Goal: Task Accomplishment & Management: Complete application form

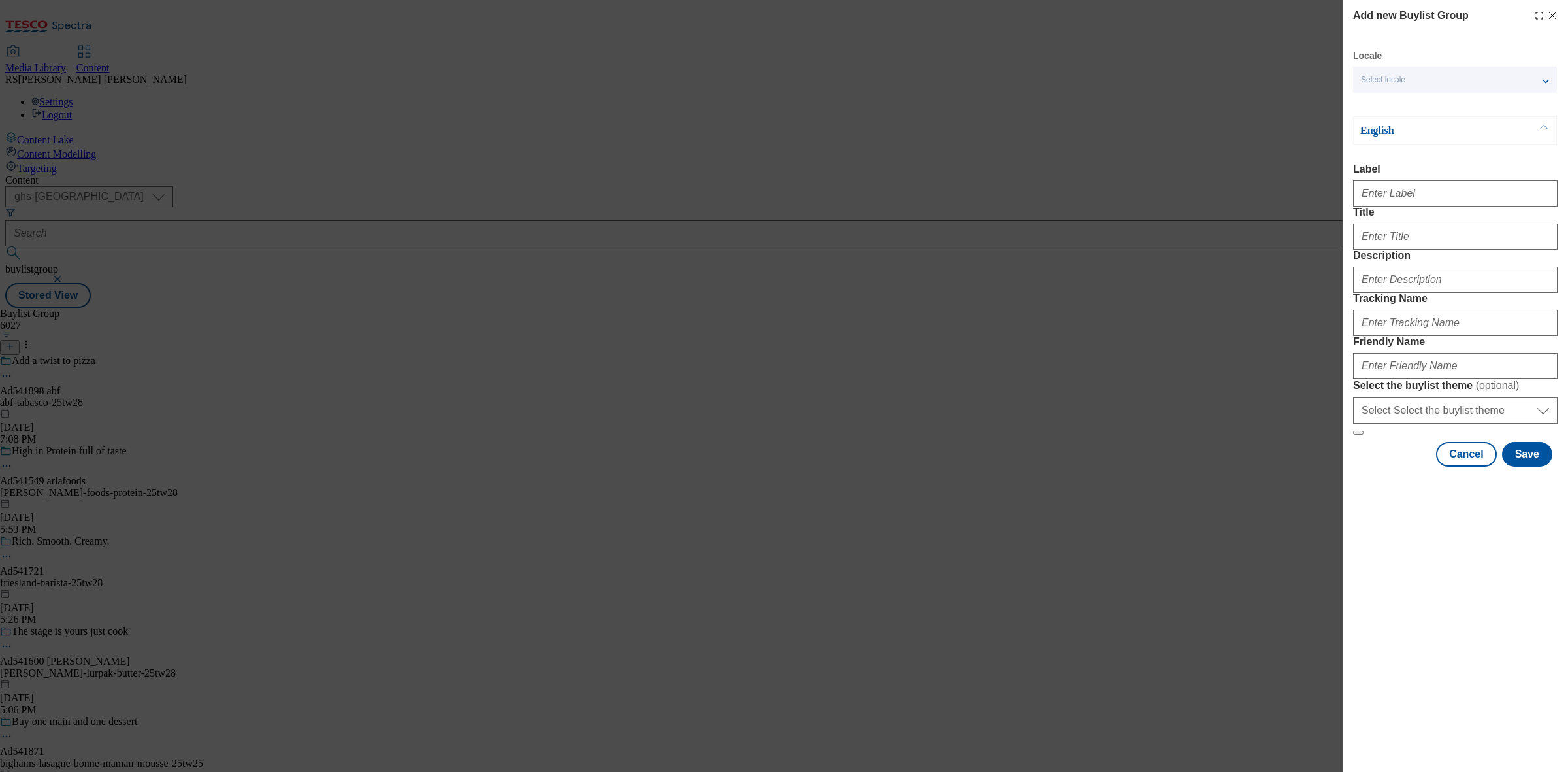
select select "ghs-[GEOGRAPHIC_DATA]"
click at [1411, 203] on input "Label" at bounding box center [1454, 193] width 205 height 26
click at [1467, 199] on input "Label" at bounding box center [1454, 193] width 205 height 26
paste input "Ad541926"
type input "Ad541926"
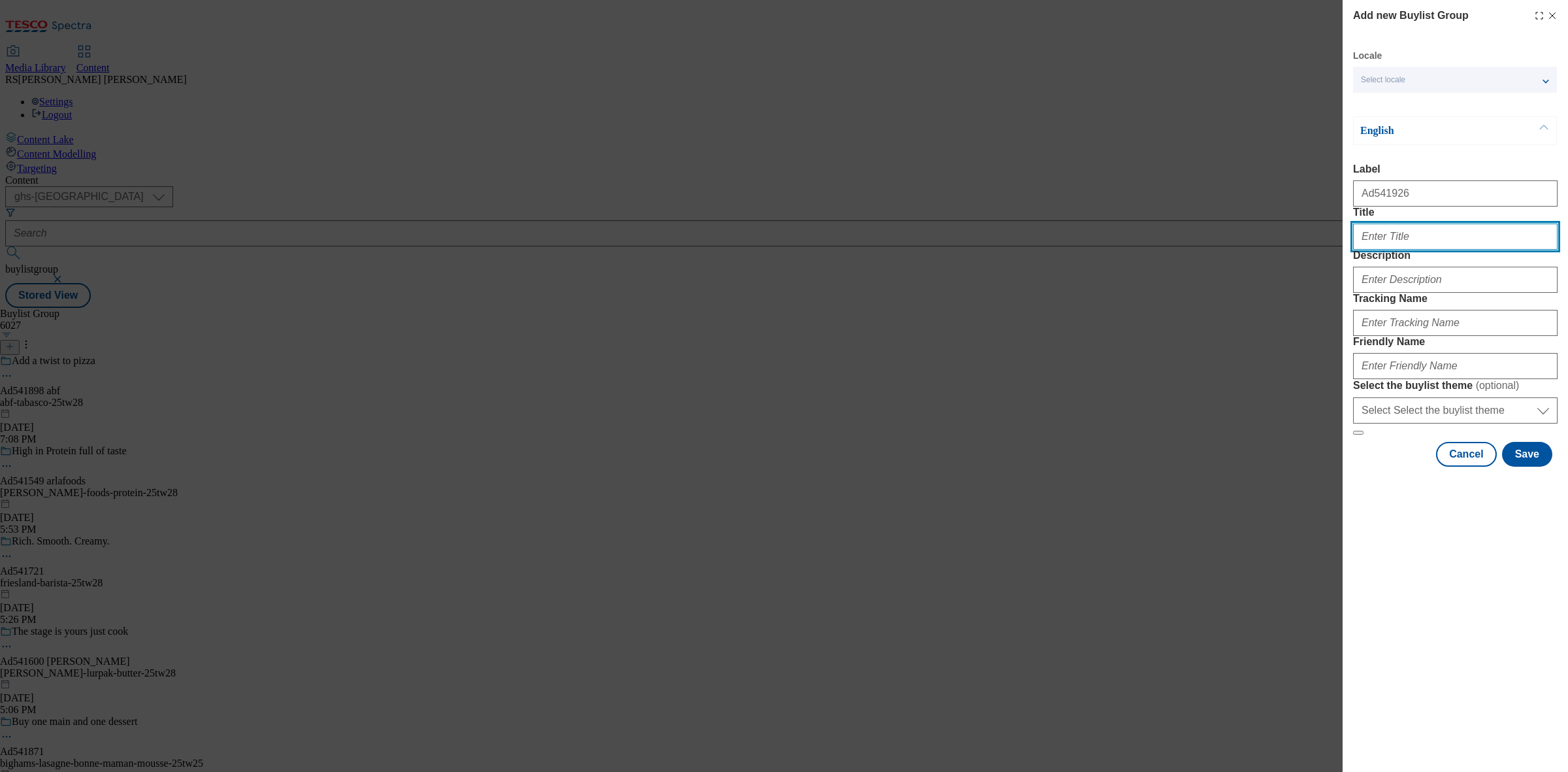
click at [1425, 250] on input "Title" at bounding box center [1454, 237] width 205 height 26
click at [624, 239] on div "Add new Buylist Group Locale Select locale English Welsh English Label Ad541926…" at bounding box center [784, 386] width 1568 height 772
click at [204, 103] on div "Add new Buylist Group Locale Select locale English Welsh English Label Ad541926…" at bounding box center [784, 386] width 1568 height 772
click at [1464, 467] on button "Cancel" at bounding box center [1465, 454] width 60 height 25
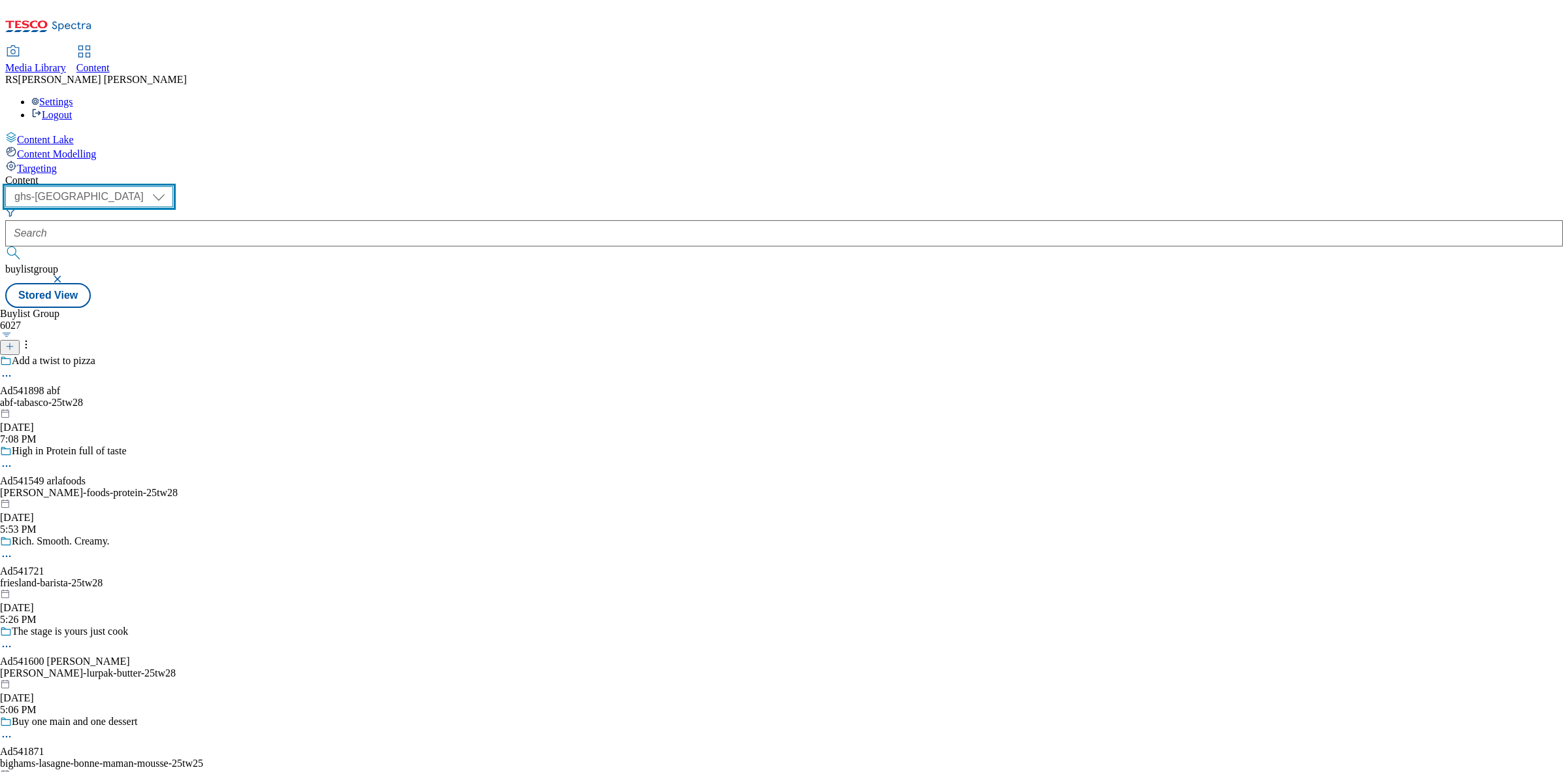
drag, startPoint x: 208, startPoint y: 105, endPoint x: 213, endPoint y: 114, distance: 10.3
click at [173, 186] on select "ghs-roi ghs-uk" at bounding box center [89, 196] width 168 height 21
select select "ghs-roi"
click at [170, 186] on select "ghs-roi ghs-uk" at bounding box center [89, 196] width 168 height 21
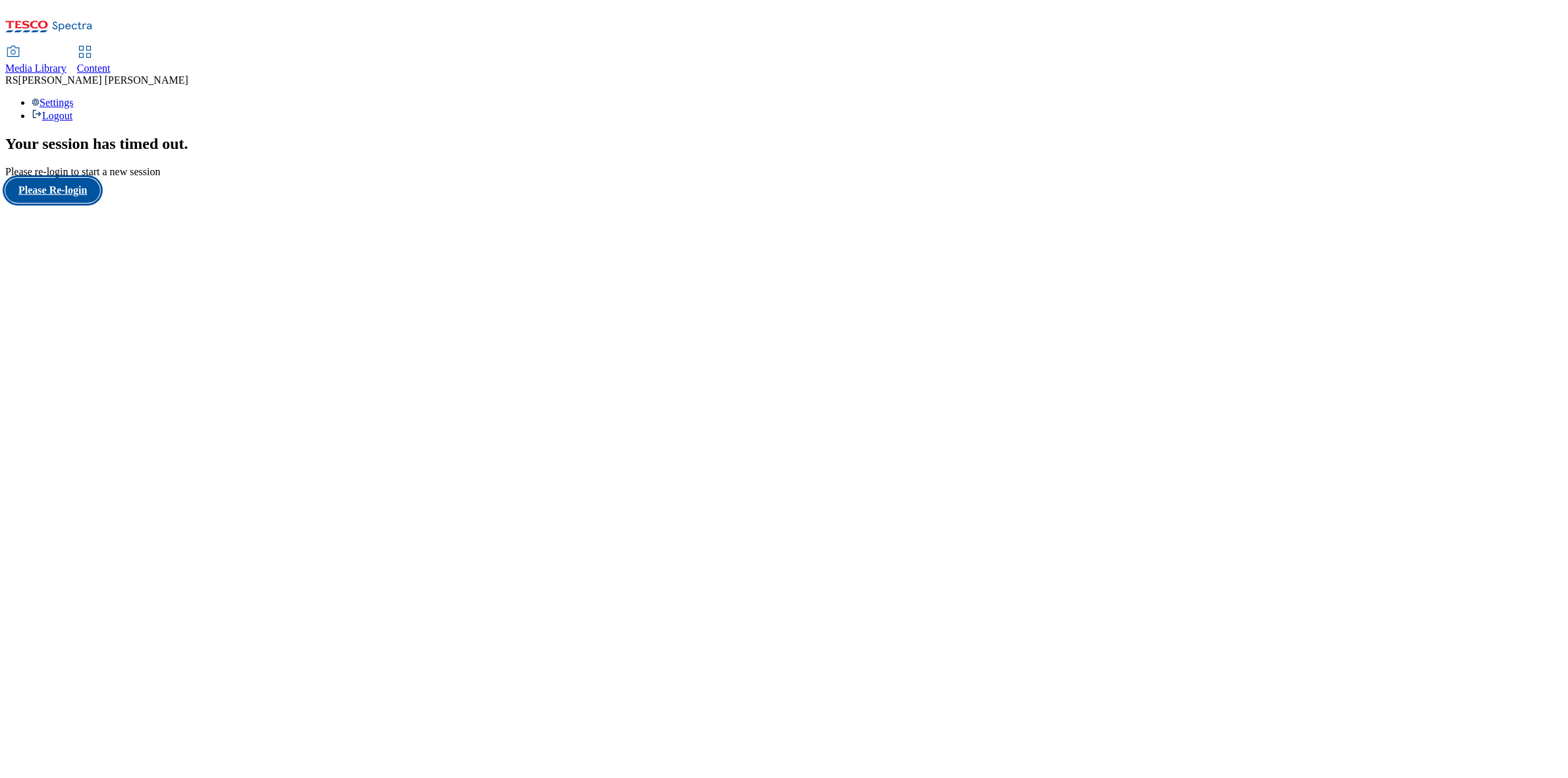
drag, startPoint x: 76, startPoint y: 464, endPoint x: 98, endPoint y: 469, distance: 22.6
click at [76, 203] on button "Please Re-login" at bounding box center [53, 190] width 95 height 25
click at [77, 203] on button "Please Re-login" at bounding box center [53, 190] width 95 height 25
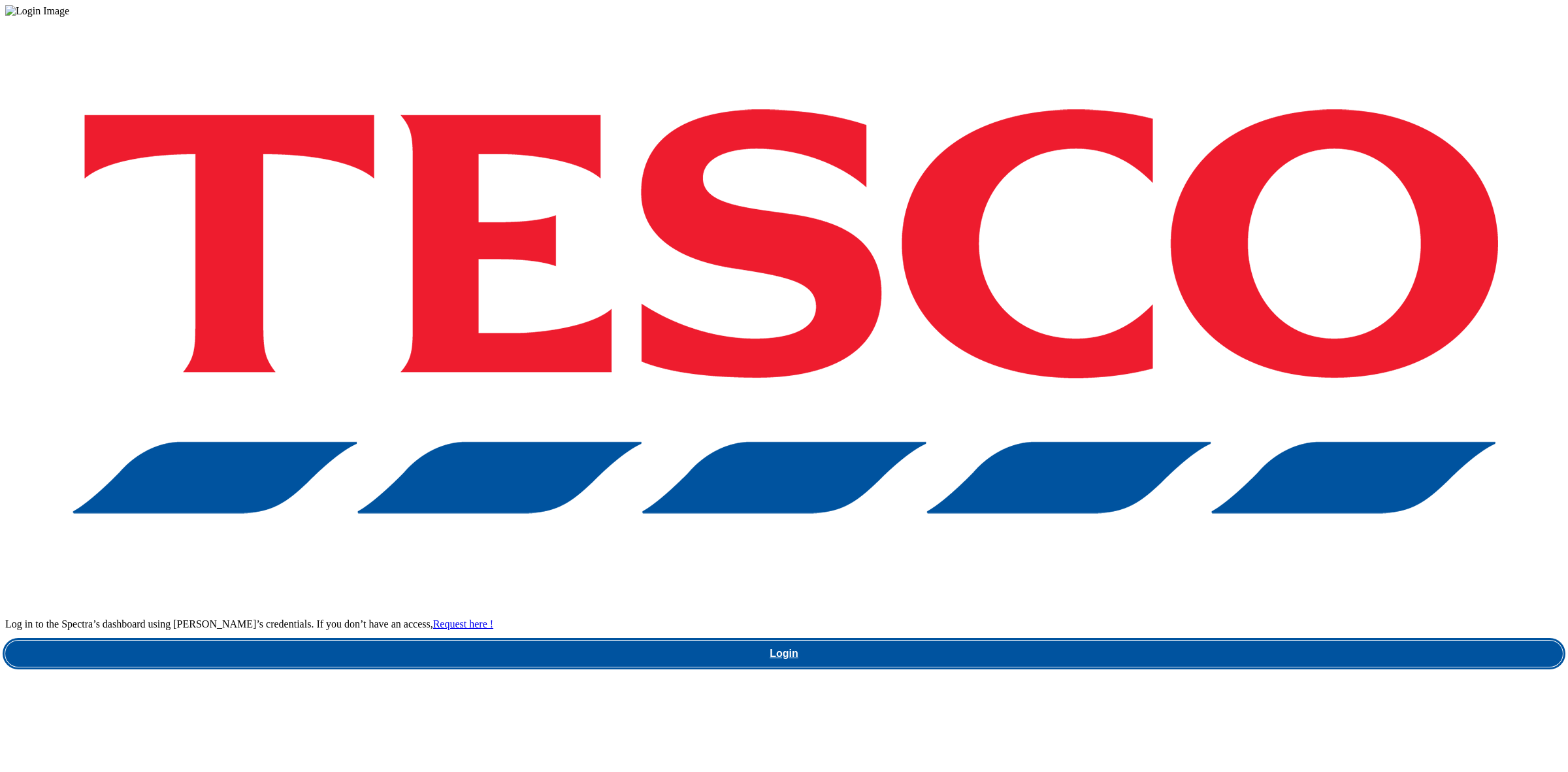
click at [1171, 640] on link "Login" at bounding box center [783, 653] width 1557 height 26
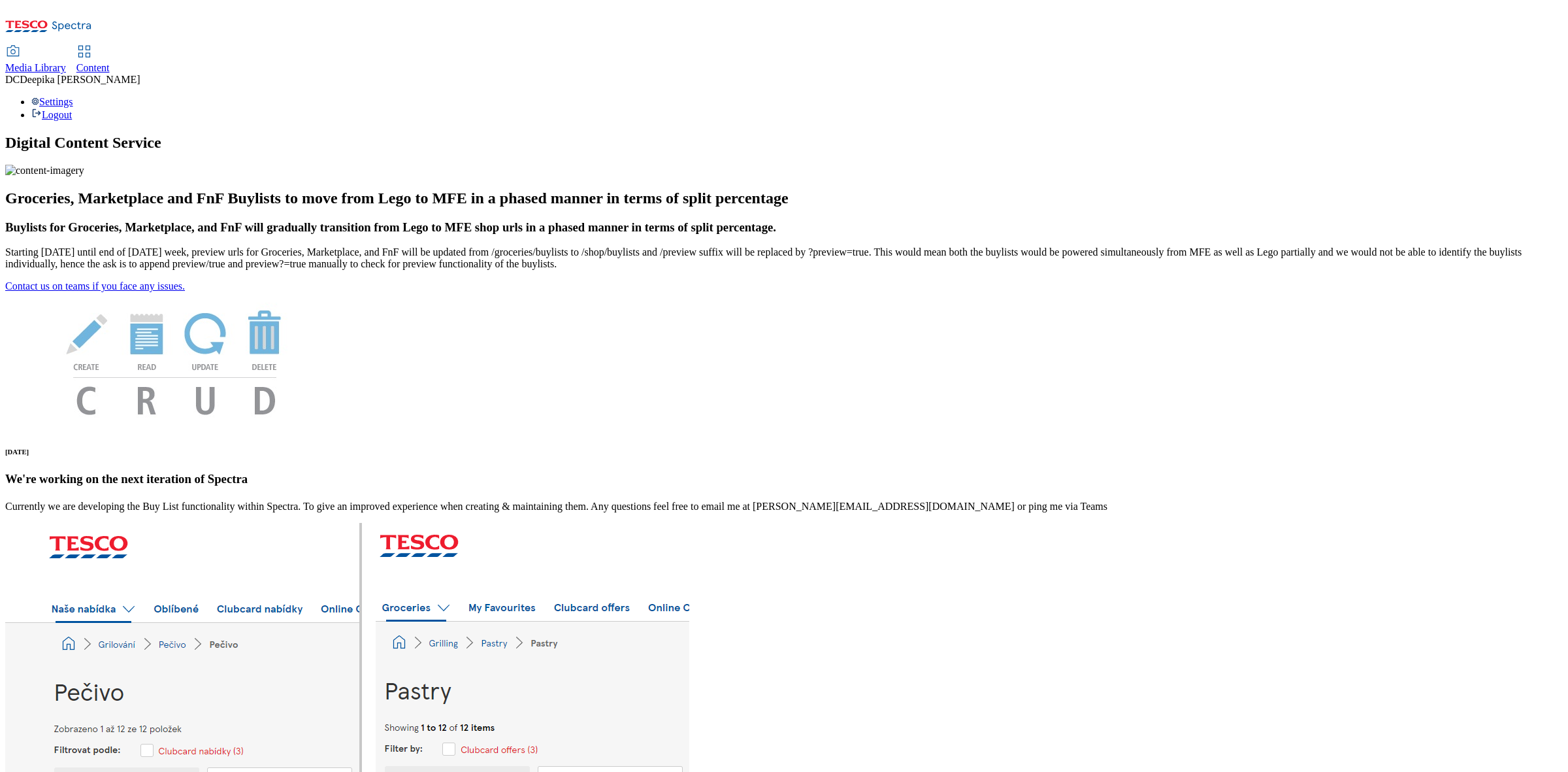
click at [110, 62] on span "Content" at bounding box center [93, 67] width 33 height 11
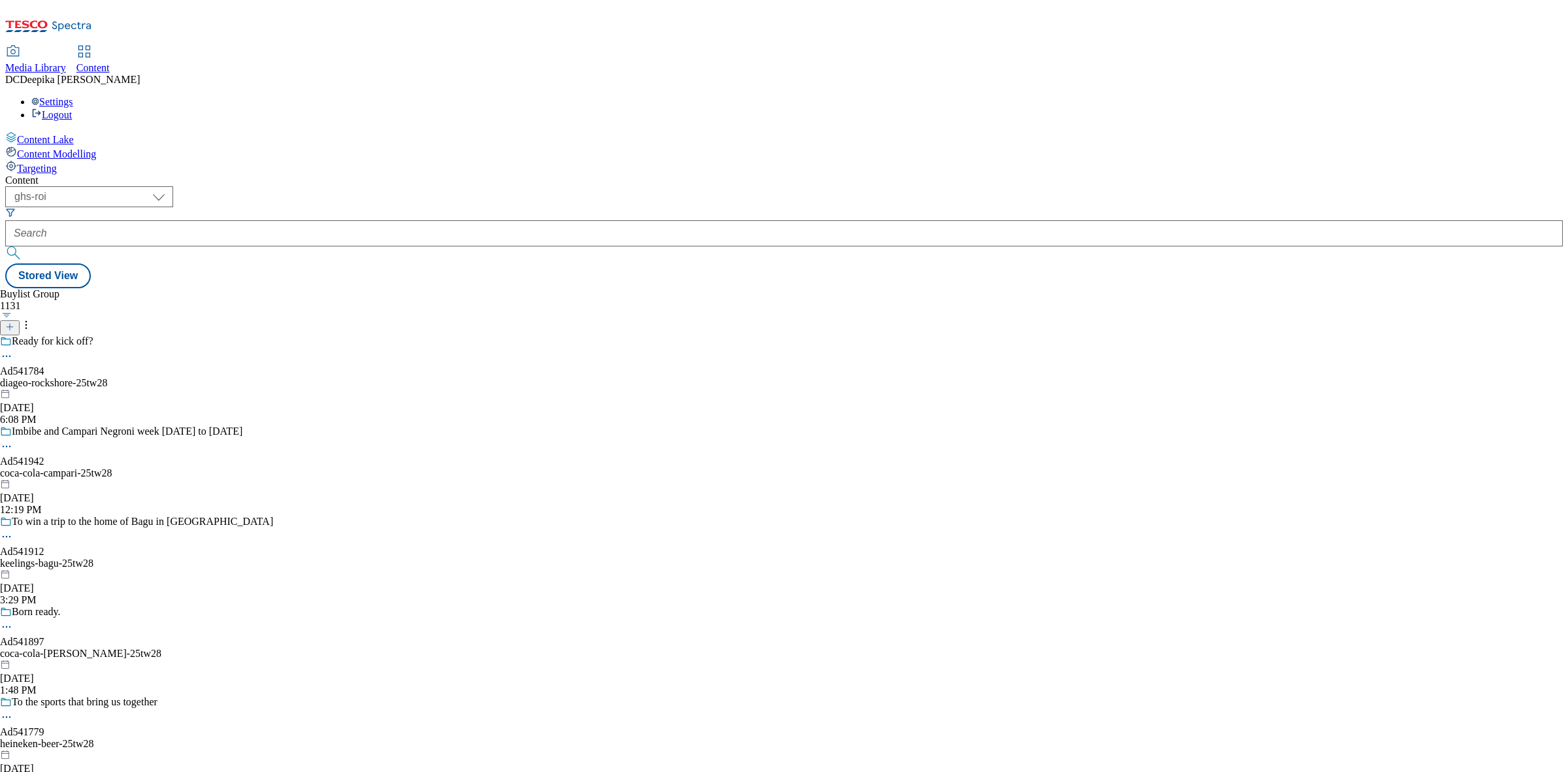
click at [661, 288] on div "Buylist Group 1131 Ready for kick off? Ad541784 diageo-rockshore-25tw28 Aug 21,…" at bounding box center [783, 288] width 1557 height 0
click at [10, 323] on line at bounding box center [10, 326] width 0 height 7
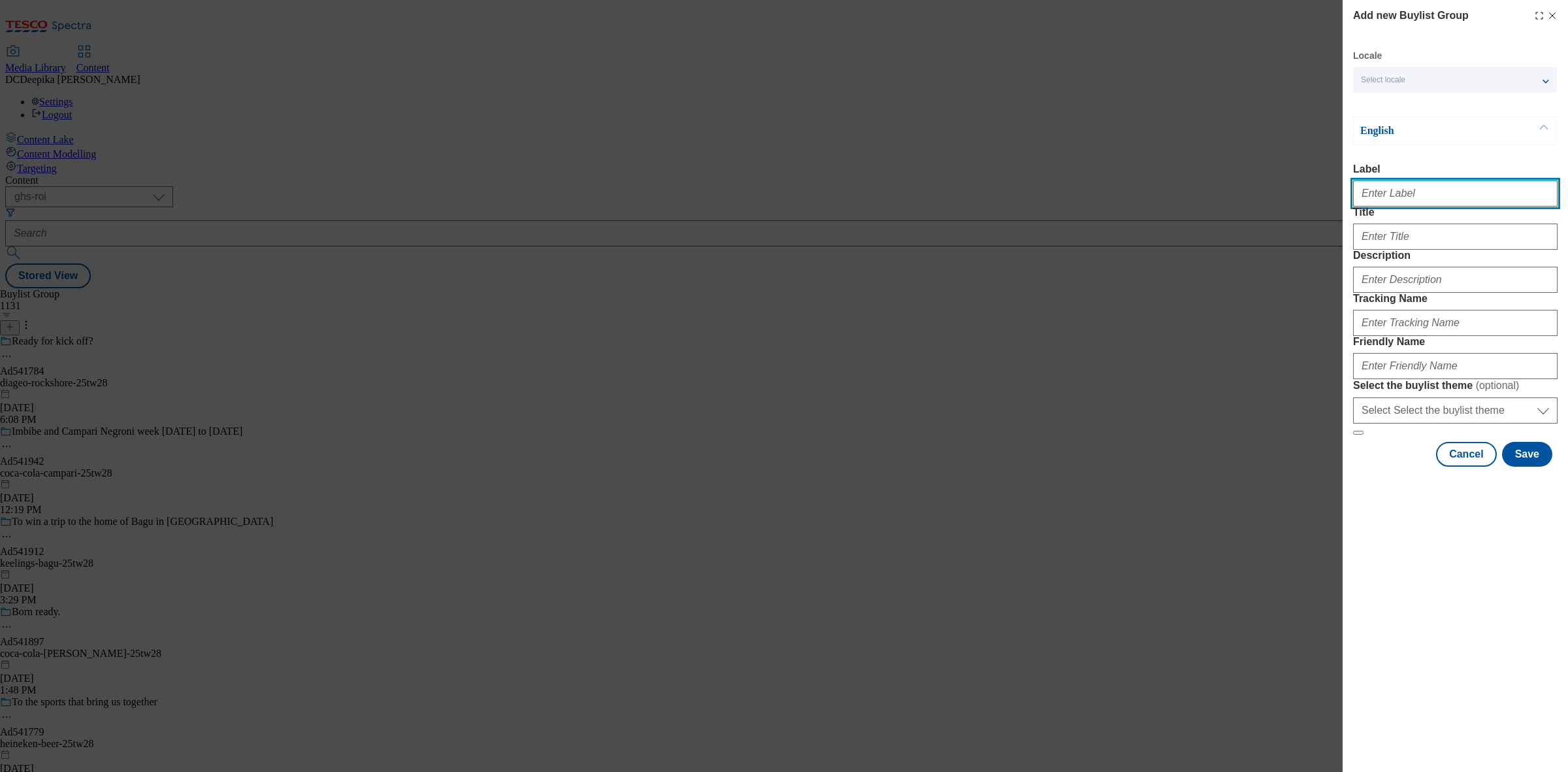
click at [1380, 205] on input "Label" at bounding box center [1454, 193] width 205 height 26
paste input "Ad541926"
click at [1402, 203] on input "Ad541926" at bounding box center [1454, 193] width 205 height 26
type input "Ad541926"
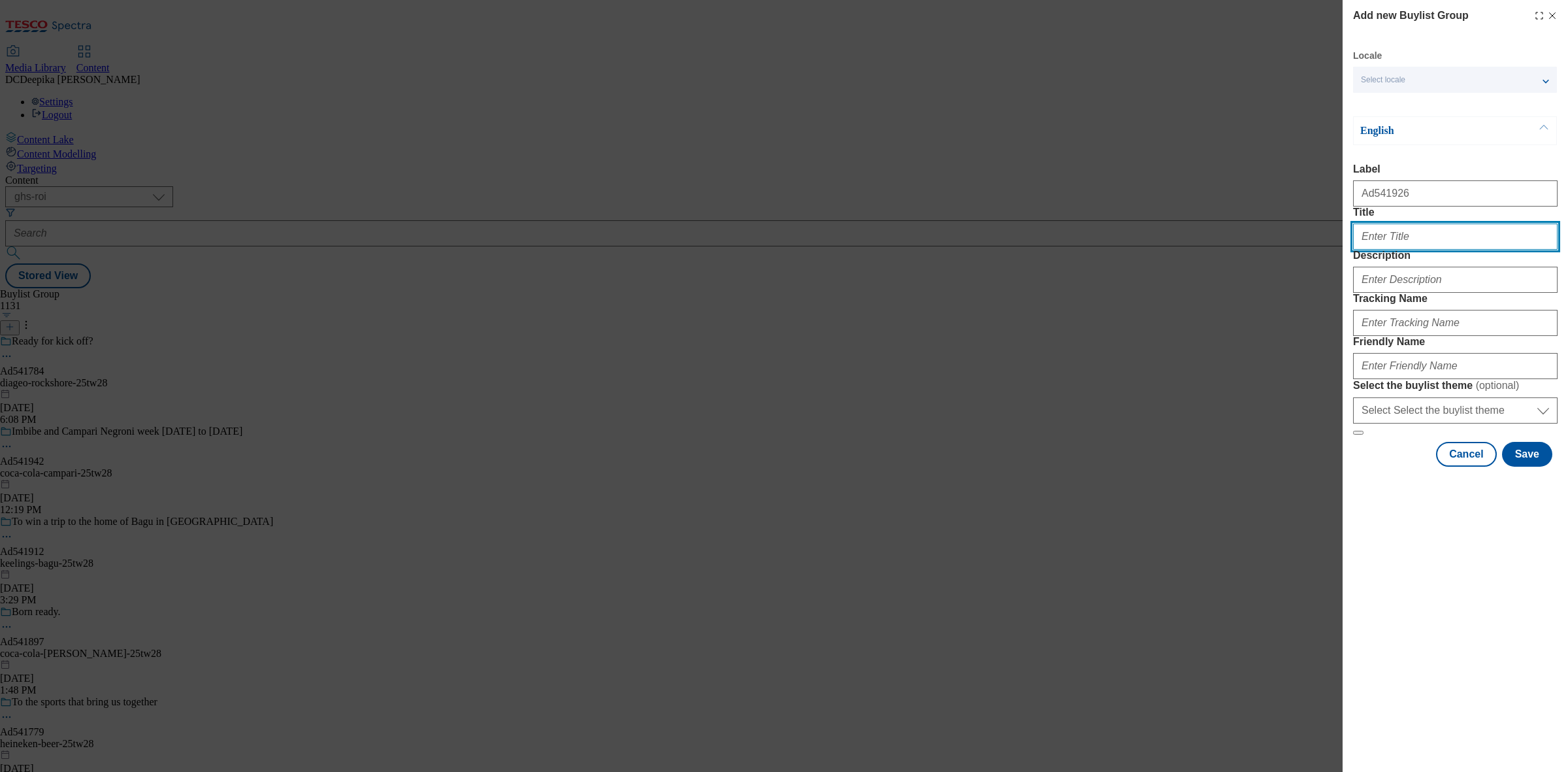
click at [1432, 250] on input "Title" at bounding box center [1454, 237] width 205 height 26
click at [1478, 467] on button "Cancel" at bounding box center [1465, 454] width 60 height 25
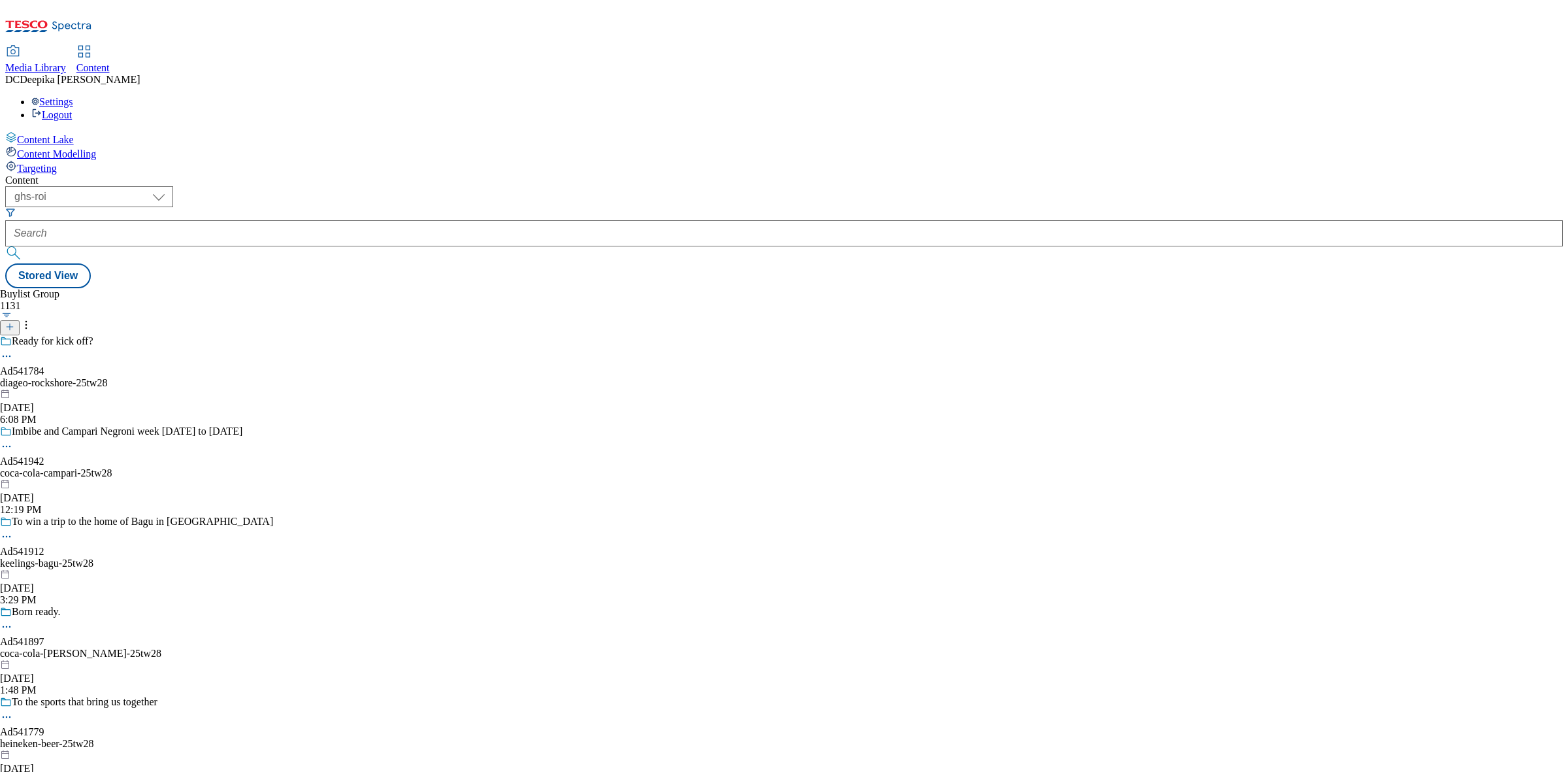
click at [14, 322] on icon at bounding box center [9, 326] width 9 height 9
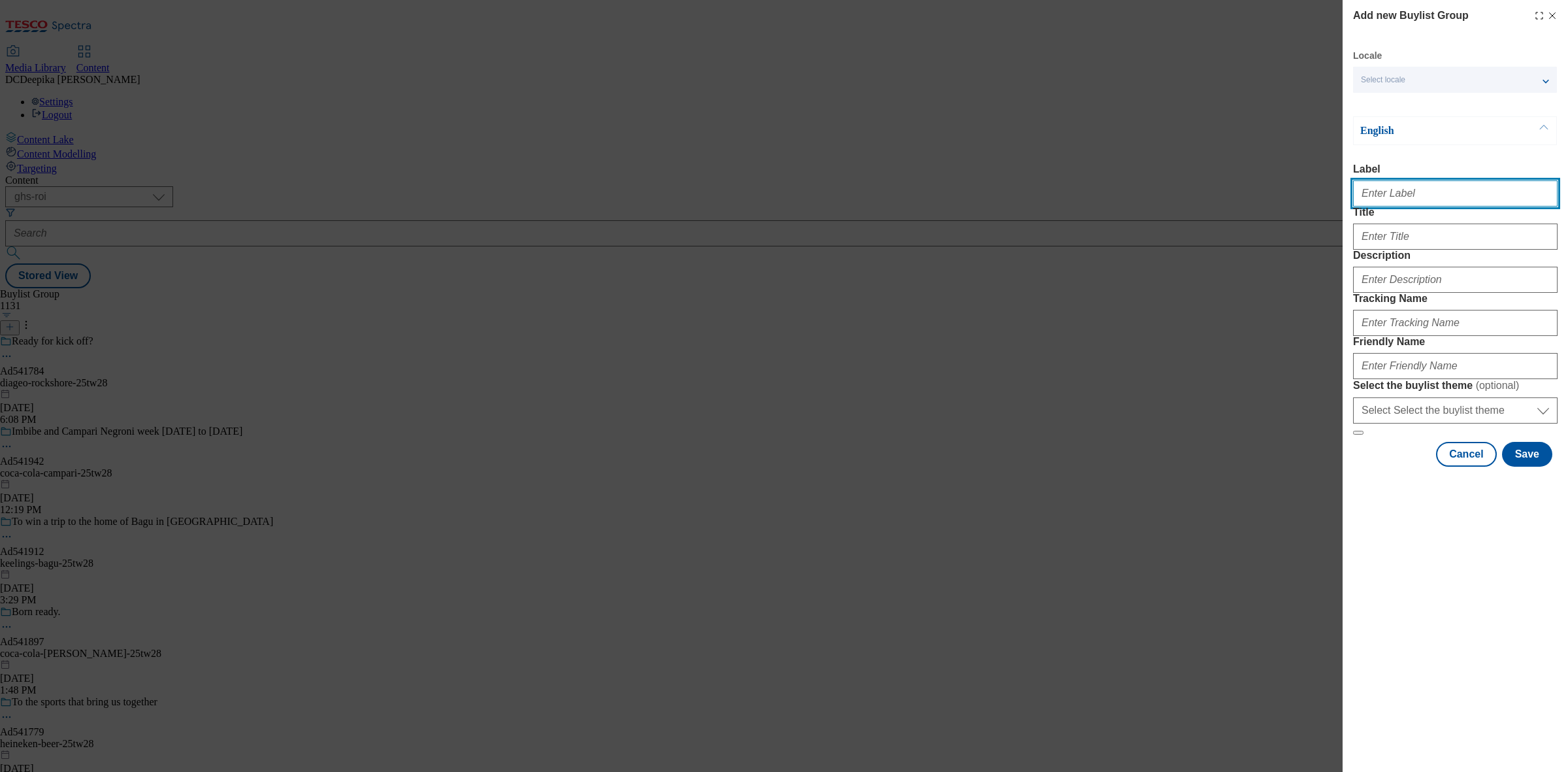
click at [1379, 199] on input "Label" at bounding box center [1454, 193] width 205 height 26
click at [1399, 200] on input "Label" at bounding box center [1454, 193] width 205 height 26
paste input "Ad541926"
type input "Ad541926"
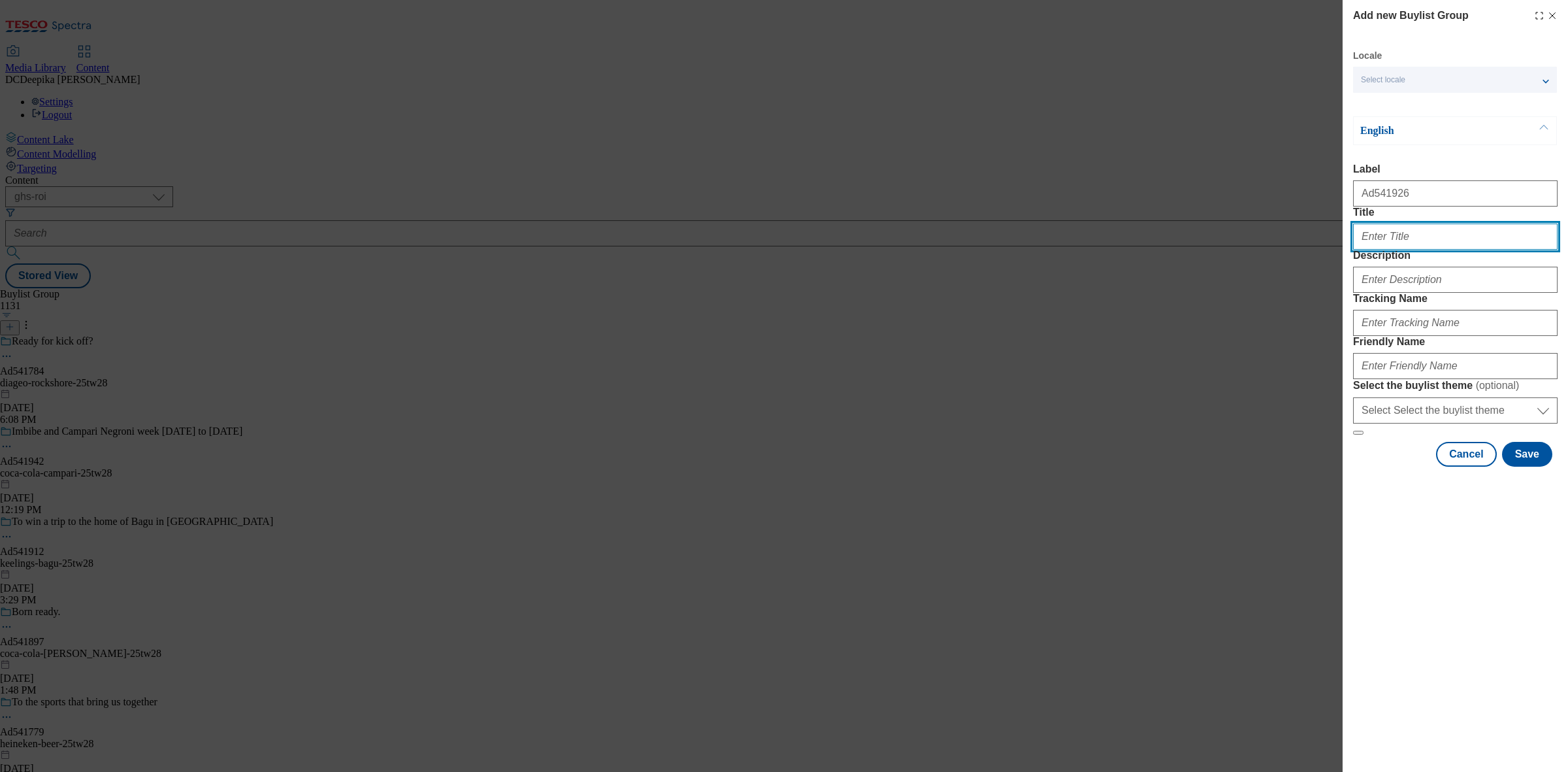
click at [1388, 250] on input "Title" at bounding box center [1454, 237] width 205 height 26
click at [1488, 250] on input "Title" at bounding box center [1454, 237] width 205 height 26
paste input "Win a 2,500 celebration"
click at [1383, 250] on input "Win a 2,500 celebration" at bounding box center [1454, 237] width 205 height 26
paste input "€"
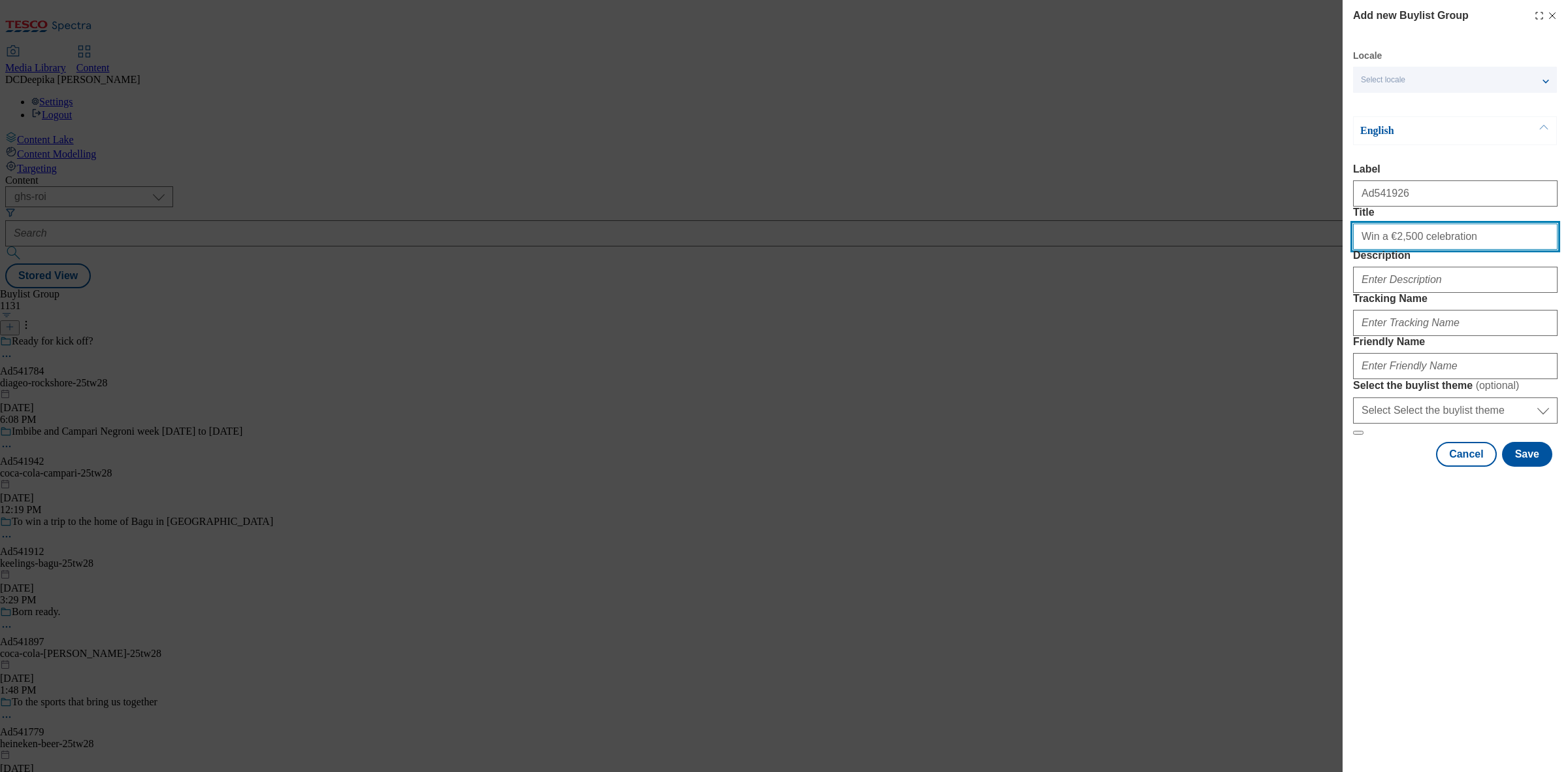
type input "Win a €2,500 celebration"
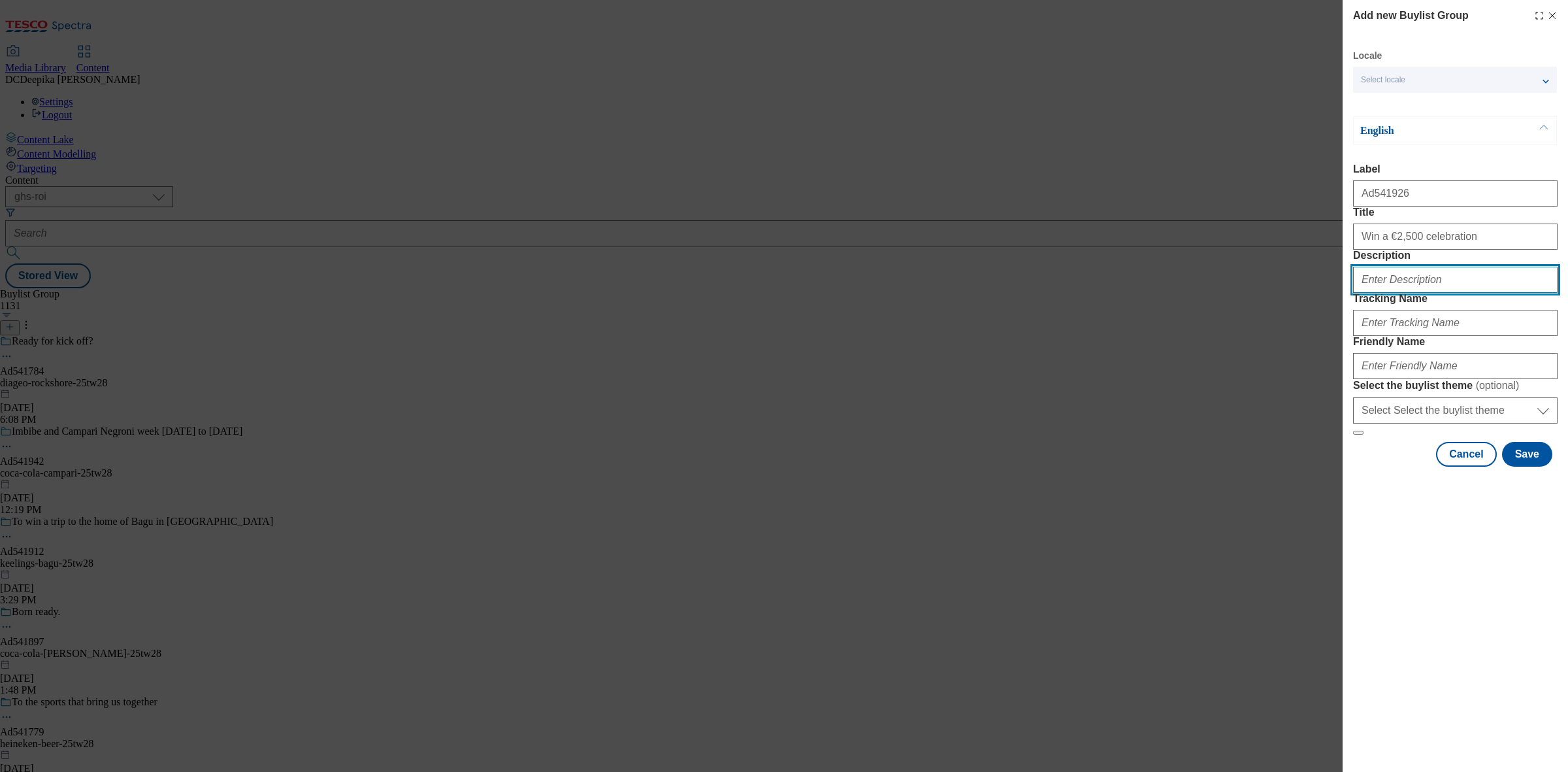
click at [1419, 293] on input "Description" at bounding box center [1454, 279] width 205 height 26
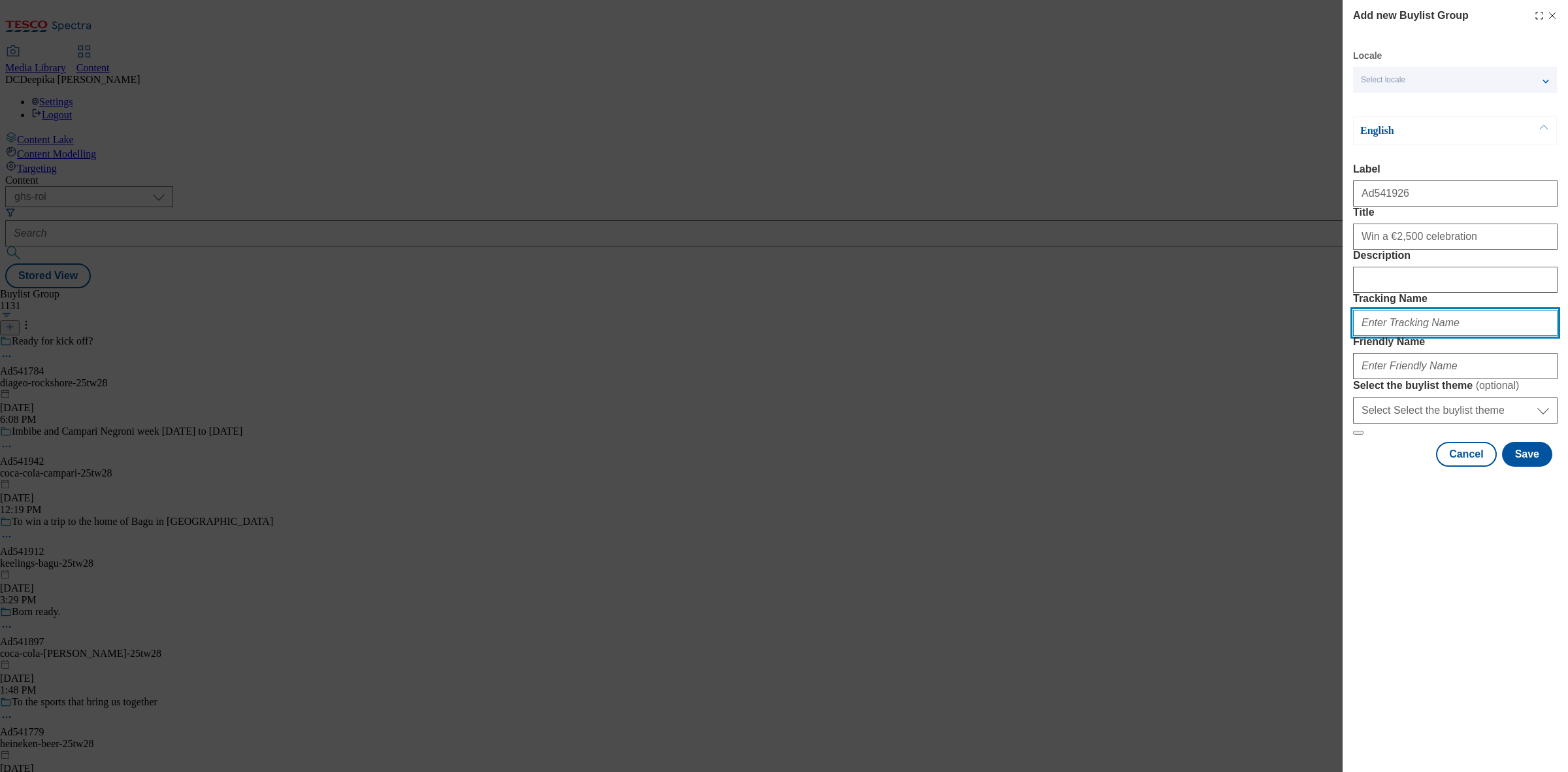
click at [1409, 336] on input "Tracking Name" at bounding box center [1454, 323] width 205 height 26
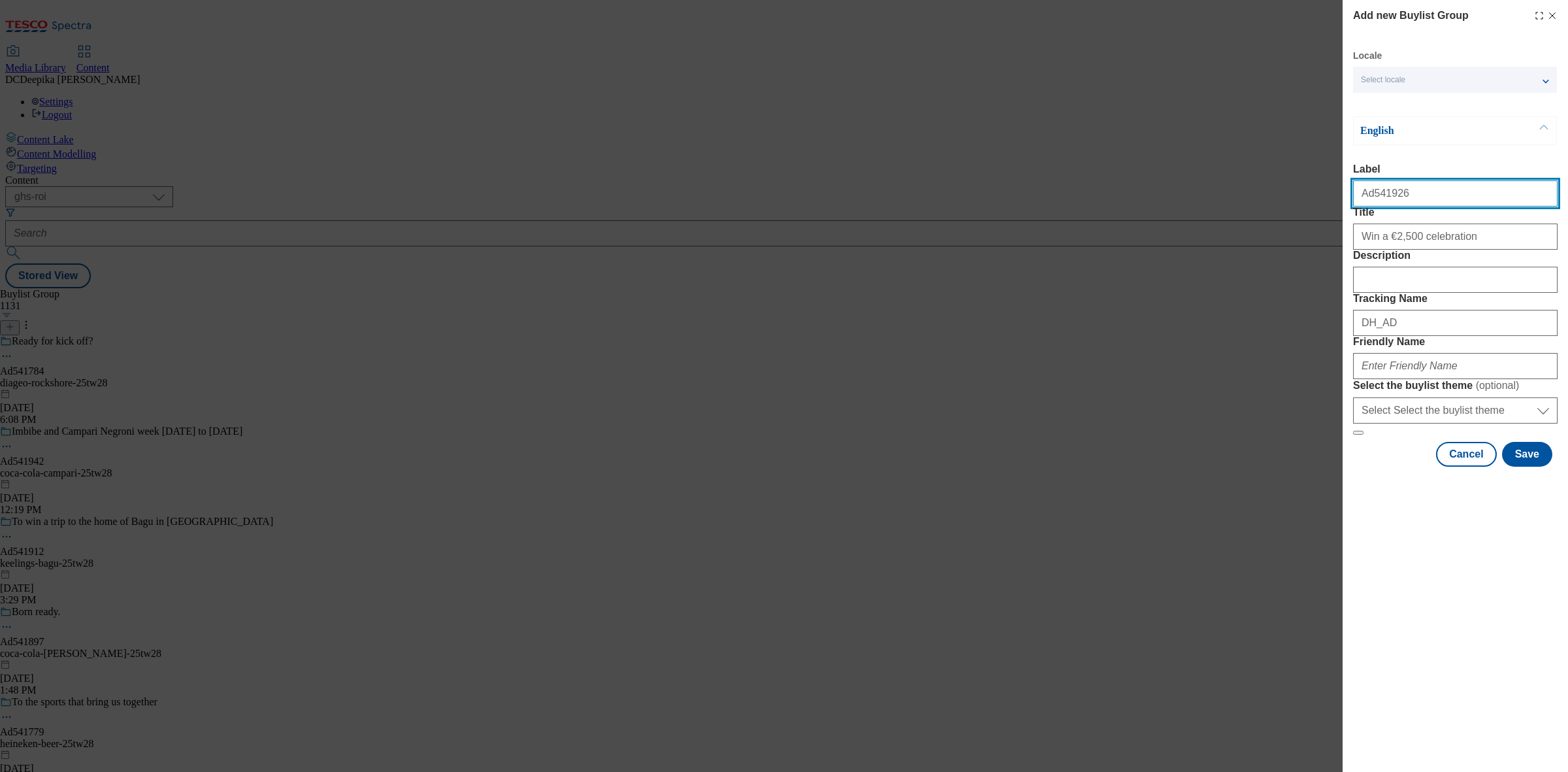
drag, startPoint x: 1398, startPoint y: 207, endPoint x: 1371, endPoint y: 213, distance: 27.7
click at [1371, 206] on div "Ad541926" at bounding box center [1454, 190] width 205 height 31
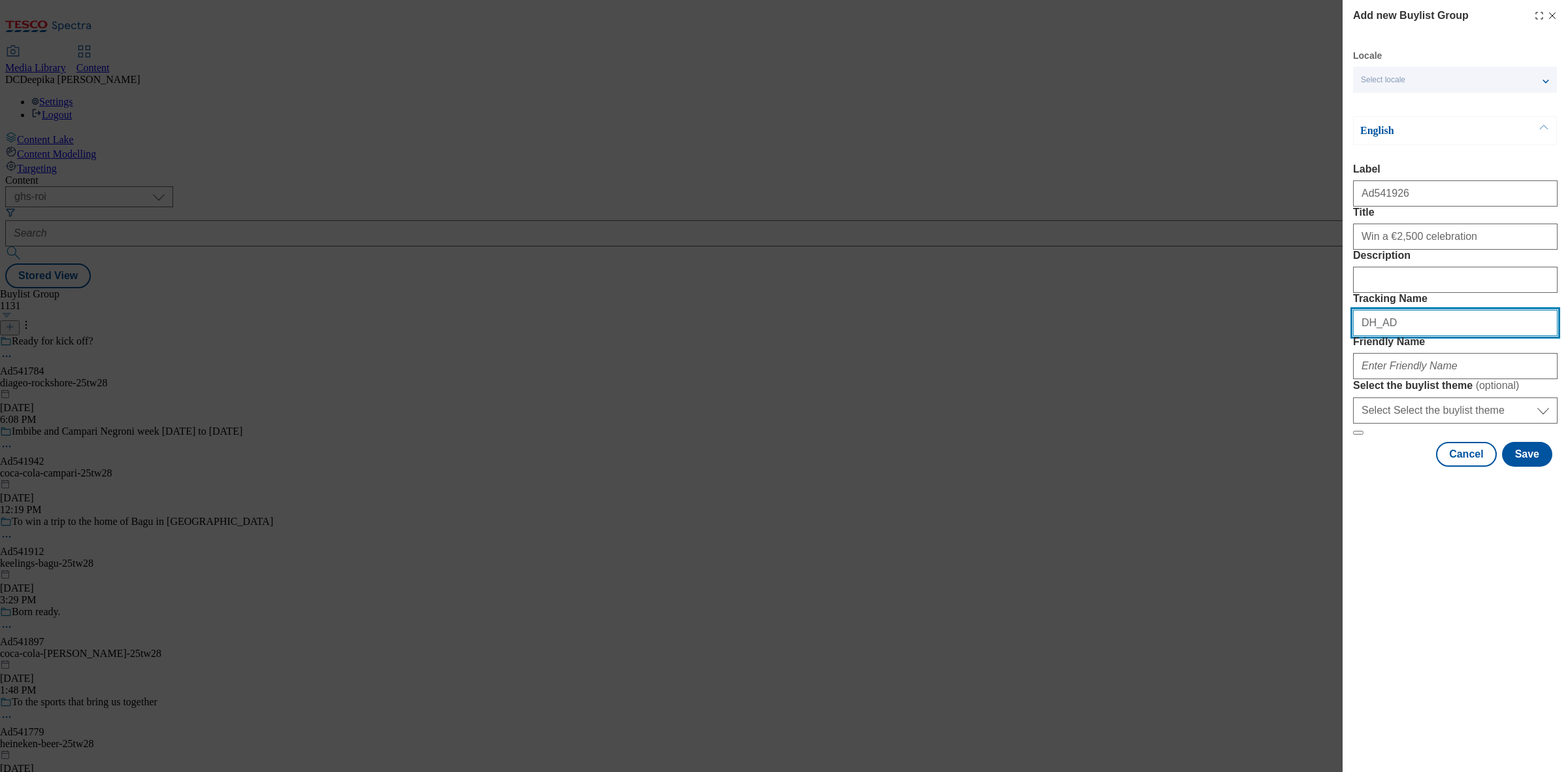
click at [1437, 336] on input "DH_AD" at bounding box center [1454, 323] width 205 height 26
paste input "541926"
type input "DH_AD541926"
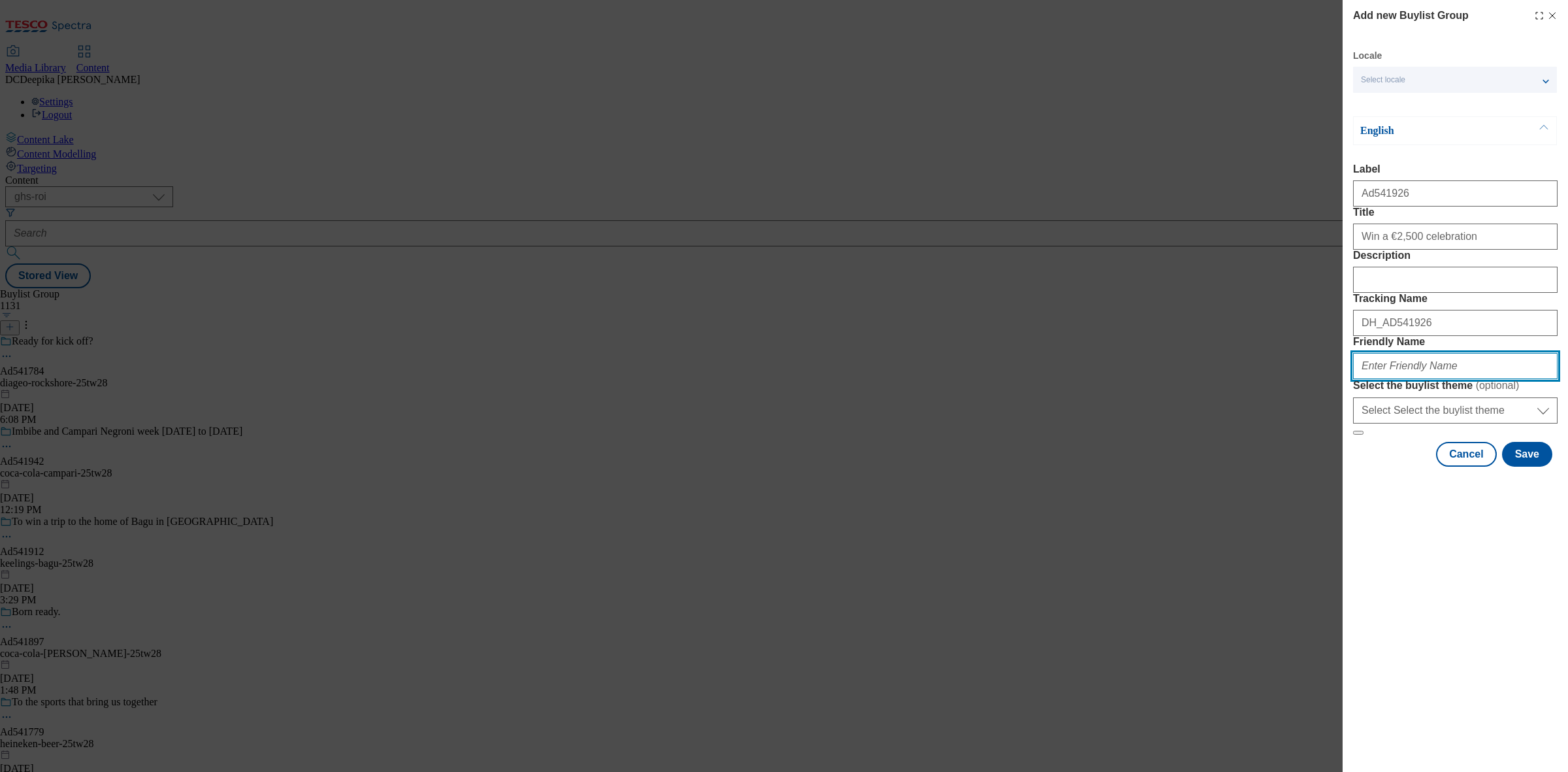
click at [1433, 379] on input "Friendly Name" at bounding box center [1454, 366] width 205 height 26
paste input "tirln-dairy-gold-25tw28"
type input "tirln-dairy-gold-25tw28"
click at [1517, 467] on button "Save" at bounding box center [1527, 454] width 51 height 25
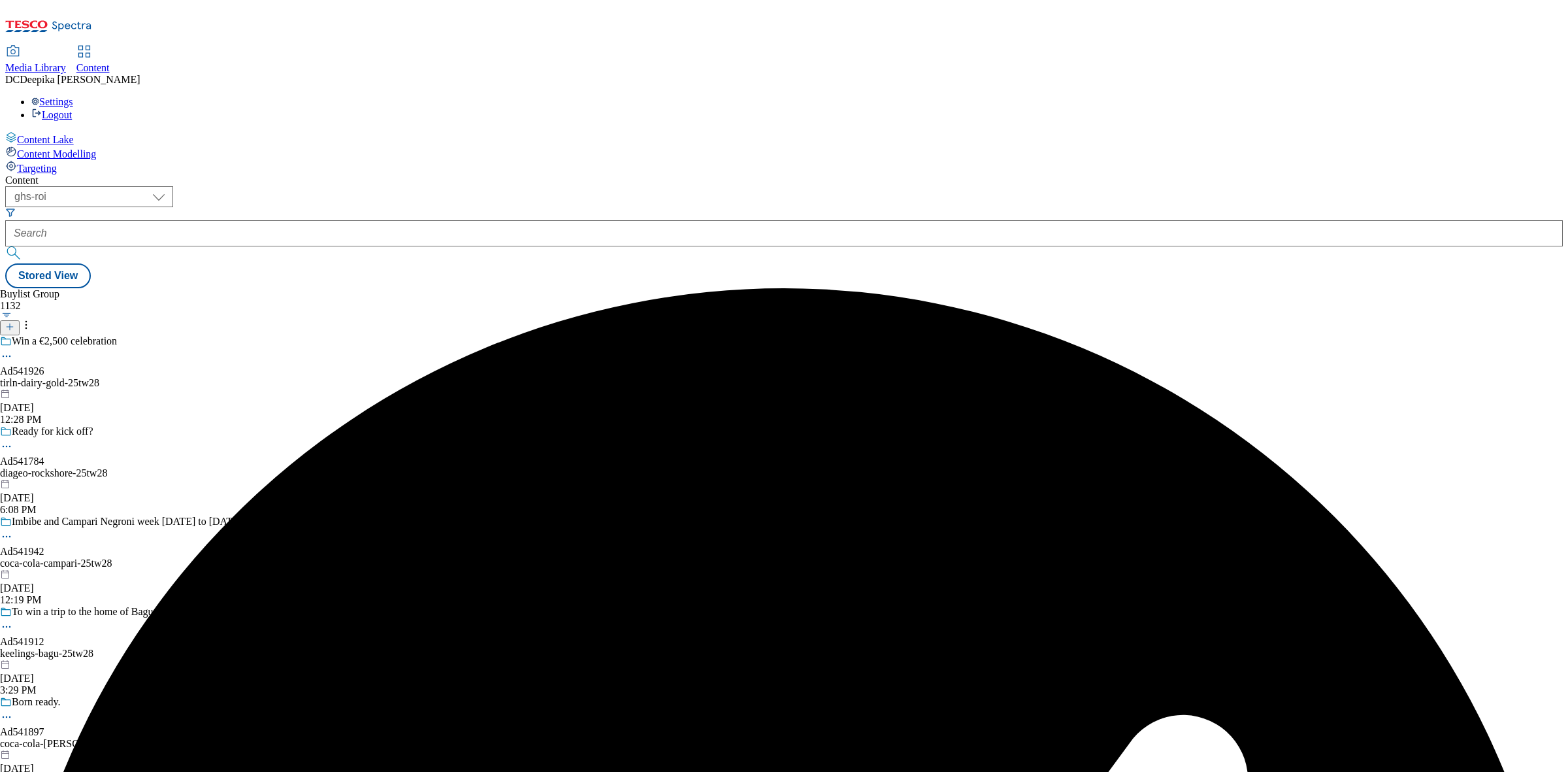
click at [273, 335] on div "Win a €2,500 celebration Ad541926 tirln-dairy-gold-25tw28 Aug 22, 2025 12:28 PM" at bounding box center [137, 380] width 273 height 90
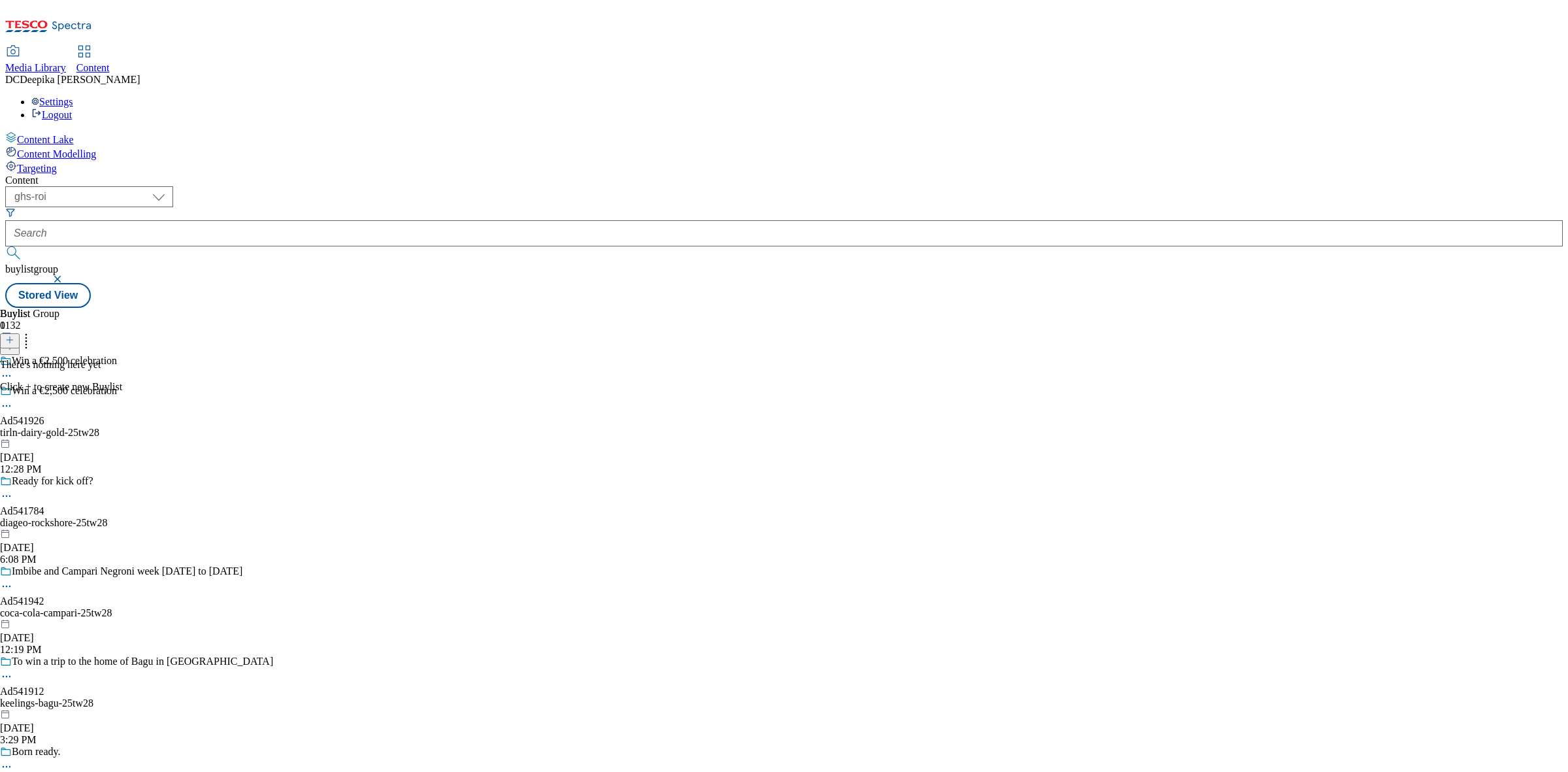
click at [14, 335] on icon at bounding box center [9, 339] width 9 height 9
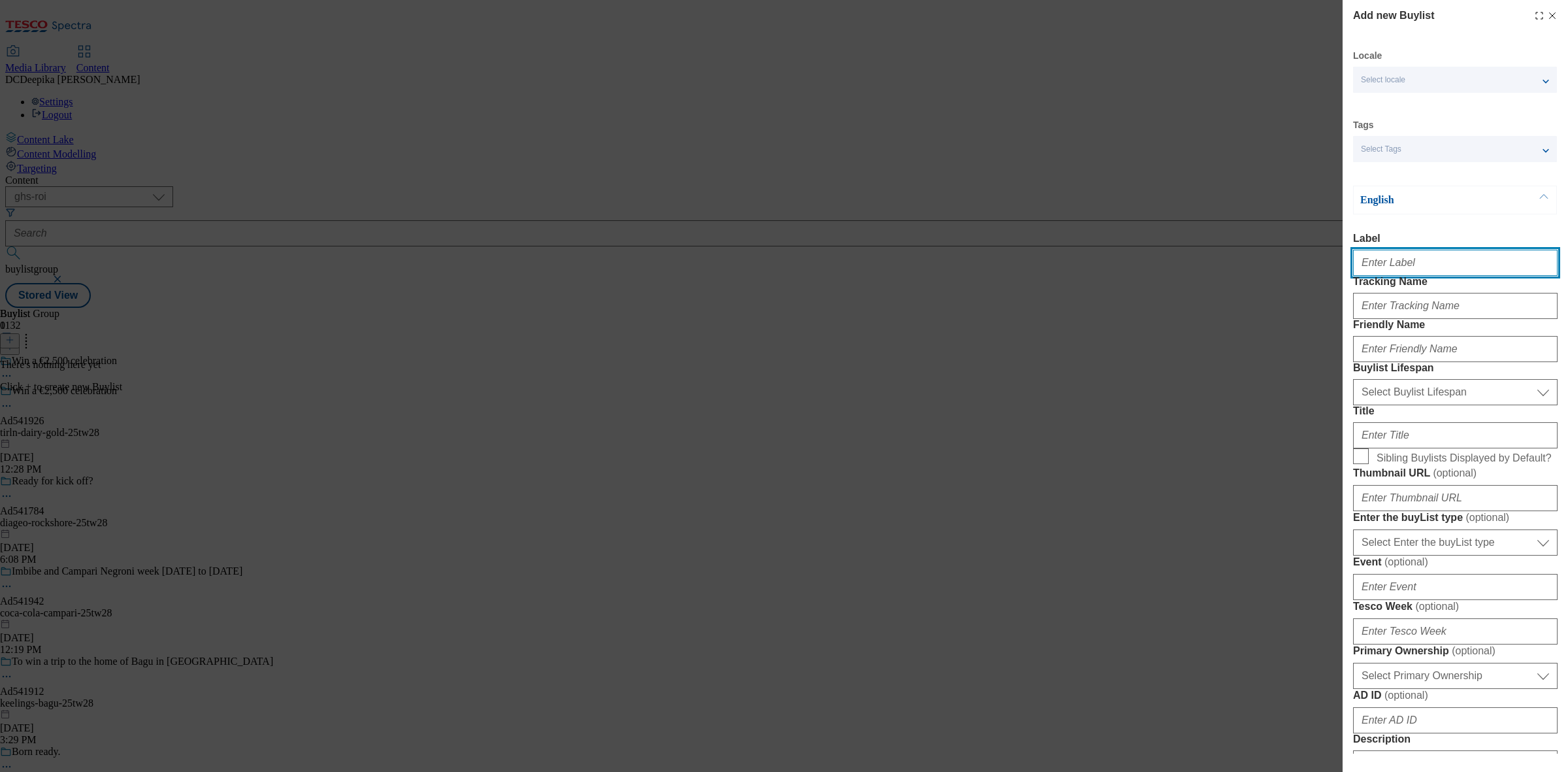
click at [1405, 258] on input "Label" at bounding box center [1454, 263] width 205 height 26
paste input "Ad541926"
type input "Ad541926"
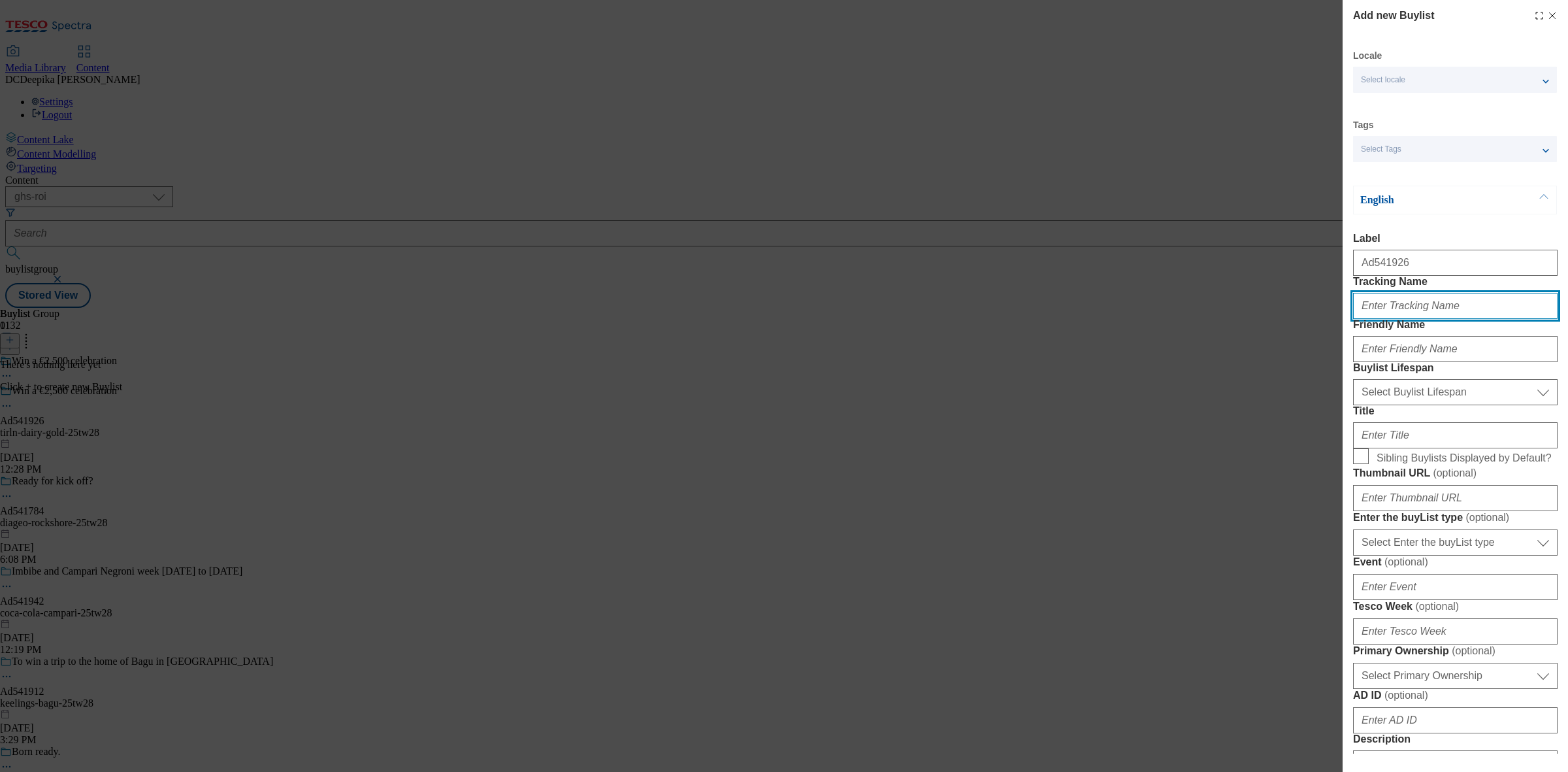
click at [1420, 319] on input "Tracking Name" at bounding box center [1454, 306] width 205 height 26
type input "d"
paste input "541926"
type input "DH_AD541926"
click at [1418, 362] on div "Modal" at bounding box center [1454, 346] width 205 height 31
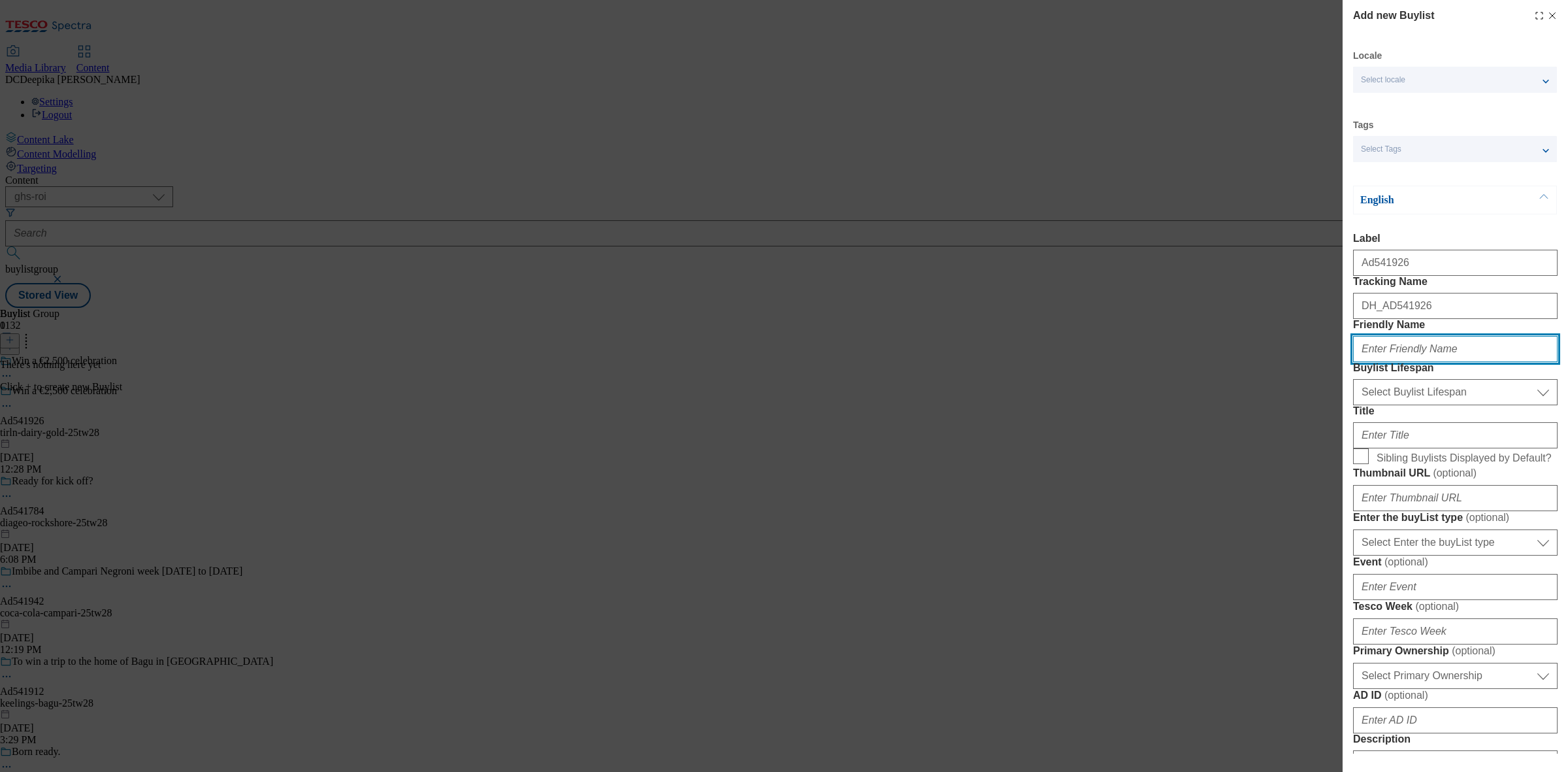
click at [1424, 362] on input "Friendly Name" at bounding box center [1454, 349] width 205 height 26
paste input "tirln"
type input "tirln"
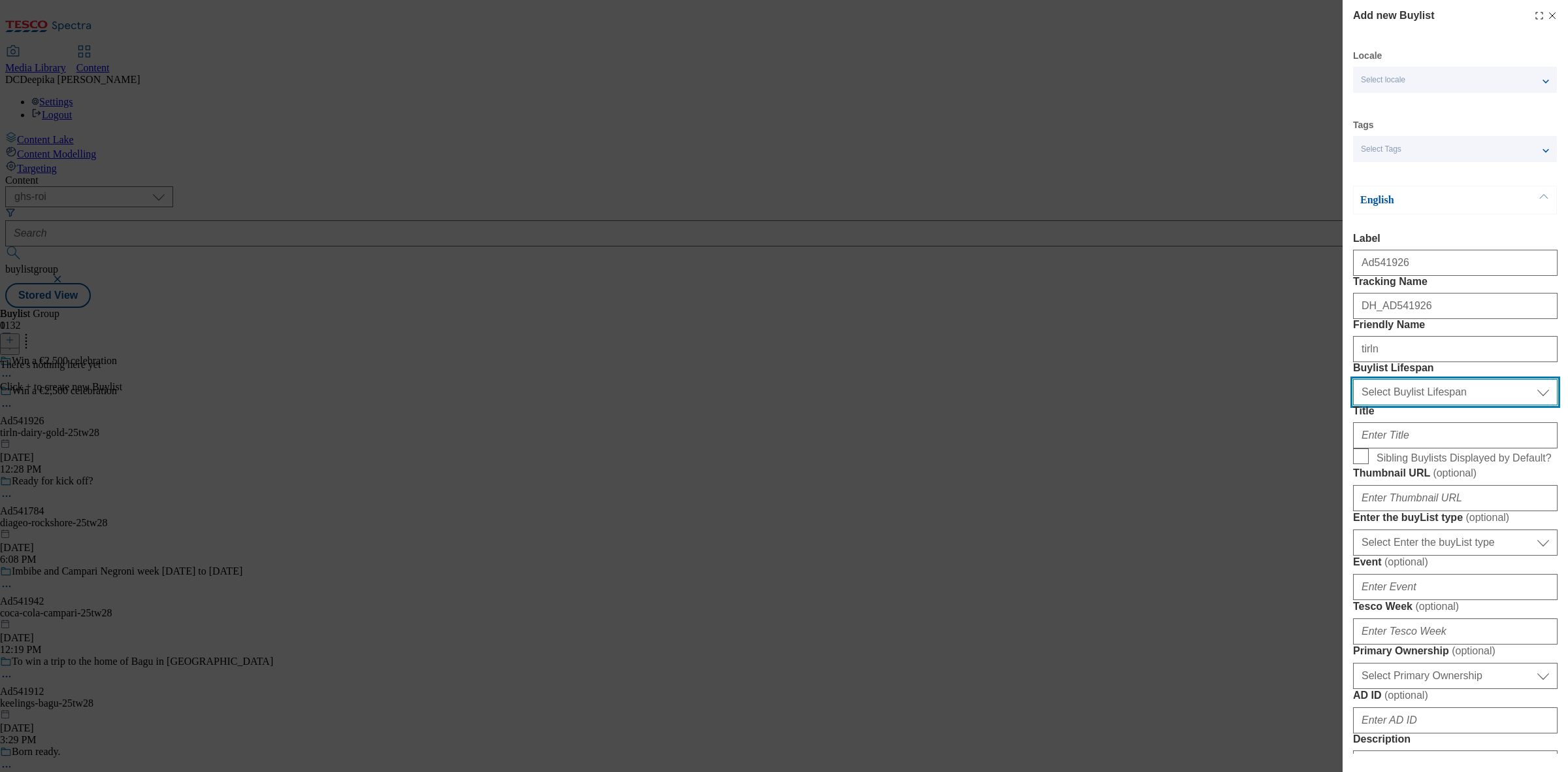
click at [1434, 405] on select "Select Buylist Lifespan evergreen seasonal tactical" at bounding box center [1454, 392] width 205 height 26
select select "tactical"
click at [1352, 405] on select "Select Buylist Lifespan evergreen seasonal tactical" at bounding box center [1454, 392] width 205 height 26
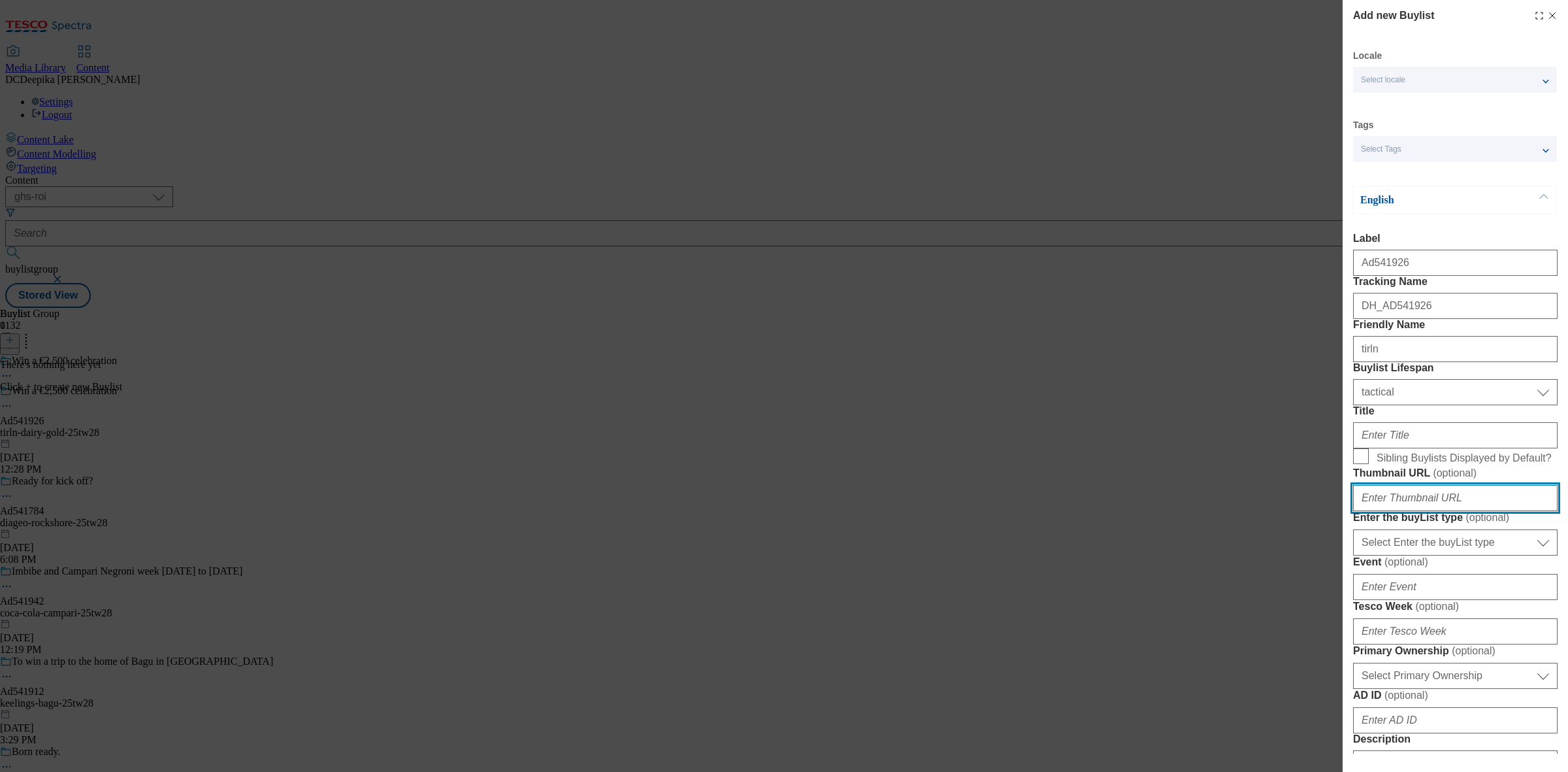
click at [1432, 511] on input "Thumbnail URL ( optional )" at bounding box center [1454, 498] width 205 height 26
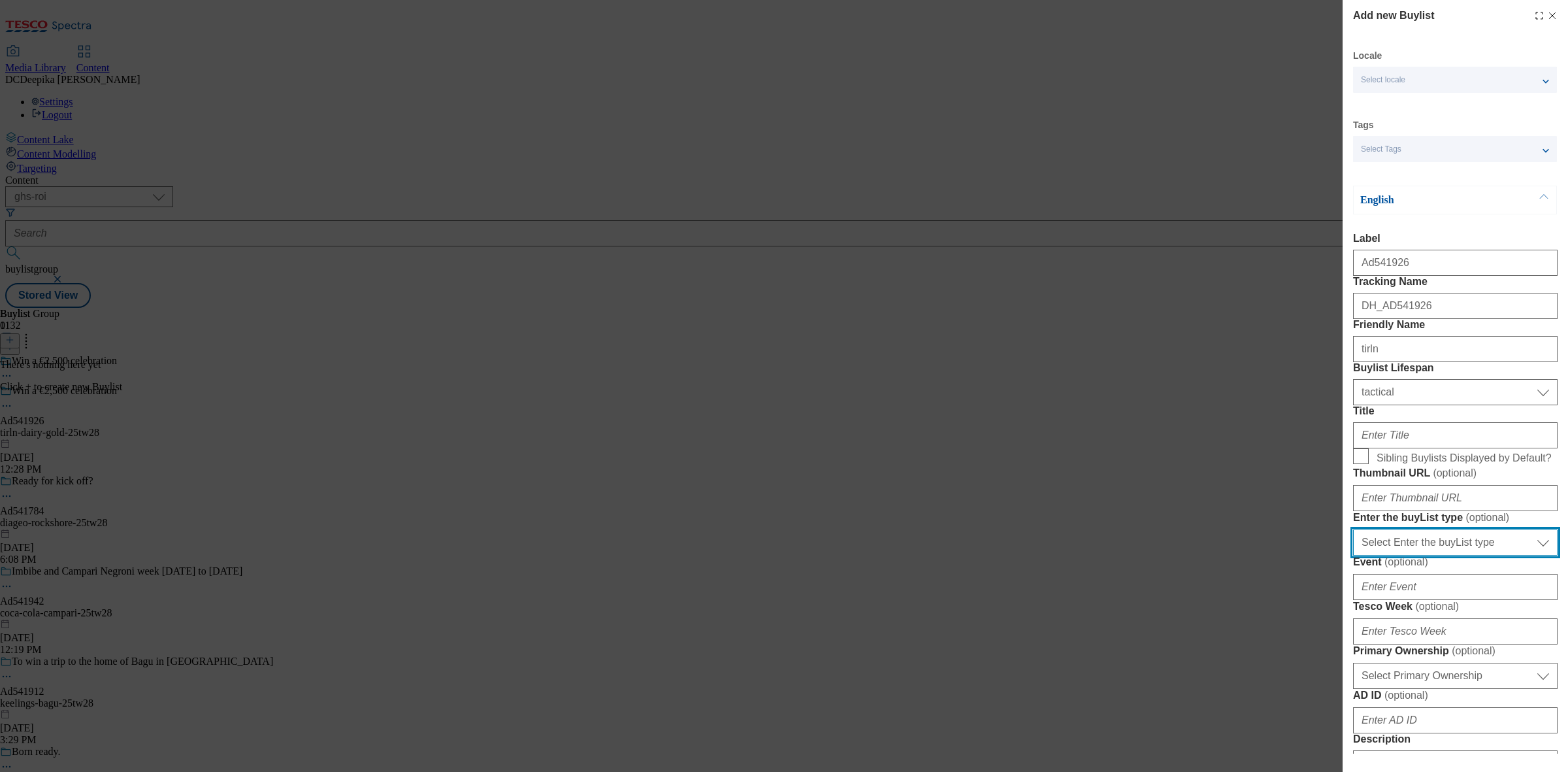
click at [1444, 556] on select "Select Enter the buyList type event supplier funded long term >4 weeks supplier…" at bounding box center [1454, 543] width 205 height 26
select select "supplier funded short term 1-3 weeks"
click at [1352, 556] on select "Select Enter the buyList type event supplier funded long term >4 weeks supplier…" at bounding box center [1454, 543] width 205 height 26
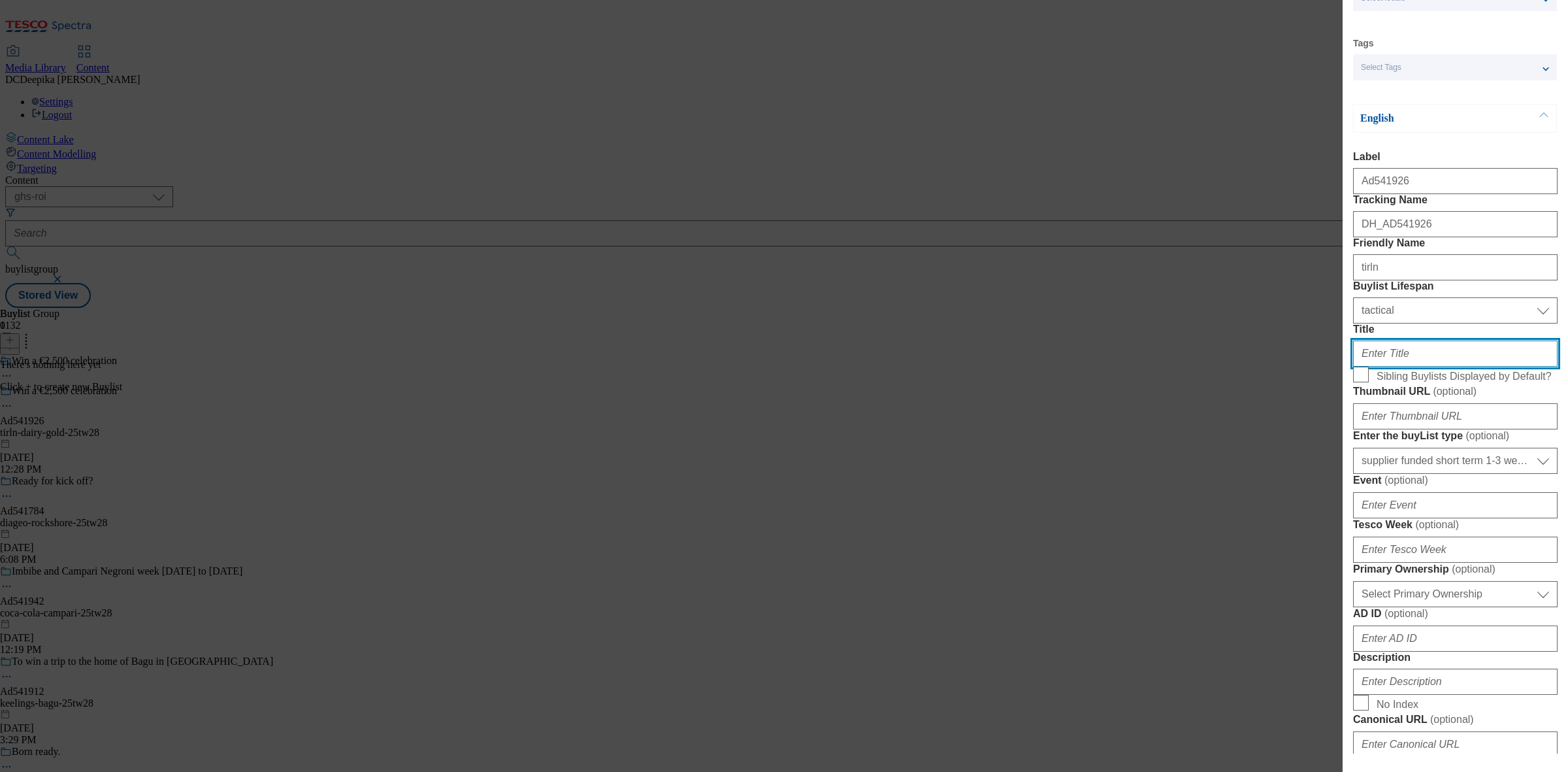
click at [1415, 367] on input "Title" at bounding box center [1454, 354] width 205 height 26
click at [1437, 367] on input "Title" at bounding box center [1454, 354] width 205 height 26
paste input "Pick up promotional pack to enter"
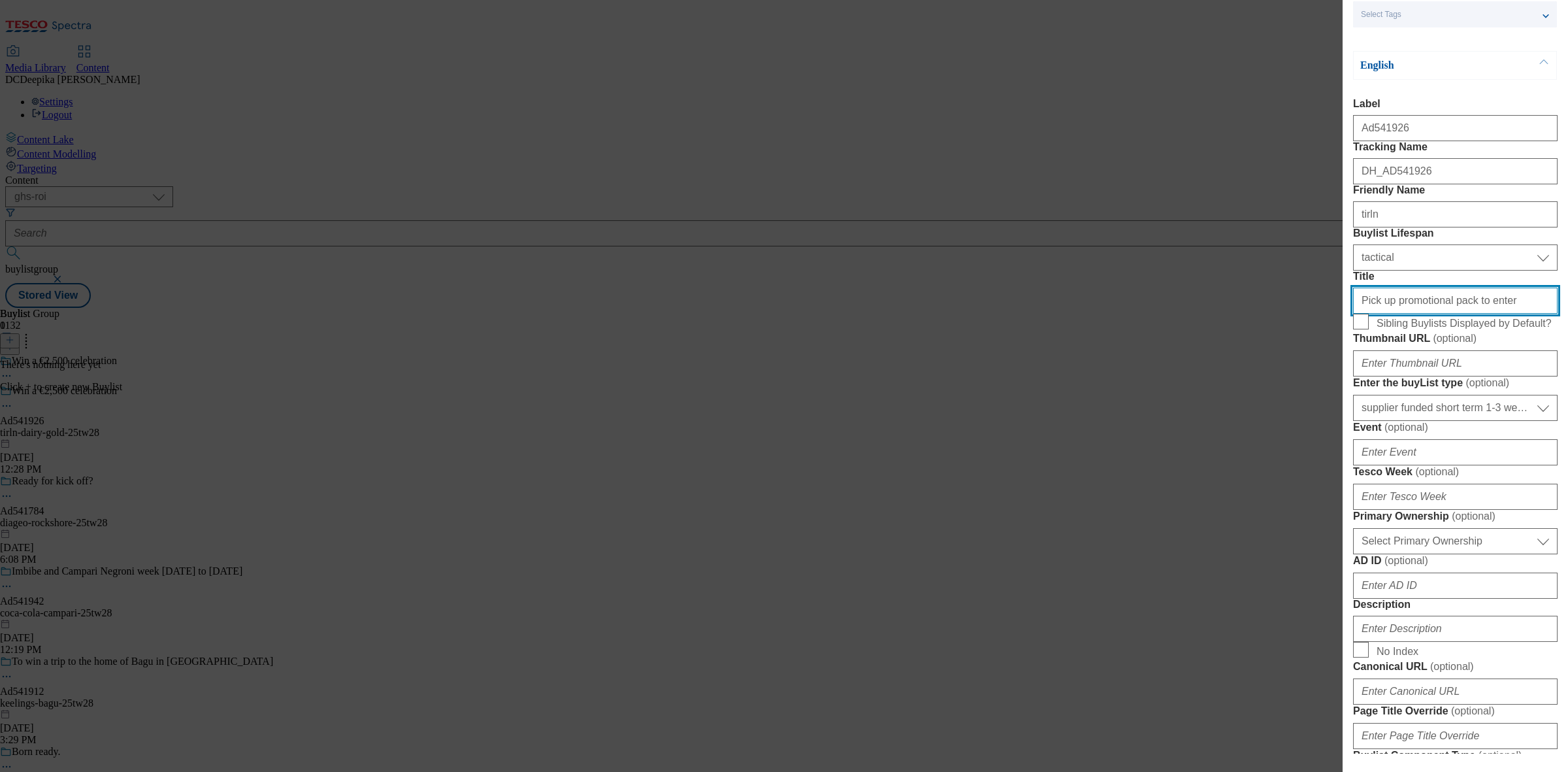
scroll to position [164, 0]
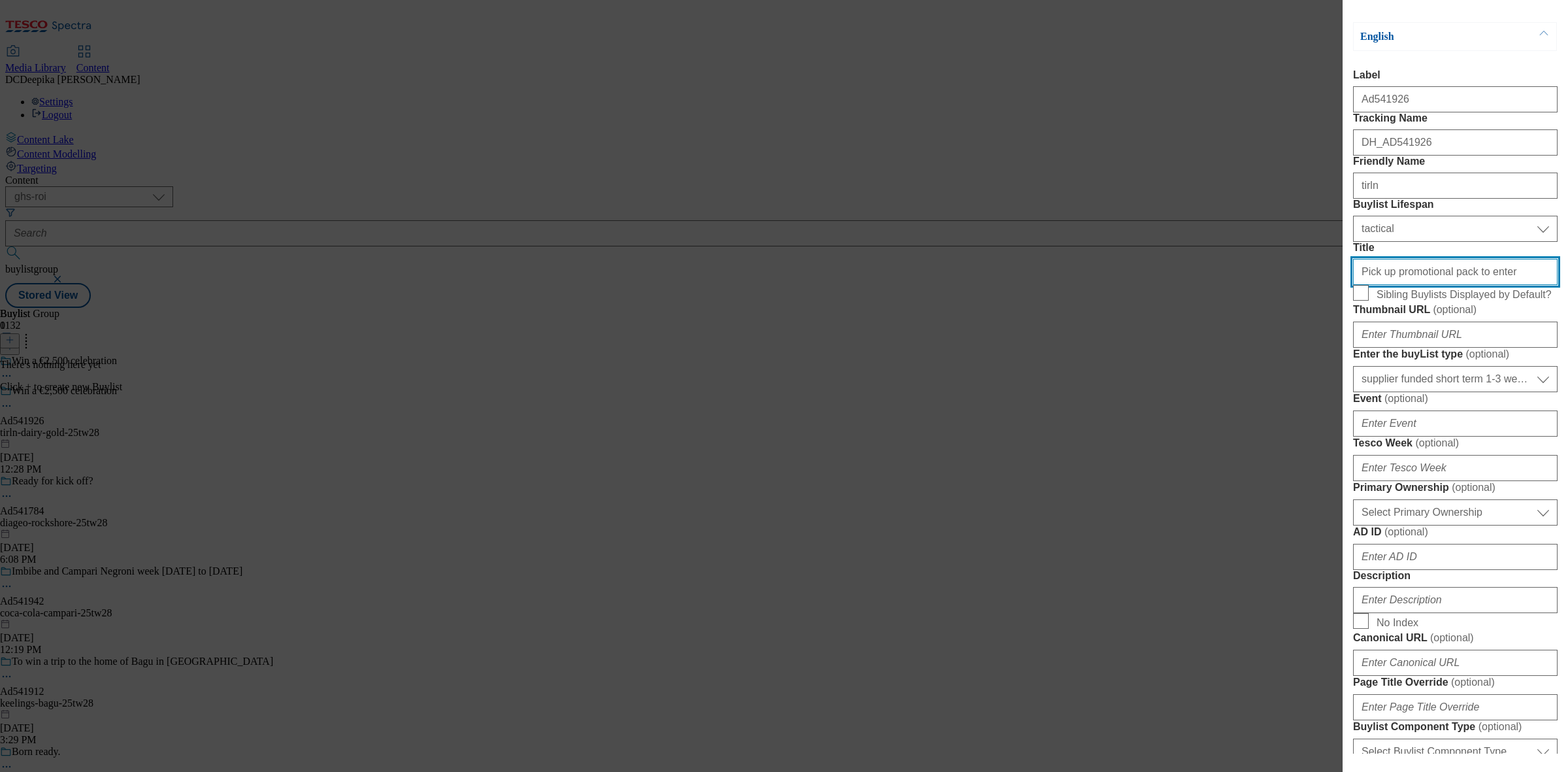
type input "Pick up promotional pack to enter"
click at [1426, 436] on div "Modal" at bounding box center [1454, 420] width 205 height 31
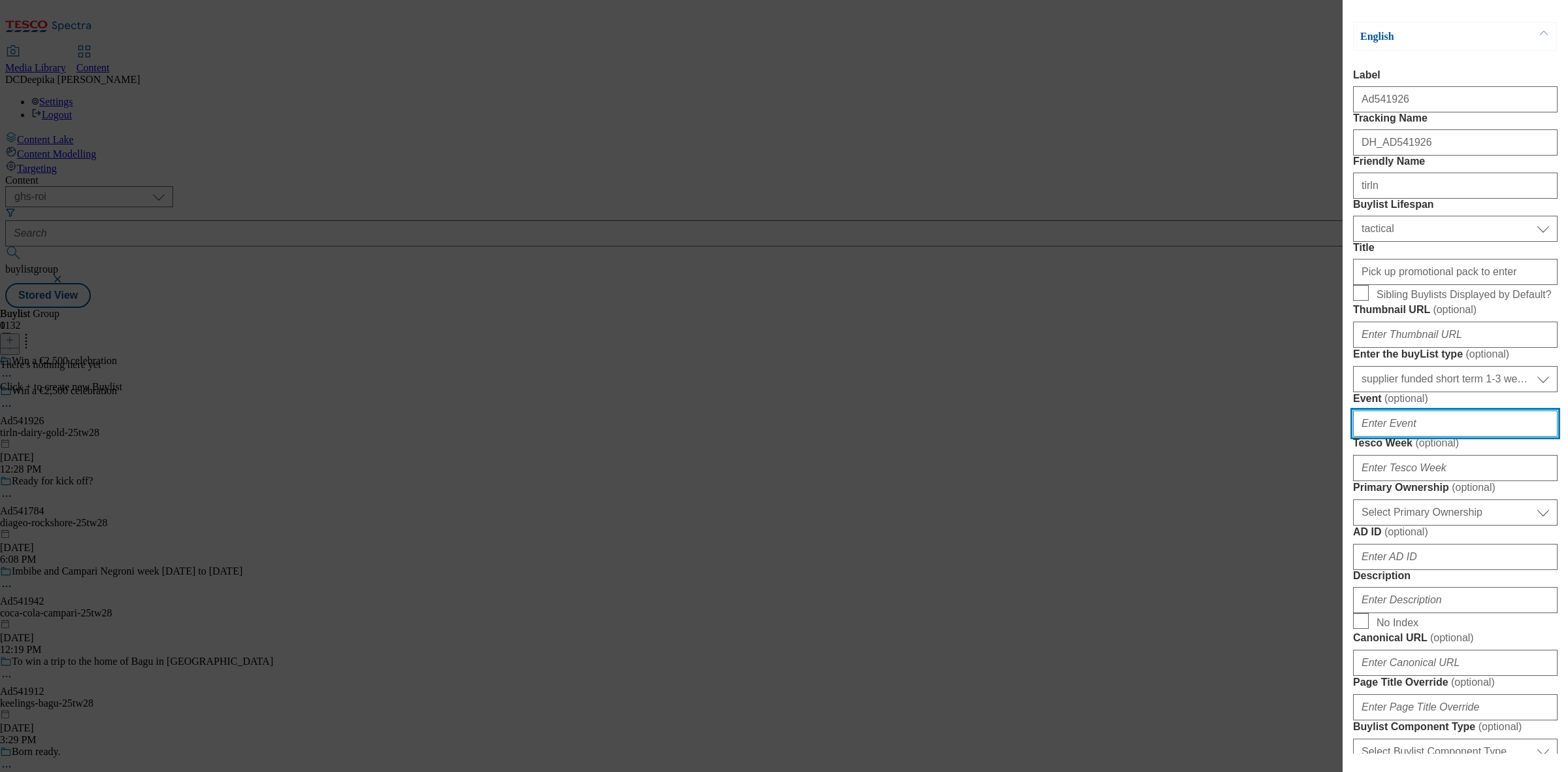
click at [1438, 436] on input "Event ( optional )" at bounding box center [1454, 423] width 205 height 26
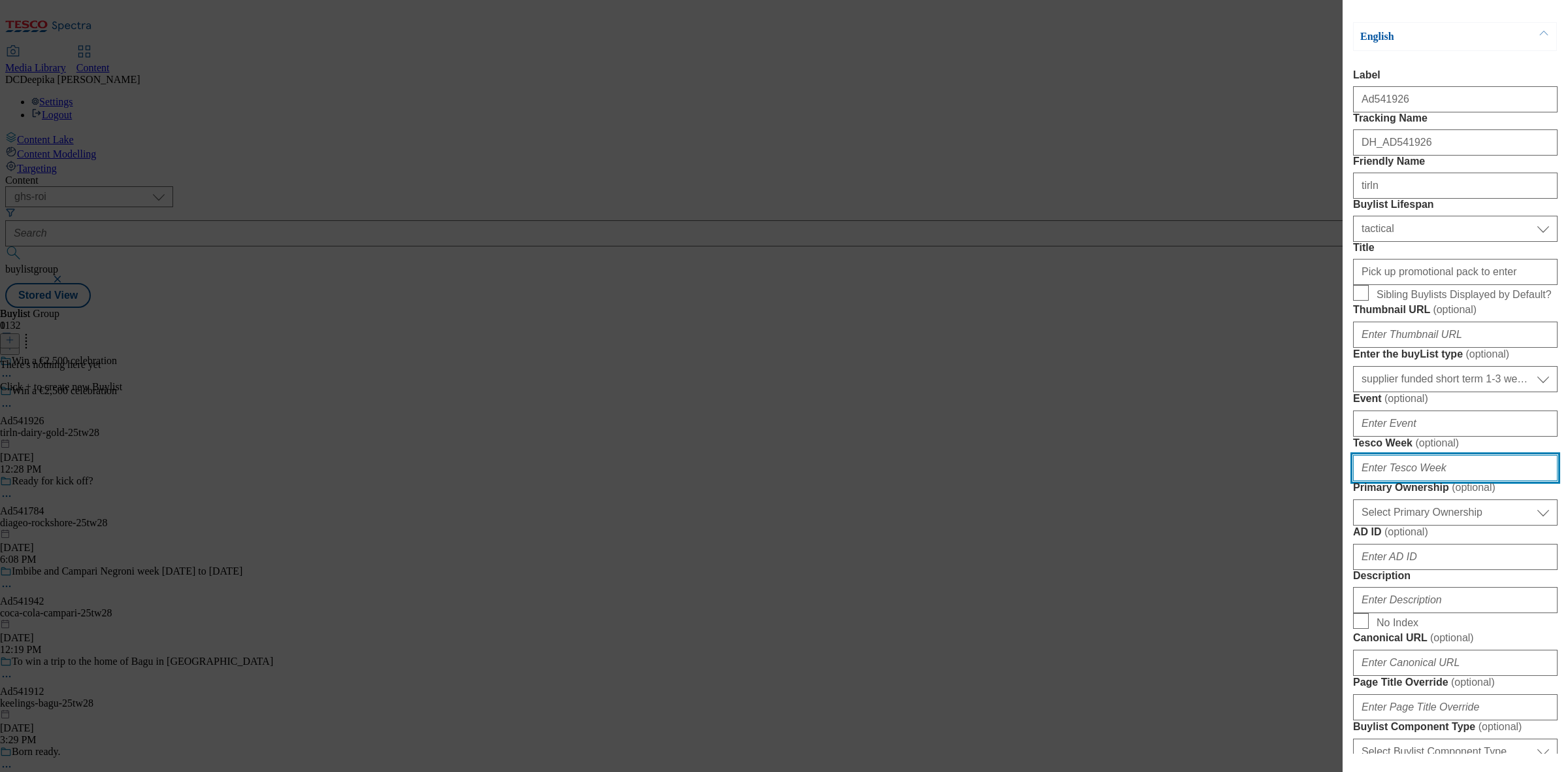
click at [1426, 481] on input "Tesco Week ( optional )" at bounding box center [1454, 468] width 205 height 26
click at [1431, 481] on input "Tesco Week ( optional )" at bounding box center [1454, 468] width 205 height 26
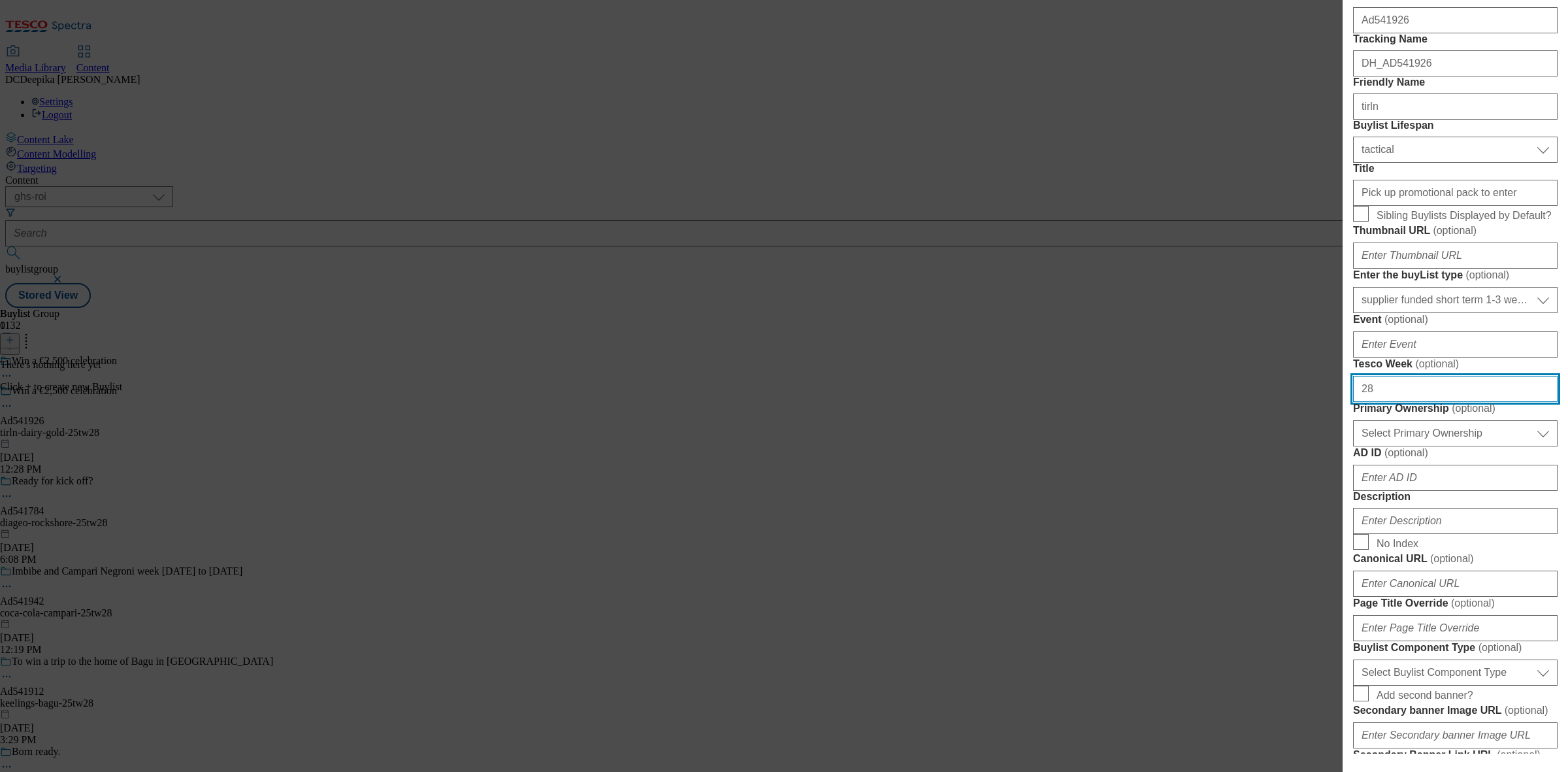
scroll to position [245, 0]
type input "28"
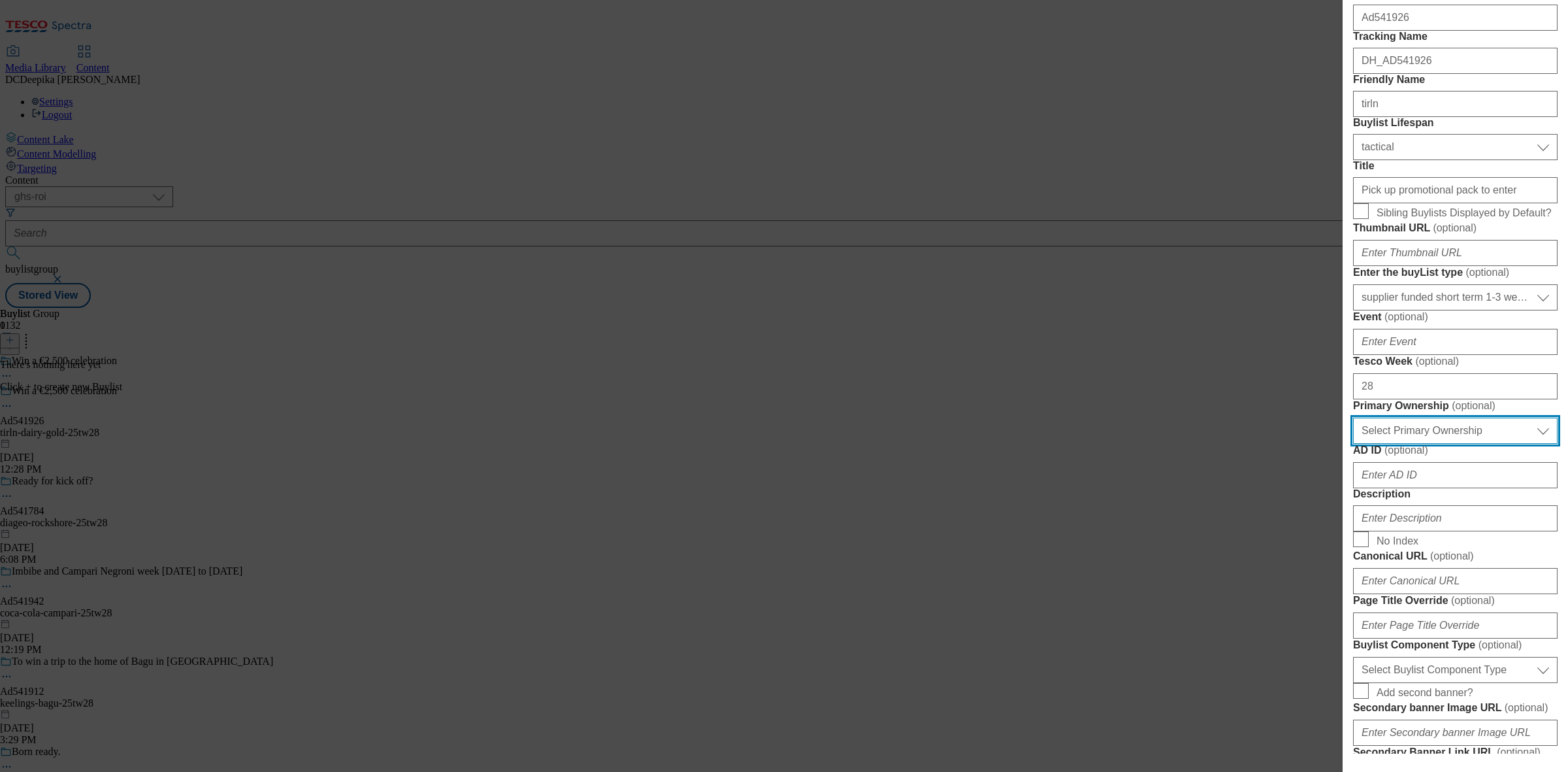
click at [1470, 444] on select "Select Primary Ownership tesco dunnhumby" at bounding box center [1454, 430] width 205 height 26
select select "dunnhumby"
click at [1352, 444] on select "Select Primary Ownership tesco dunnhumby" at bounding box center [1454, 430] width 205 height 26
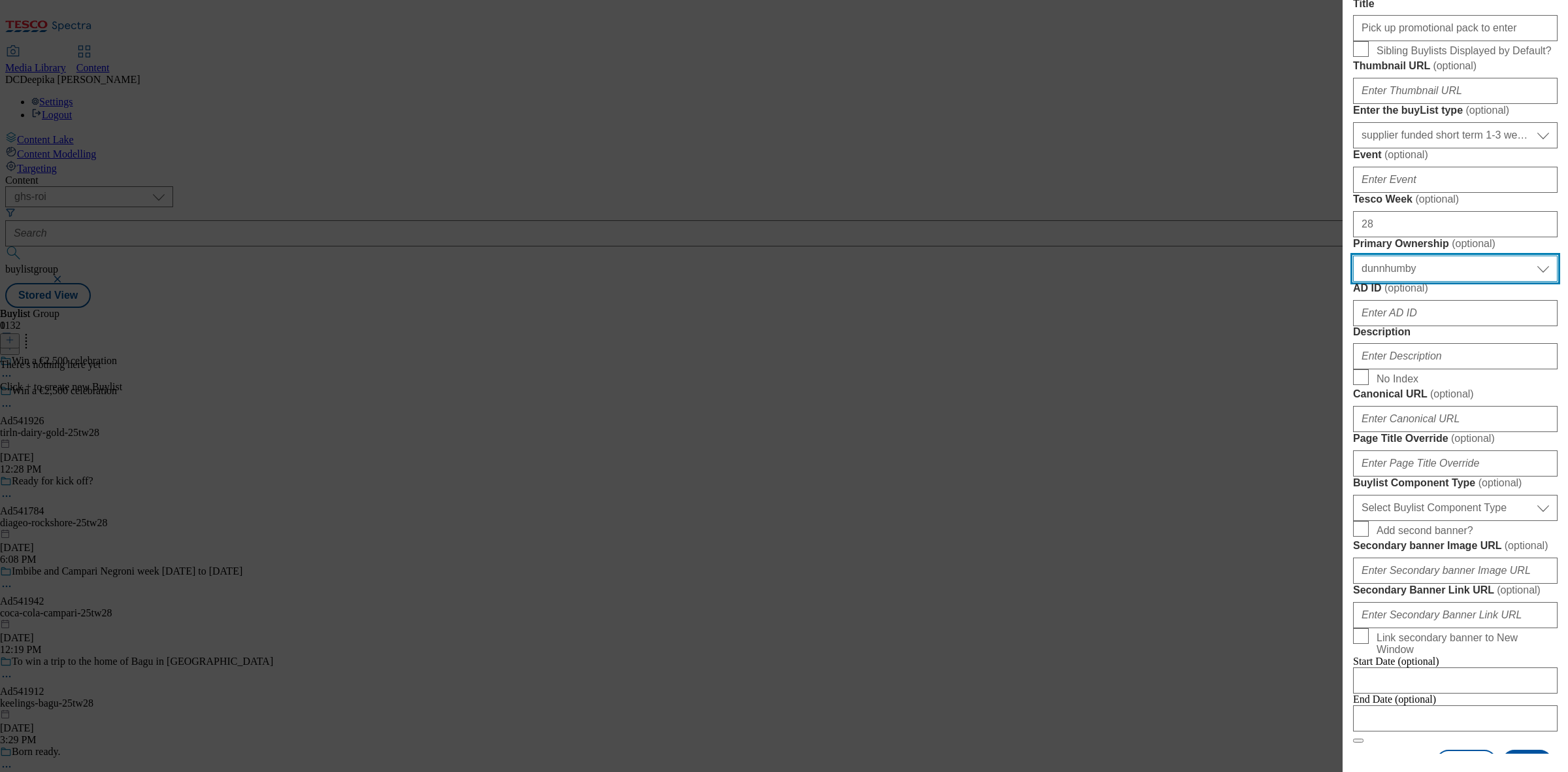
scroll to position [408, 0]
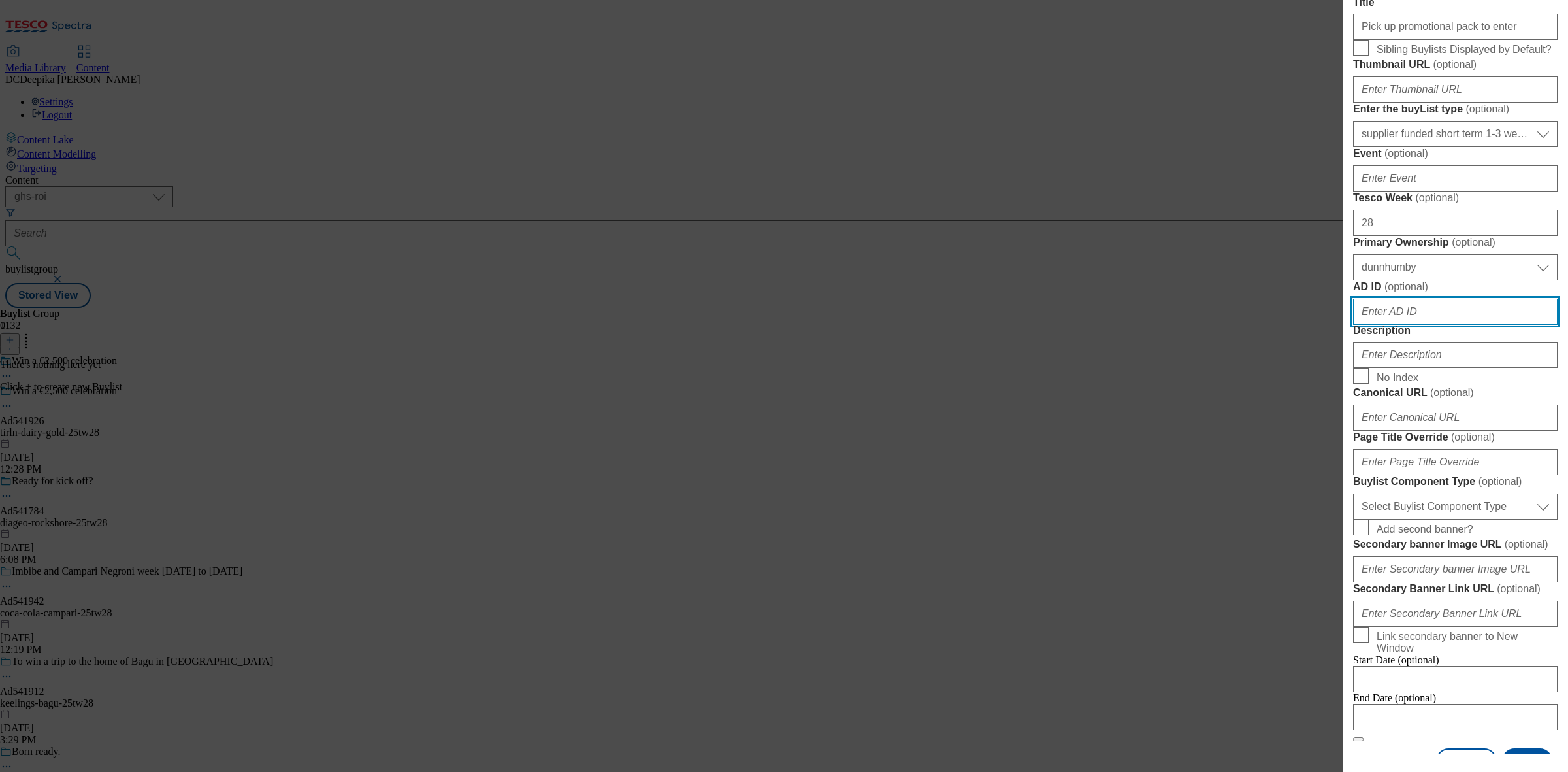
click at [1390, 325] on input "AD ID ( optional )" at bounding box center [1454, 312] width 205 height 26
paste input "541926"
type input "541926"
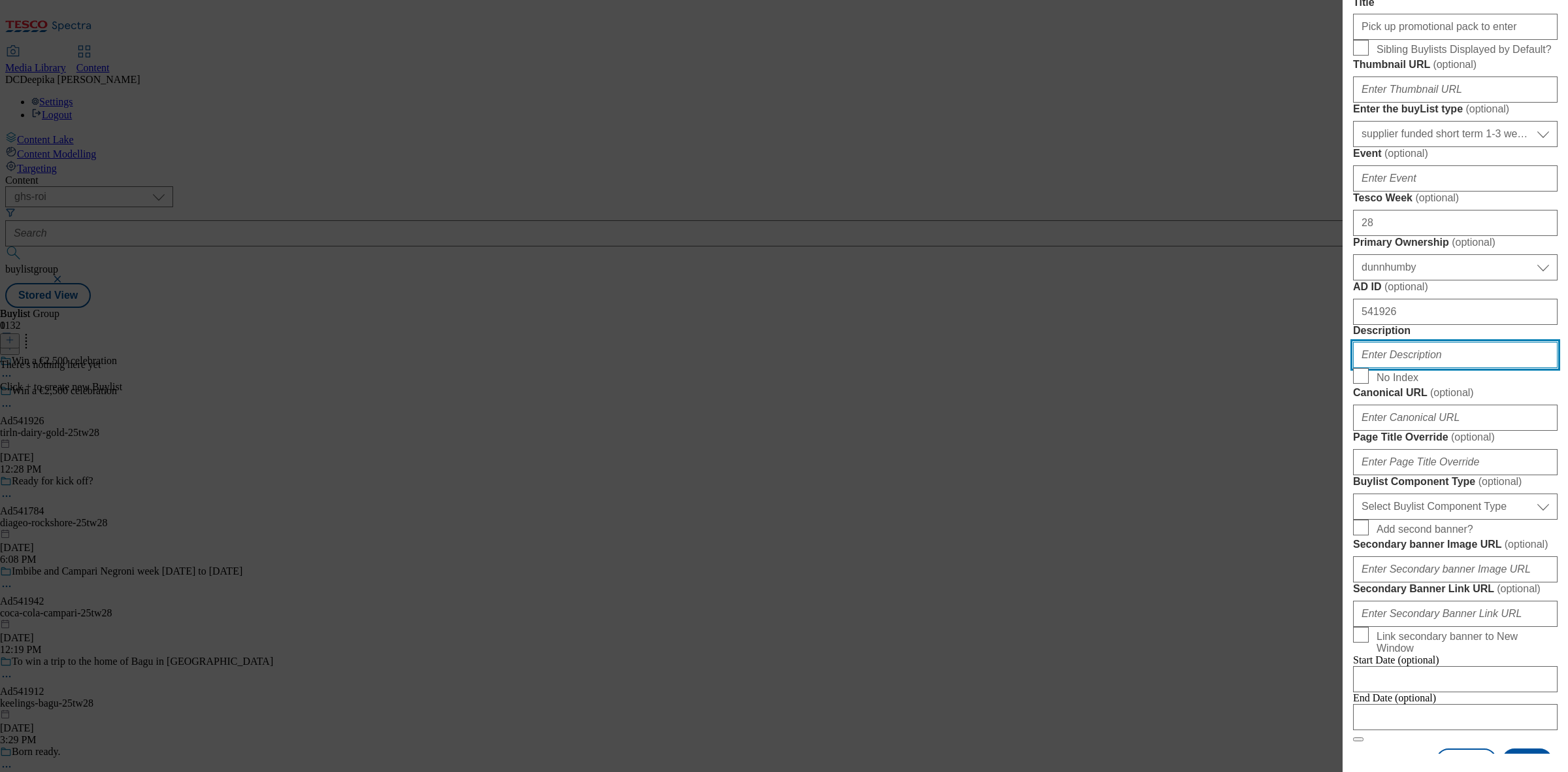
click at [1415, 368] on input "Description" at bounding box center [1454, 355] width 205 height 26
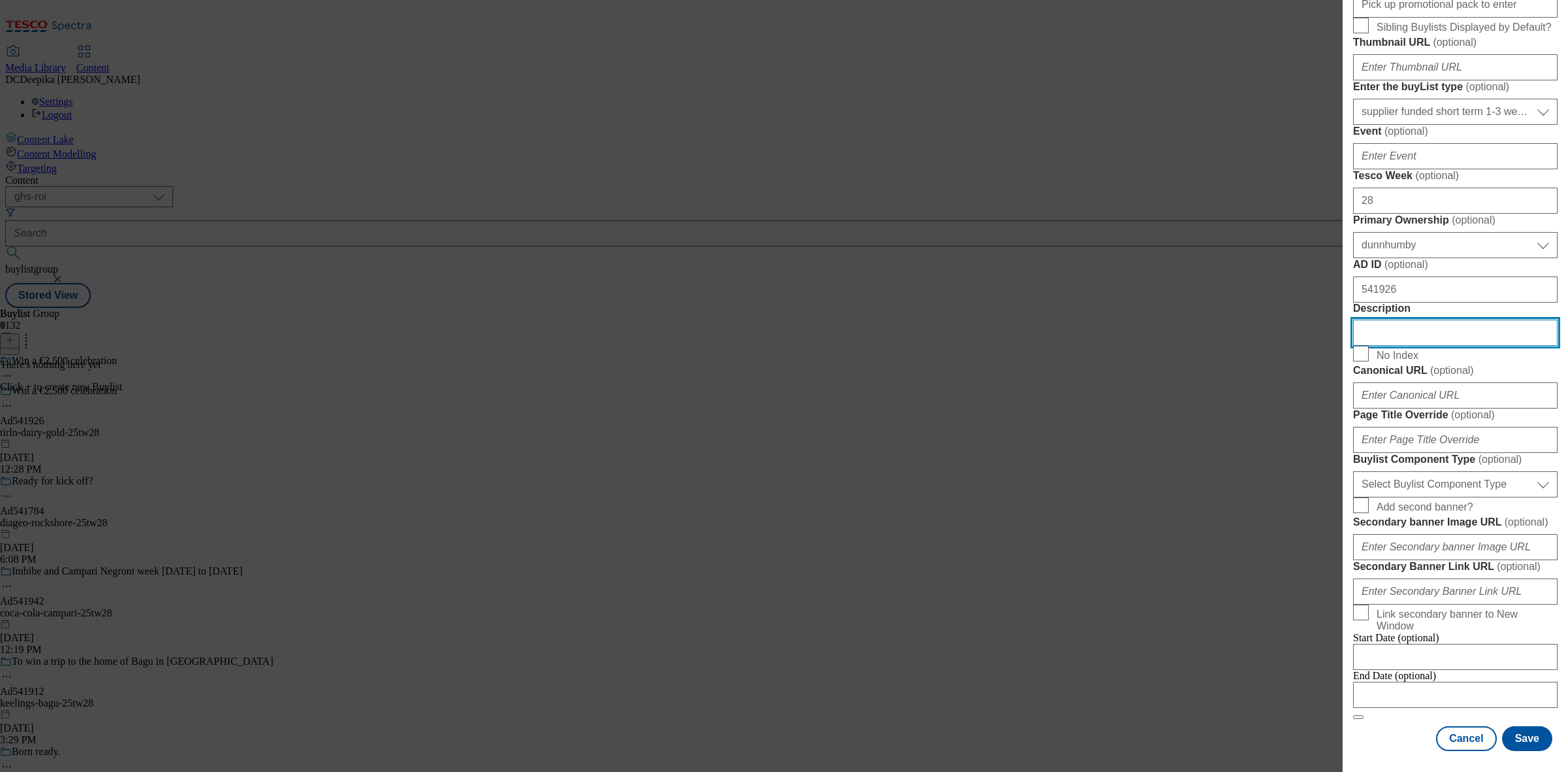
scroll to position [653, 0]
click at [1445, 497] on select "Select Buylist Component Type Banner Competition Header Meal" at bounding box center [1454, 484] width 205 height 26
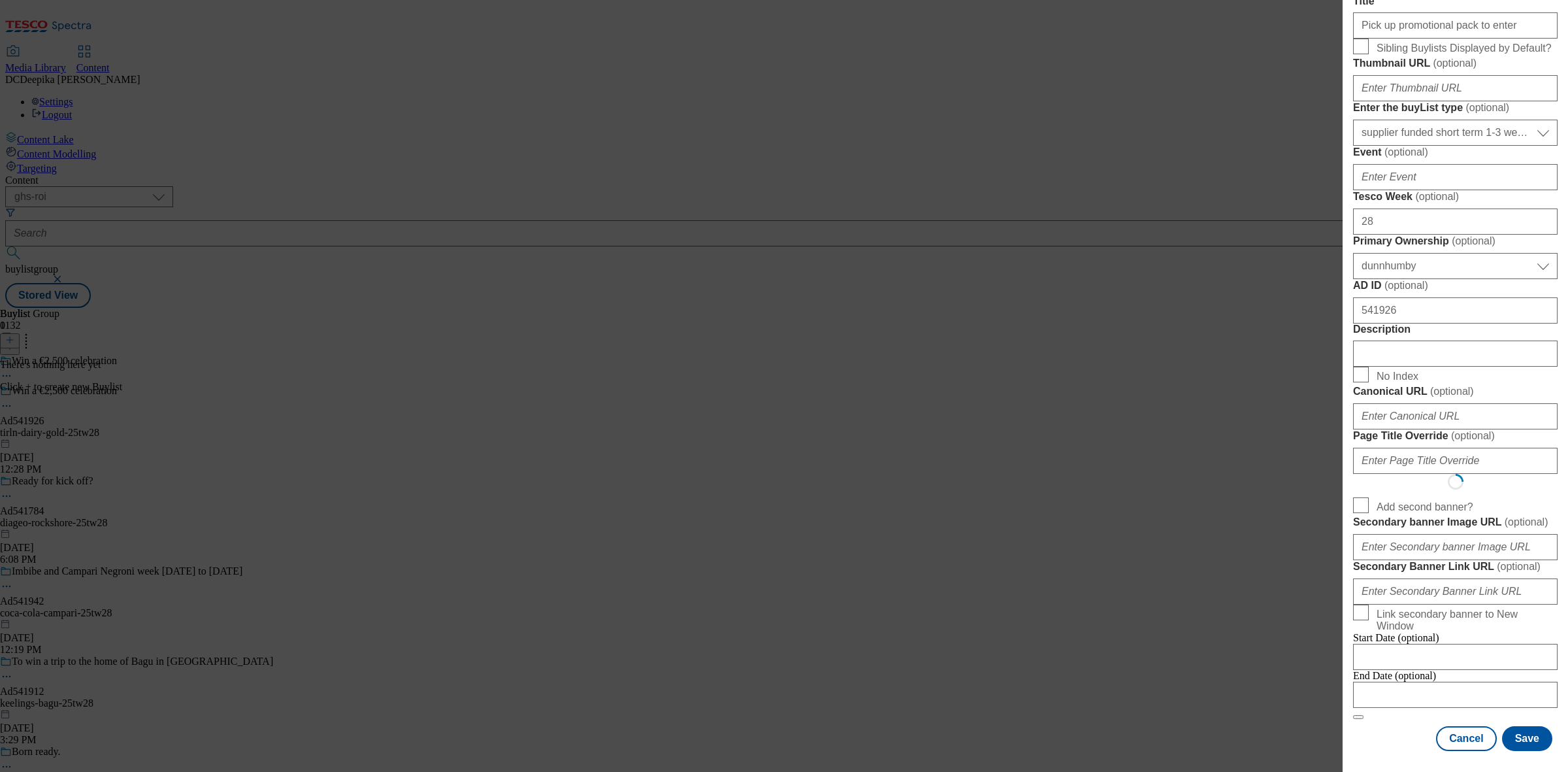
scroll to position [0, 0]
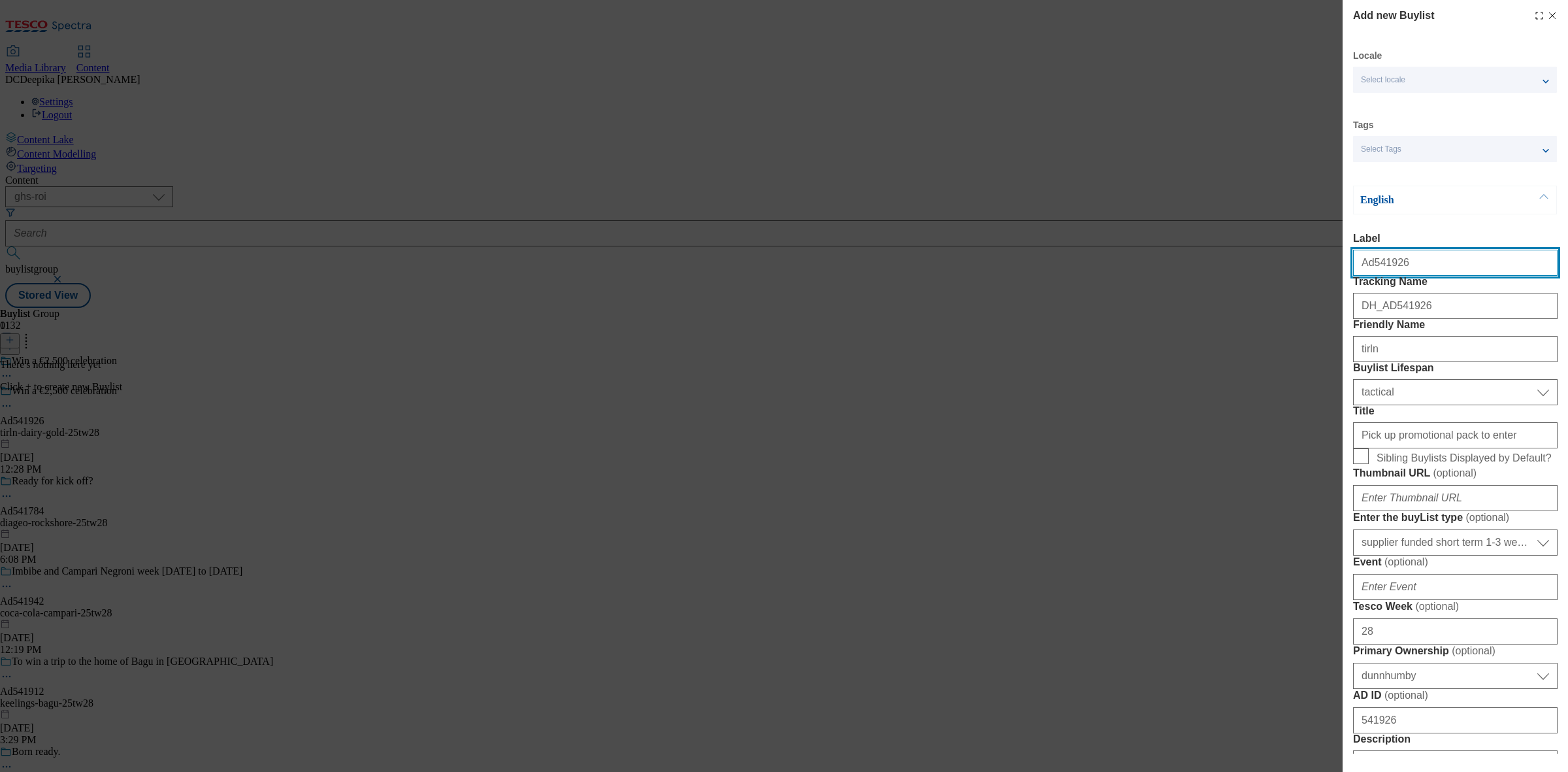
select select "Banner"
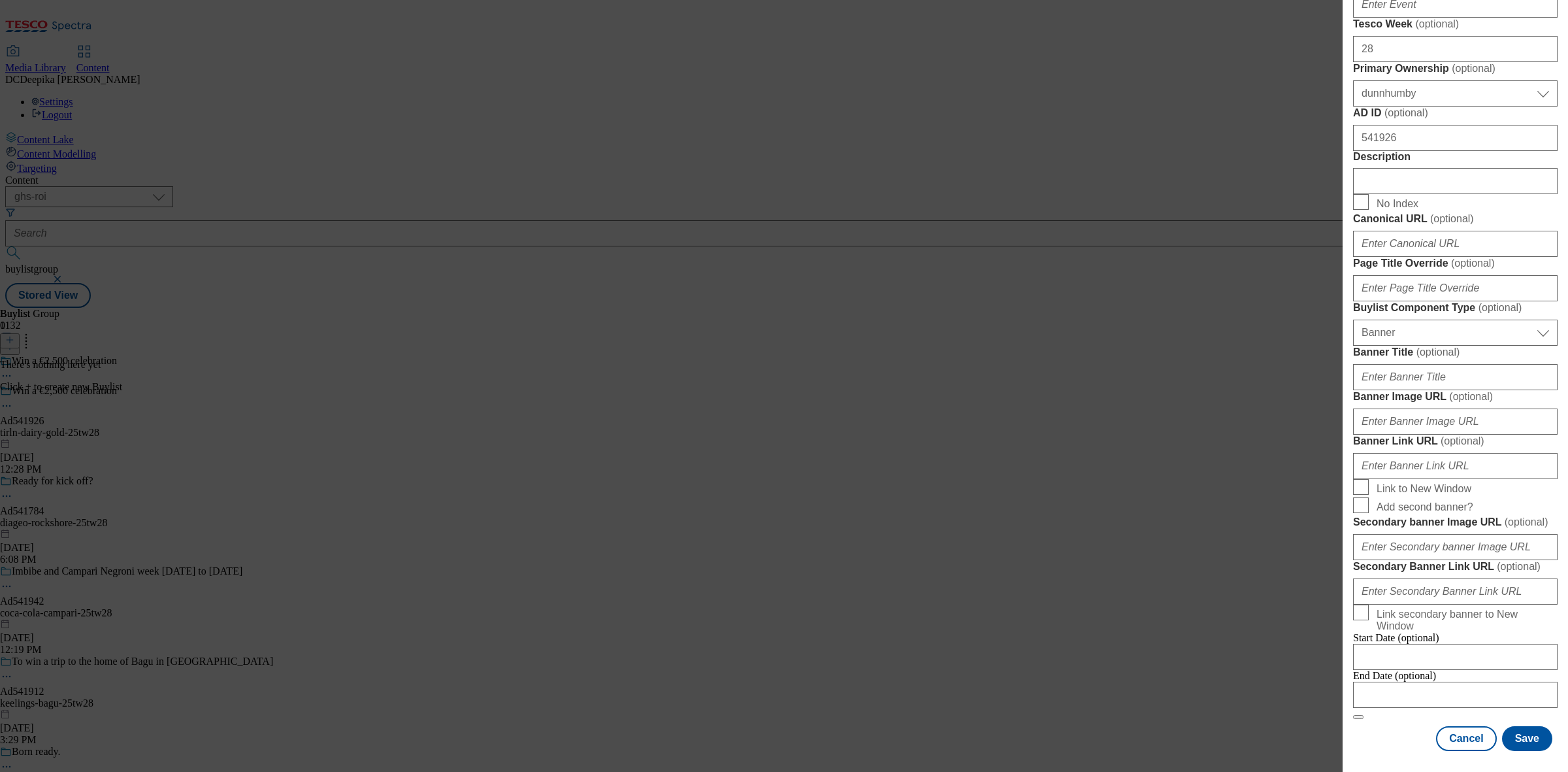
scroll to position [1151, 0]
click at [1439, 682] on input "Modal" at bounding box center [1454, 695] width 205 height 26
select select "2025"
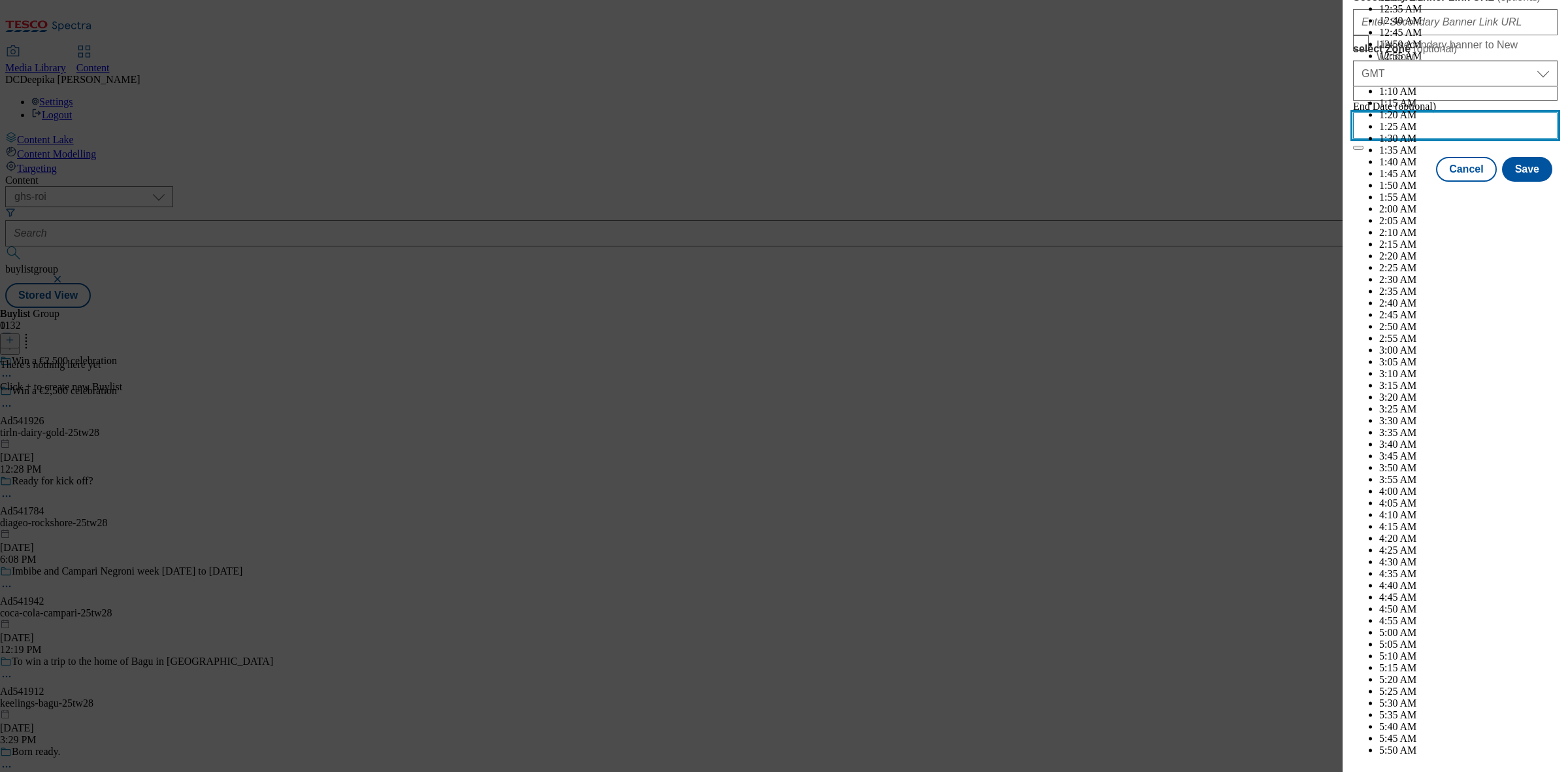
scroll to position [3640, 0]
select select "December"
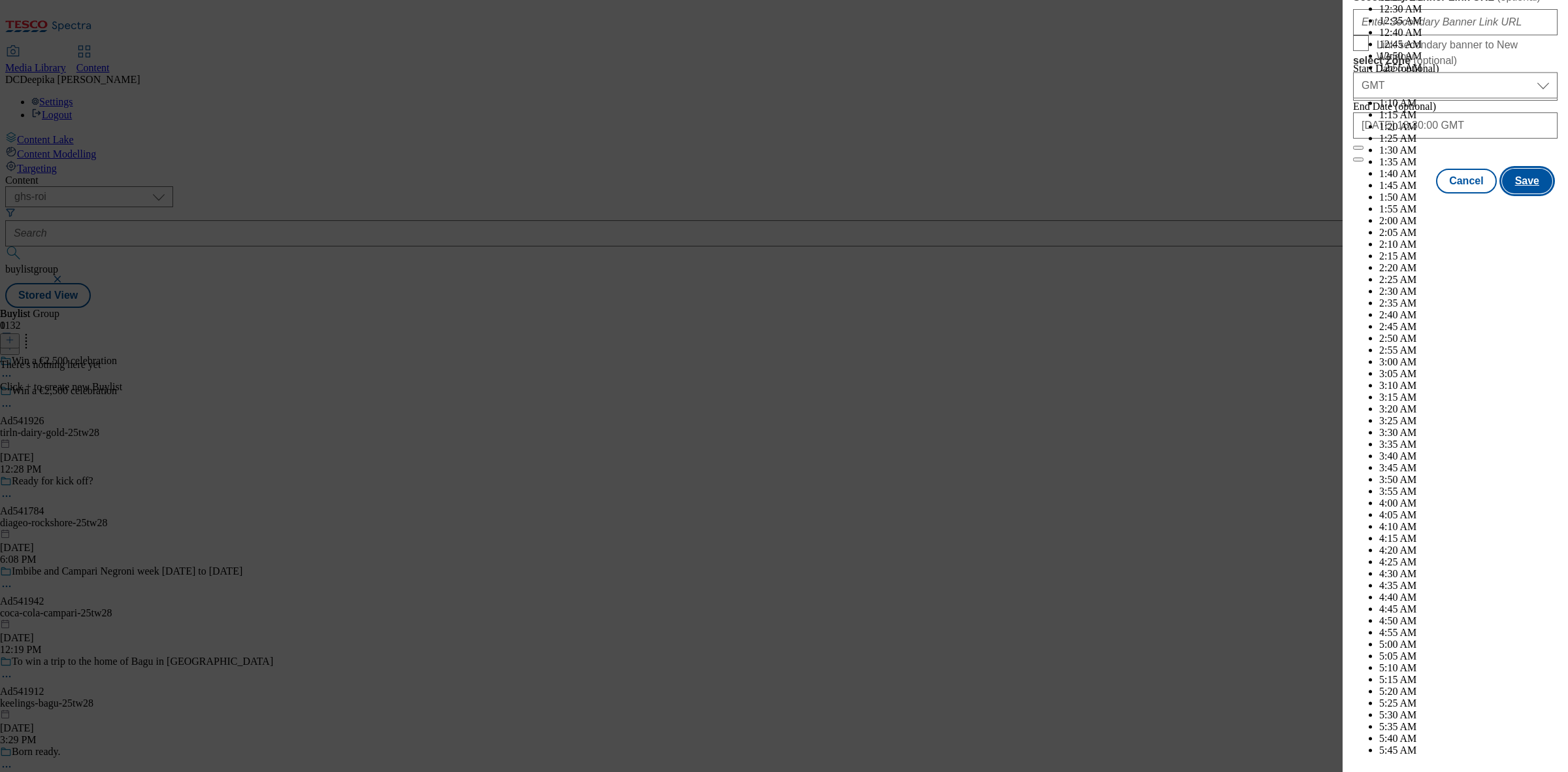
click at [1514, 193] on button "Save" at bounding box center [1527, 181] width 51 height 25
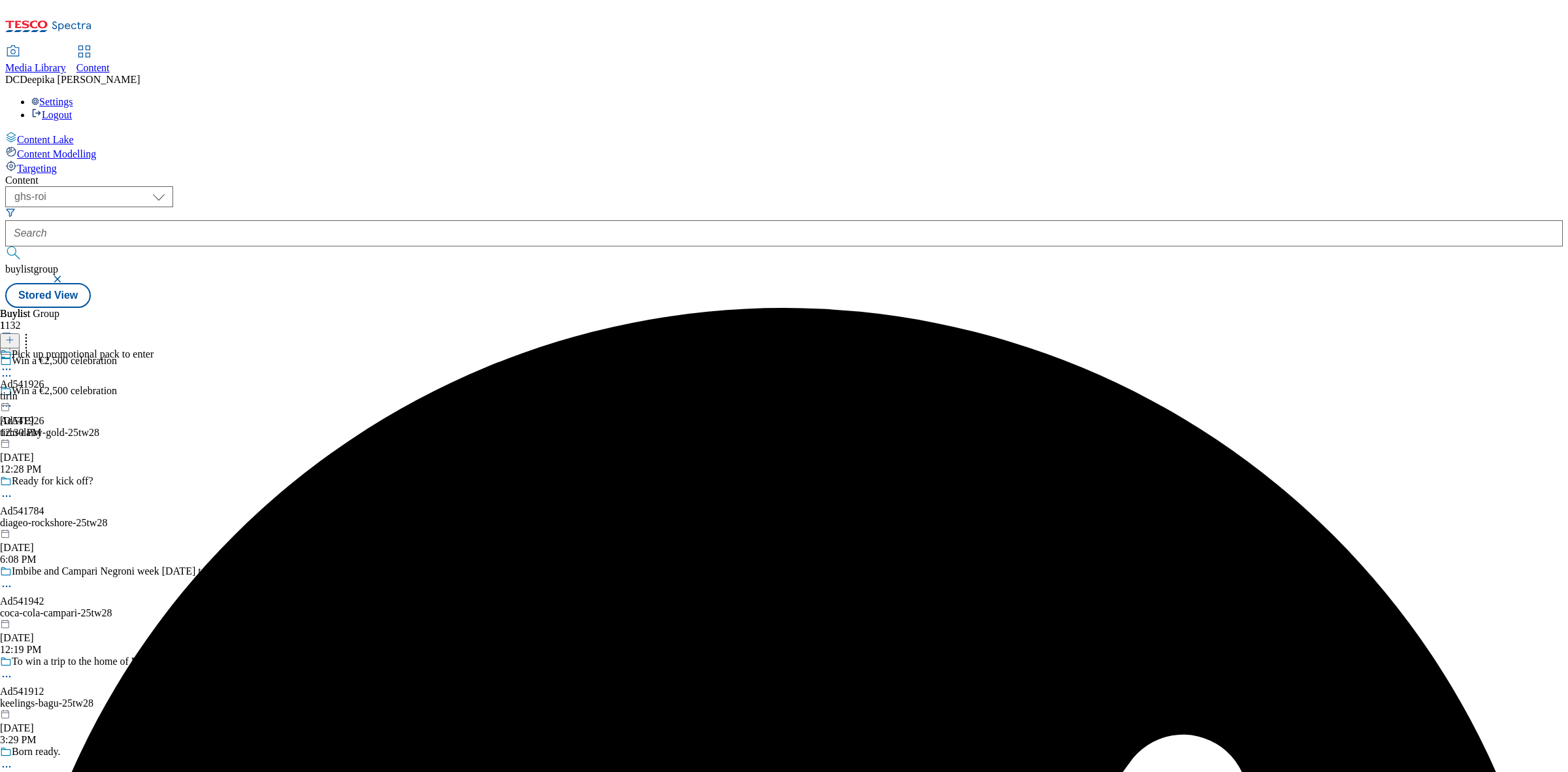
click at [153, 390] on div "tirln" at bounding box center [77, 396] width 153 height 12
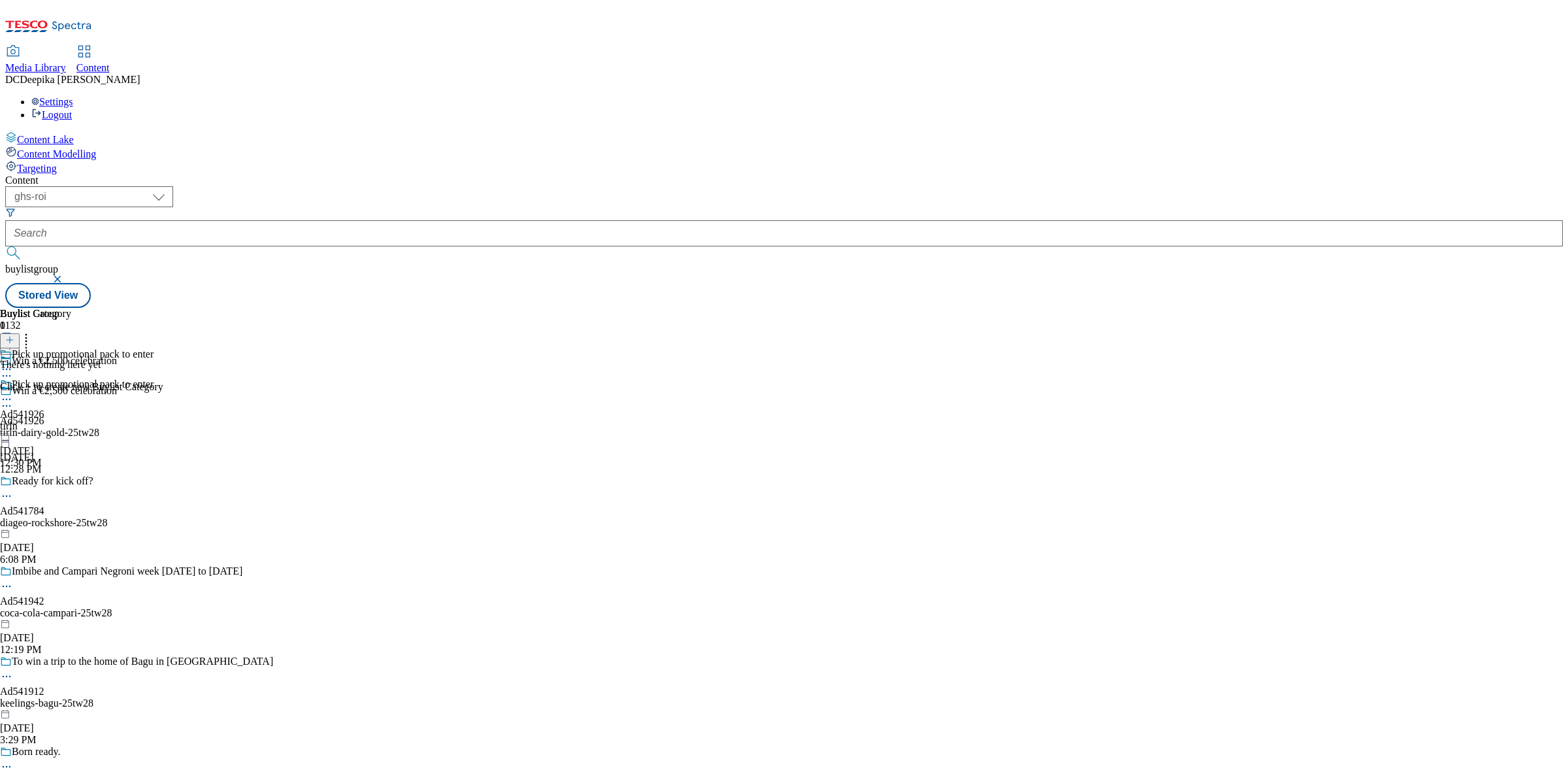
click at [14, 335] on icon at bounding box center [9, 339] width 9 height 9
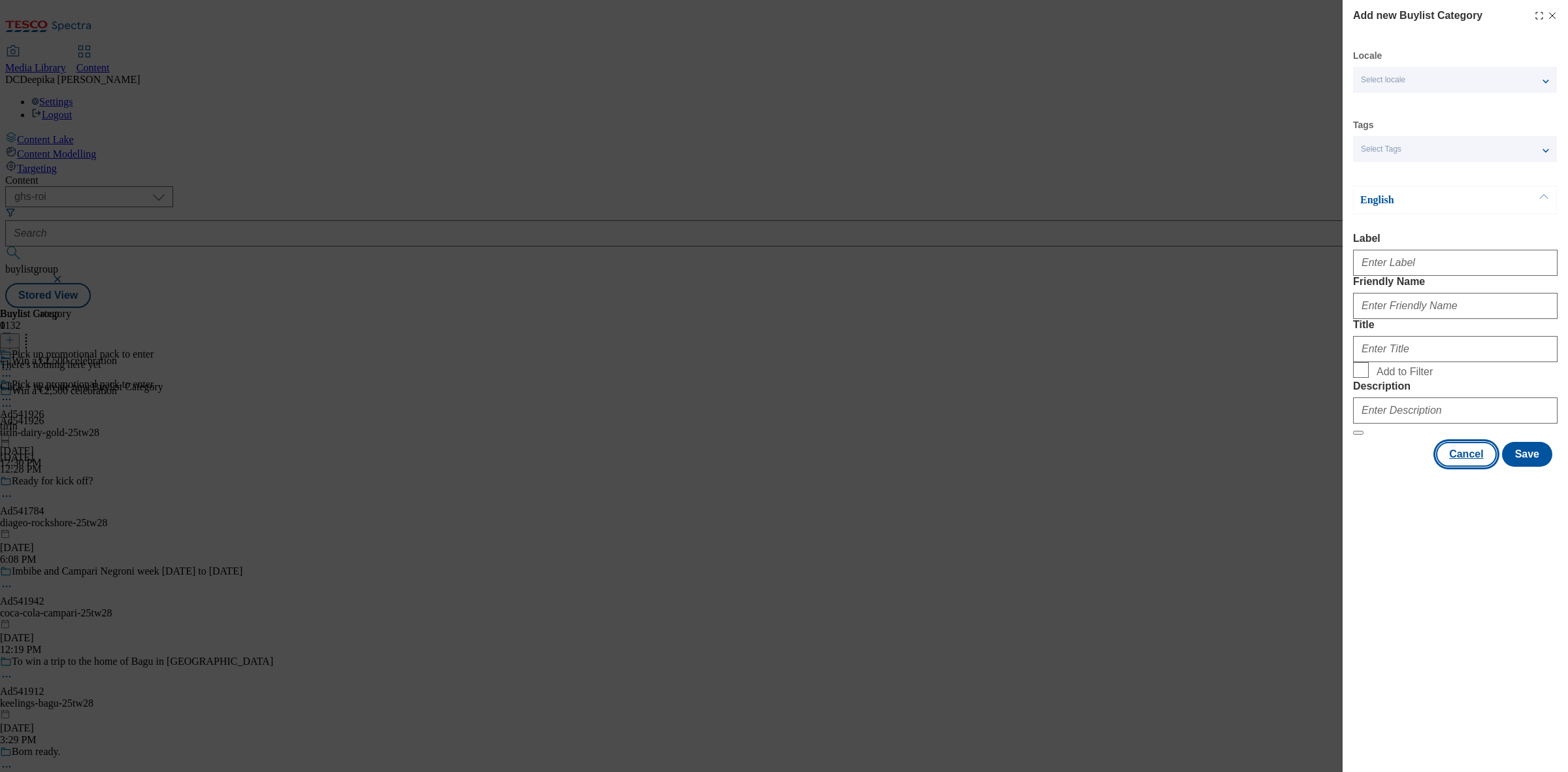
click at [1454, 467] on button "Cancel" at bounding box center [1465, 454] width 60 height 25
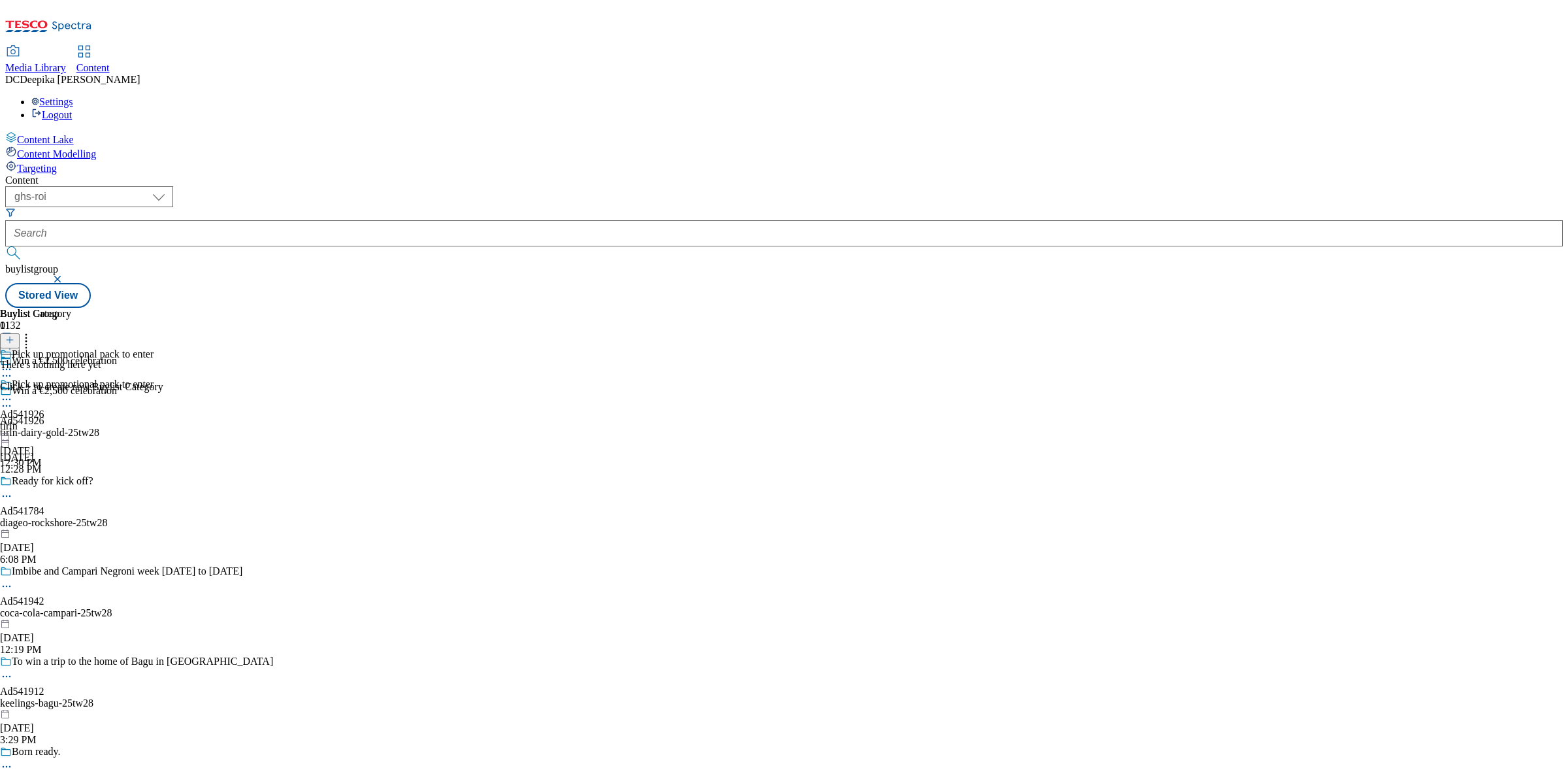
click at [13, 393] on icon at bounding box center [7, 399] width 13 height 13
click at [61, 419] on button "Edit" at bounding box center [43, 426] width 35 height 15
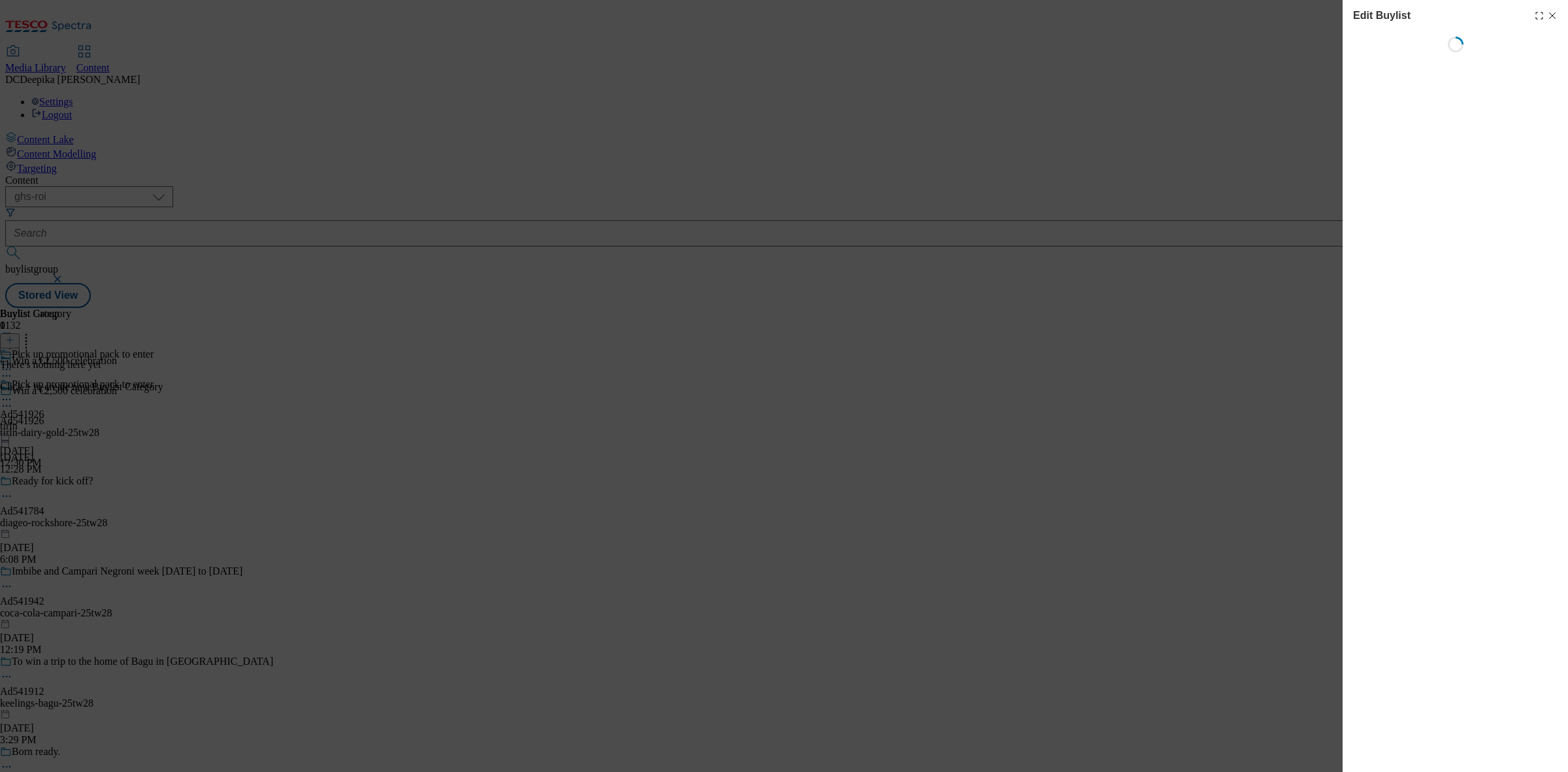
select select "tactical"
select select "supplier funded short term 1-3 weeks"
select select "dunnhumby"
select select "Banner"
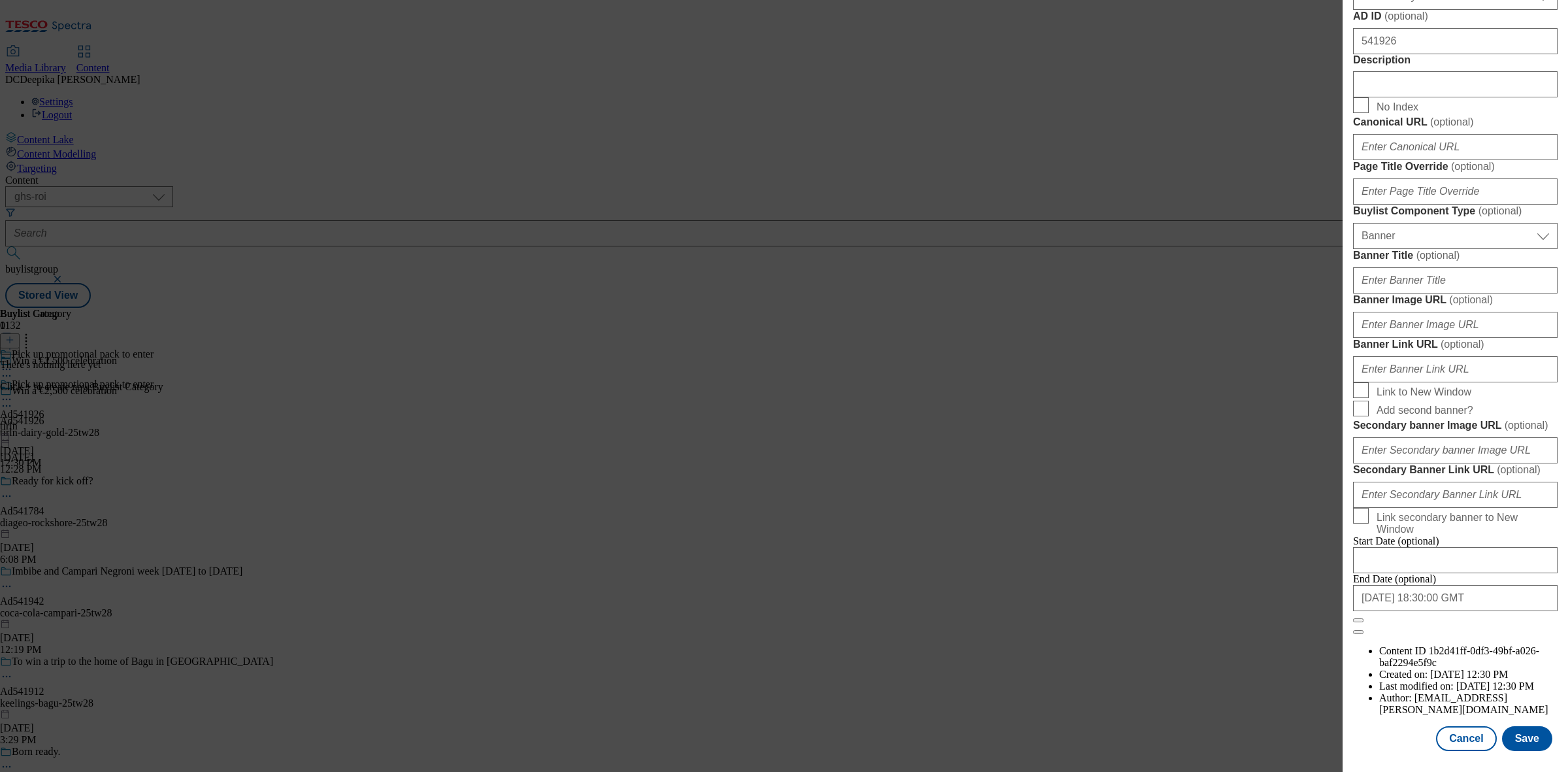
scroll to position [1210, 0]
click at [1481, 611] on input "2025-11-30 18:30:00 GMT" at bounding box center [1454, 598] width 205 height 26
select select "2025"
select select "November"
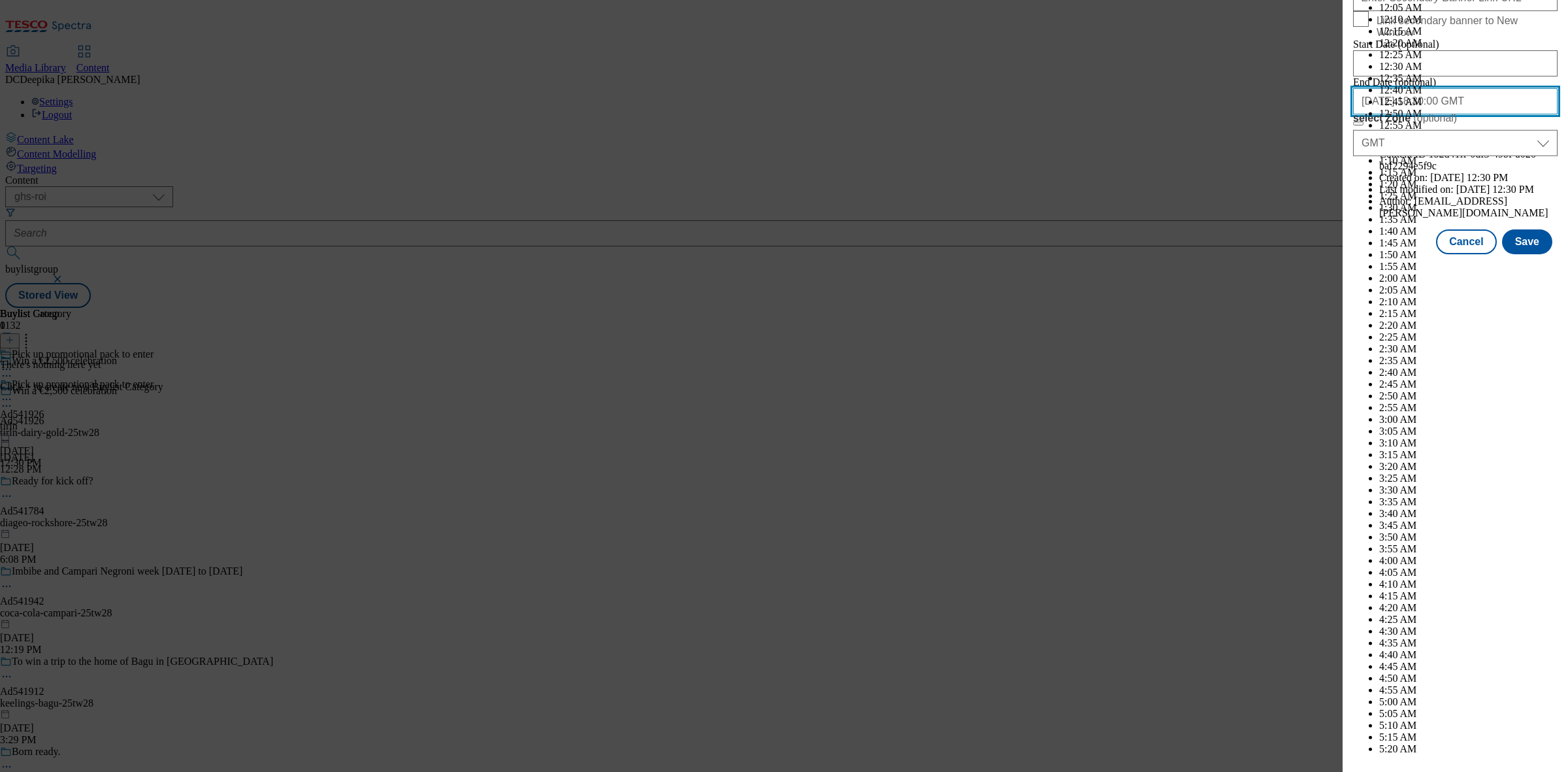
scroll to position [5395, 0]
click at [1480, 114] on input "2025-11-30 18:30:00 GMT" at bounding box center [1454, 101] width 205 height 26
click at [1258, 616] on div "Edit Buylist Locale Select locale English Welsh Tags 1 tags selected fnf market…" at bounding box center [784, 386] width 1568 height 772
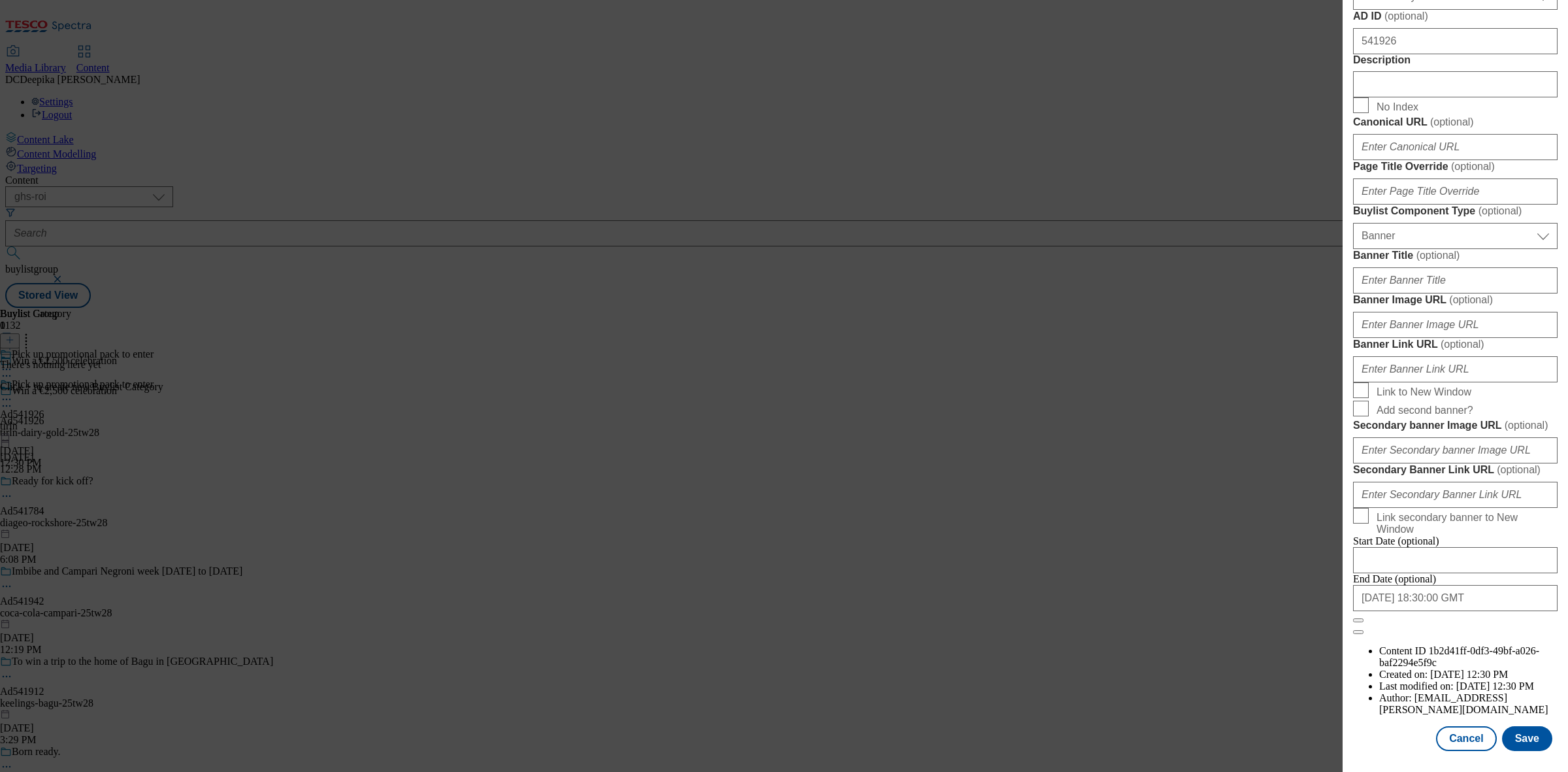
scroll to position [964, 0]
click at [1418, 294] on input "Banner Title ( optional )" at bounding box center [1454, 280] width 205 height 26
click at [1502, 737] on button "Save" at bounding box center [1527, 738] width 51 height 25
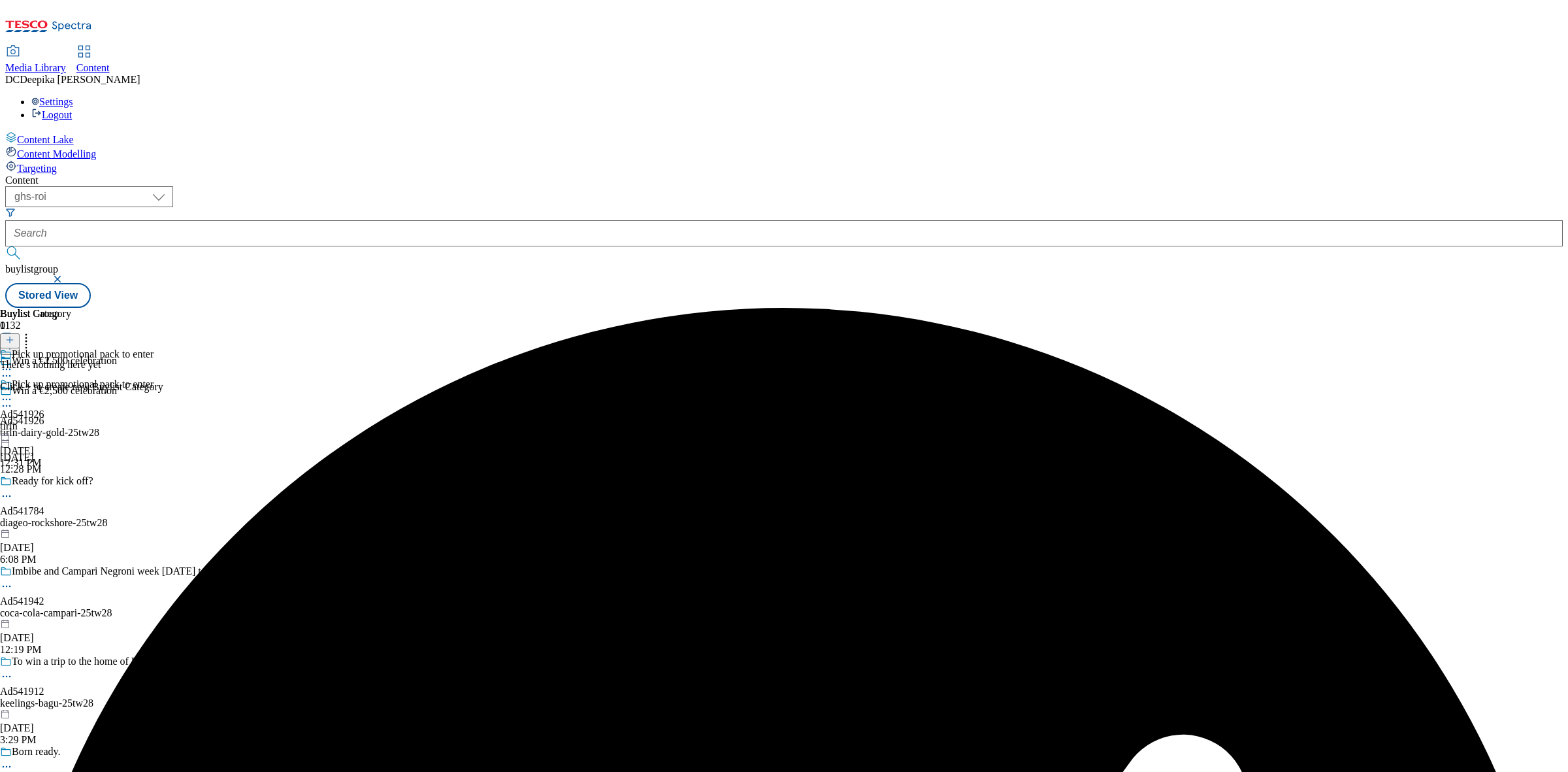
click at [163, 359] on div "There's nothing here yet Click + to create new Buylist Category" at bounding box center [82, 376] width 163 height 34
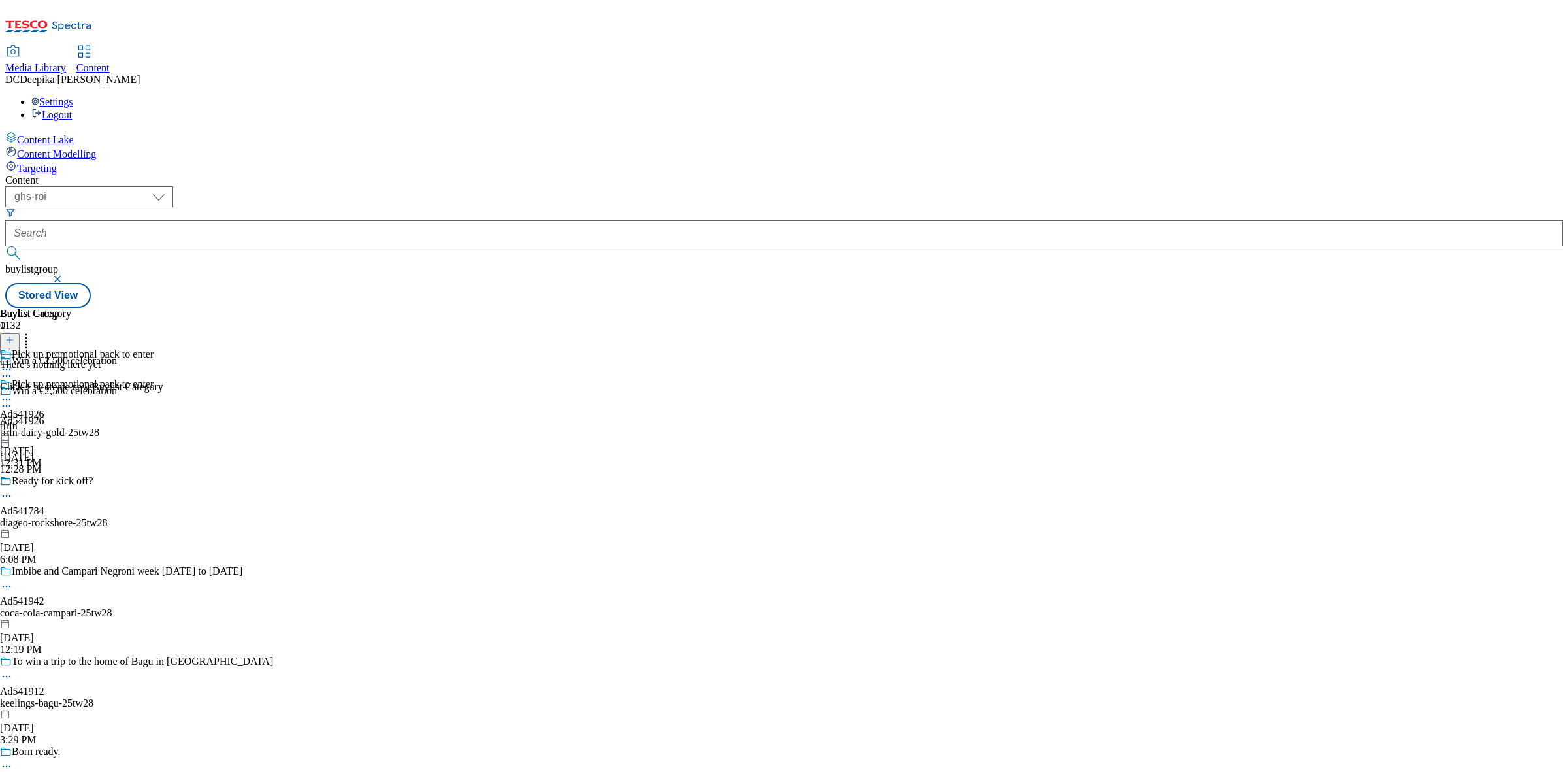
click at [14, 335] on icon at bounding box center [9, 339] width 9 height 9
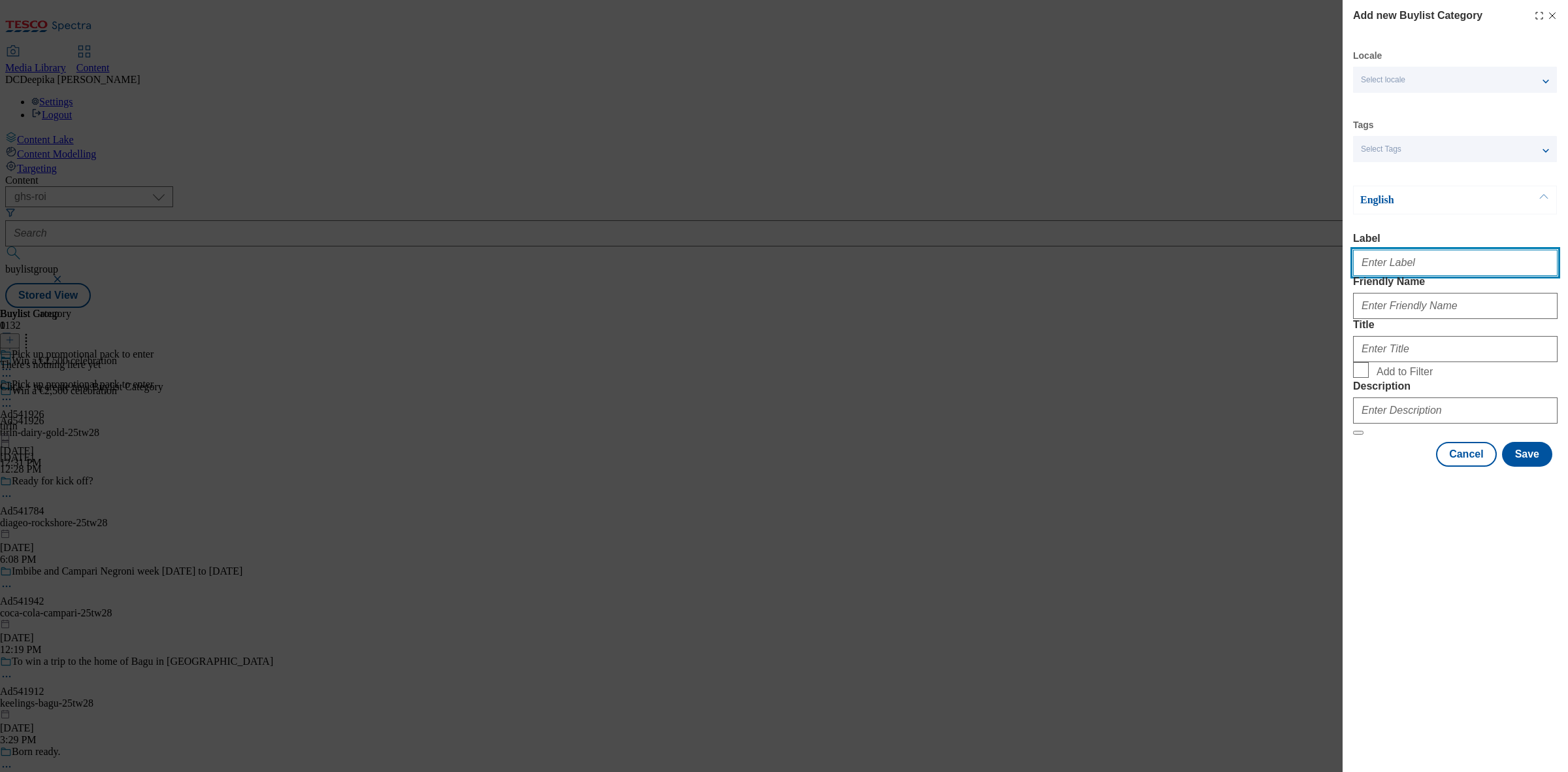
click at [1485, 274] on input "Label" at bounding box center [1454, 263] width 205 height 26
click at [1386, 263] on input "Label" at bounding box center [1454, 263] width 205 height 26
paste input "Ad541926"
type input "Ad541926"
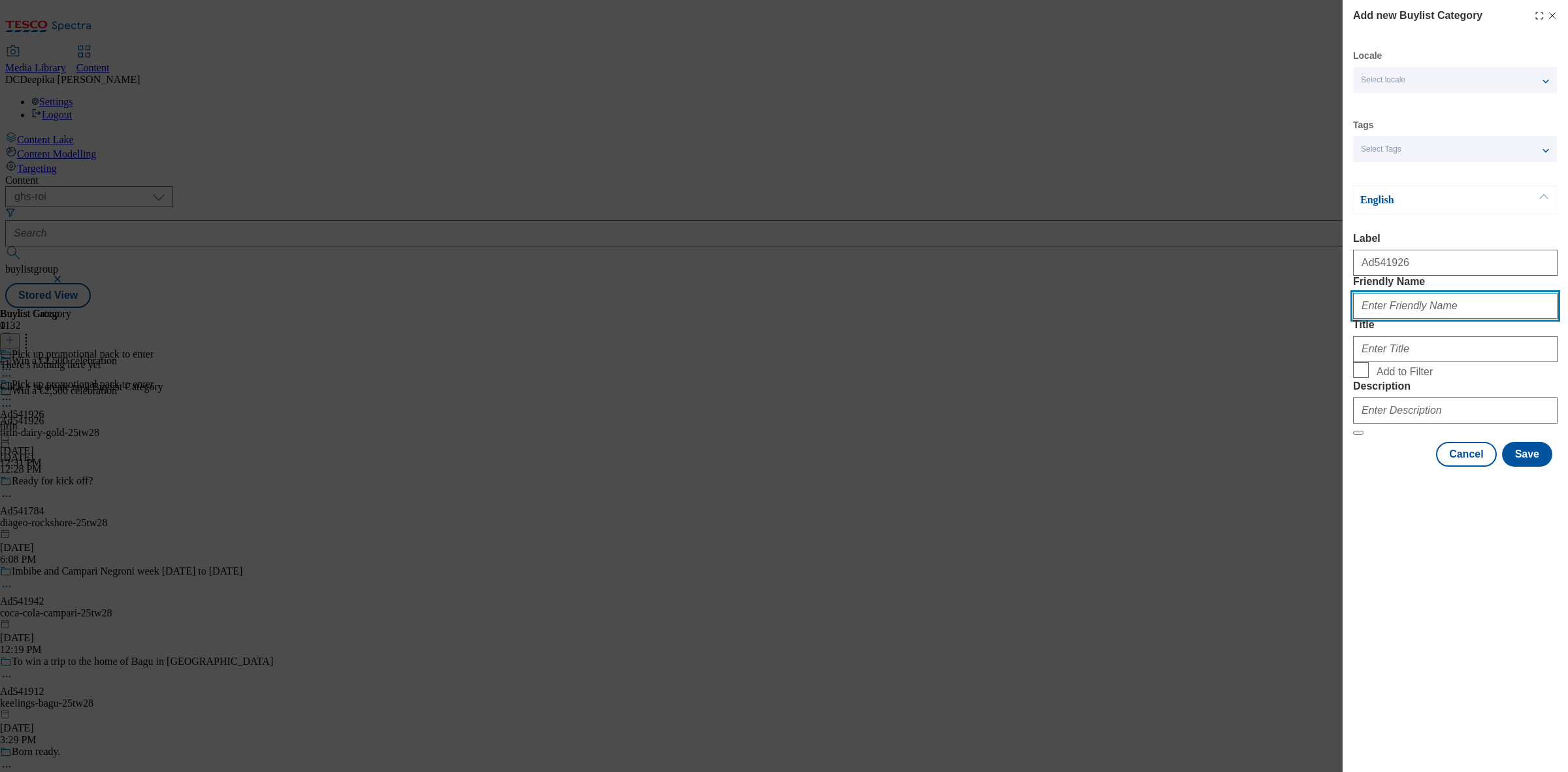
click at [1402, 319] on input "Friendly Name" at bounding box center [1454, 306] width 205 height 26
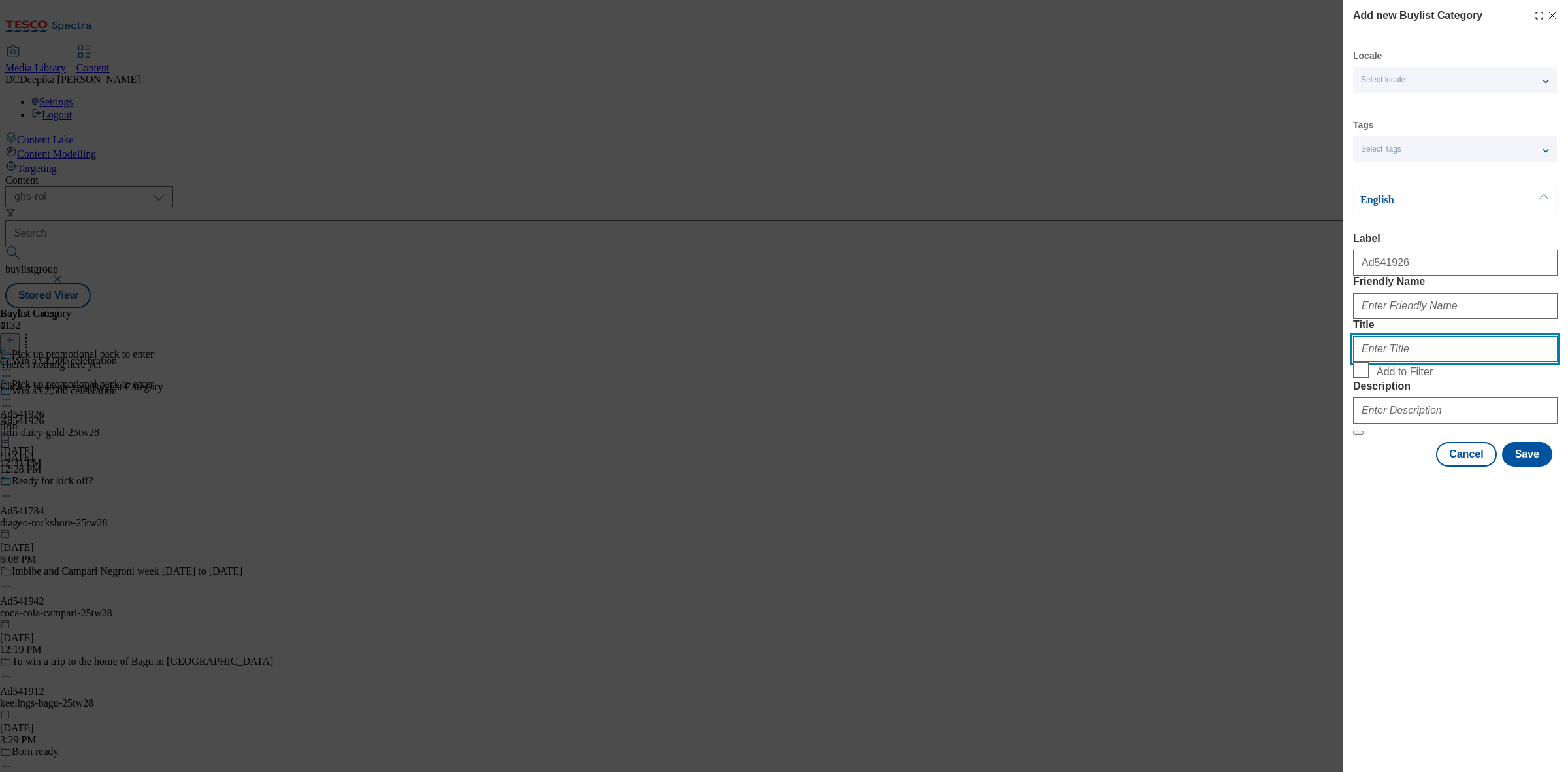
click at [1415, 362] on input "Title" at bounding box center [1454, 349] width 205 height 26
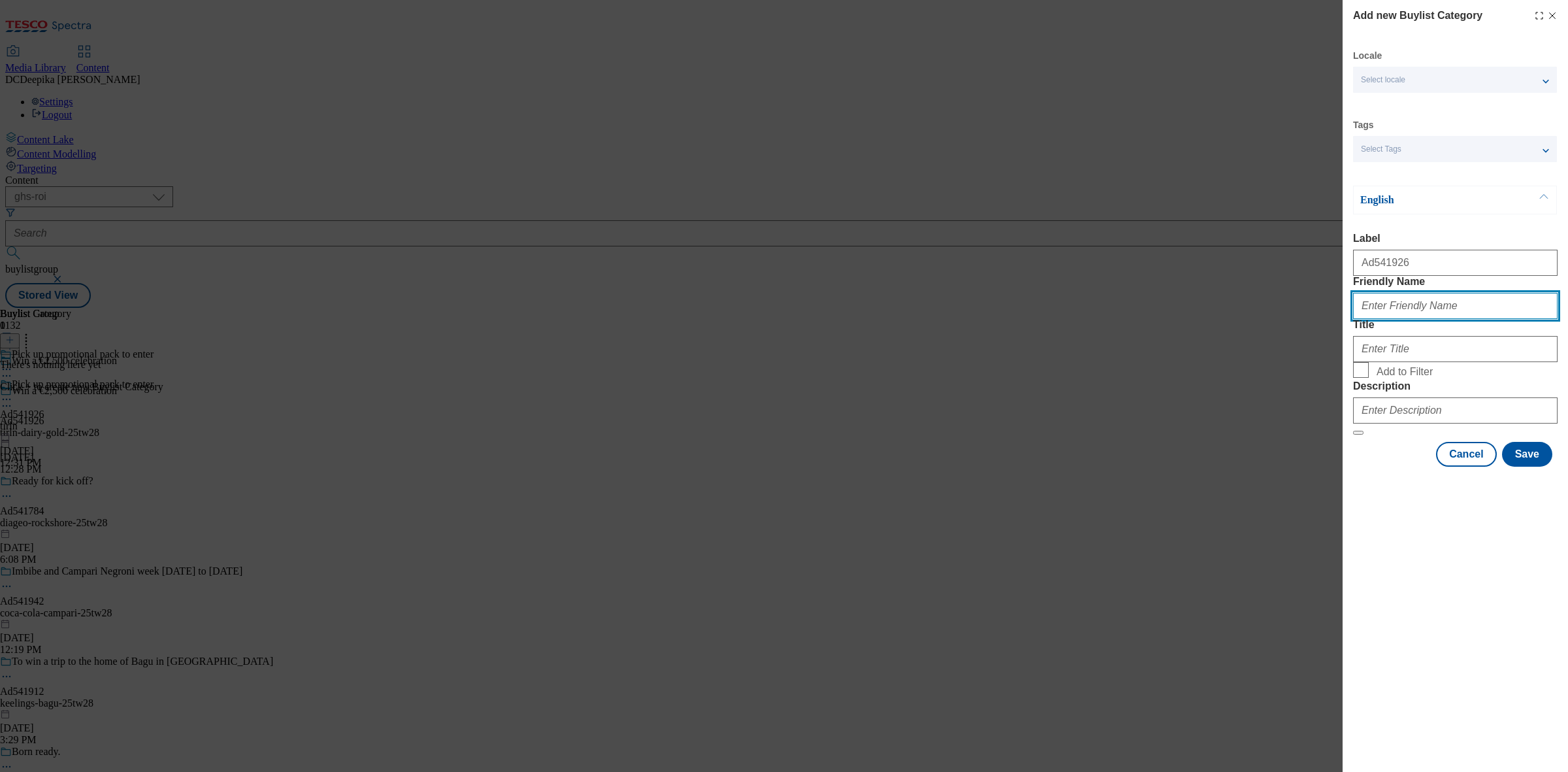
click at [1440, 319] on input "Friendly Name" at bounding box center [1454, 306] width 205 height 26
paste input "tirln-dairy-gold"
type input "tirln-dairy-gold"
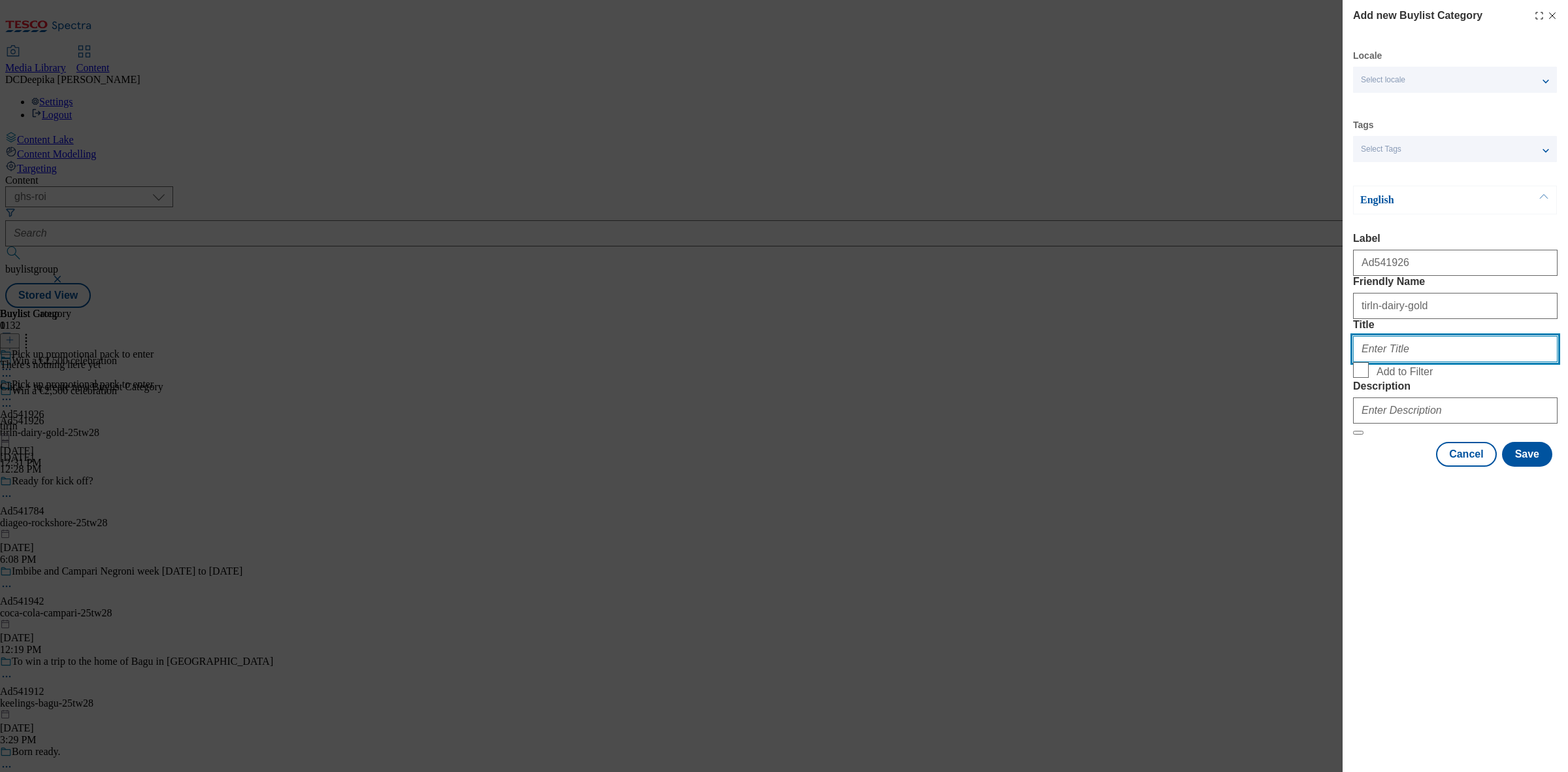
click at [1423, 362] on input "Title" at bounding box center [1454, 349] width 205 height 26
click at [1426, 362] on input "Title" at bounding box center [1454, 349] width 205 height 26
paste input "tirln"
click at [1364, 362] on input "tirln" at bounding box center [1454, 349] width 205 height 26
type input "Tirln"
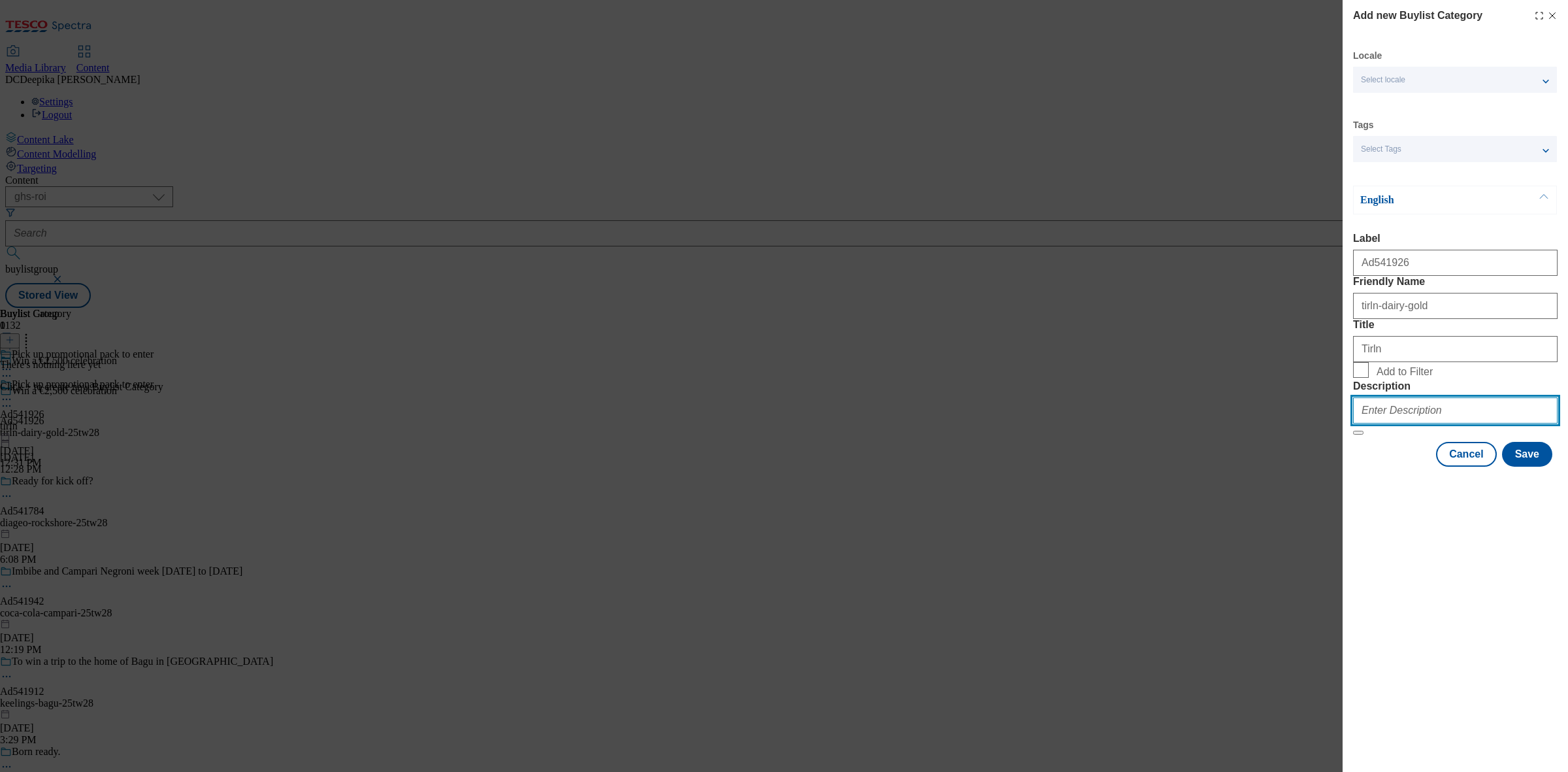
click at [1478, 423] on input "Description" at bounding box center [1454, 410] width 205 height 26
click at [1530, 467] on button "Save" at bounding box center [1527, 454] width 51 height 25
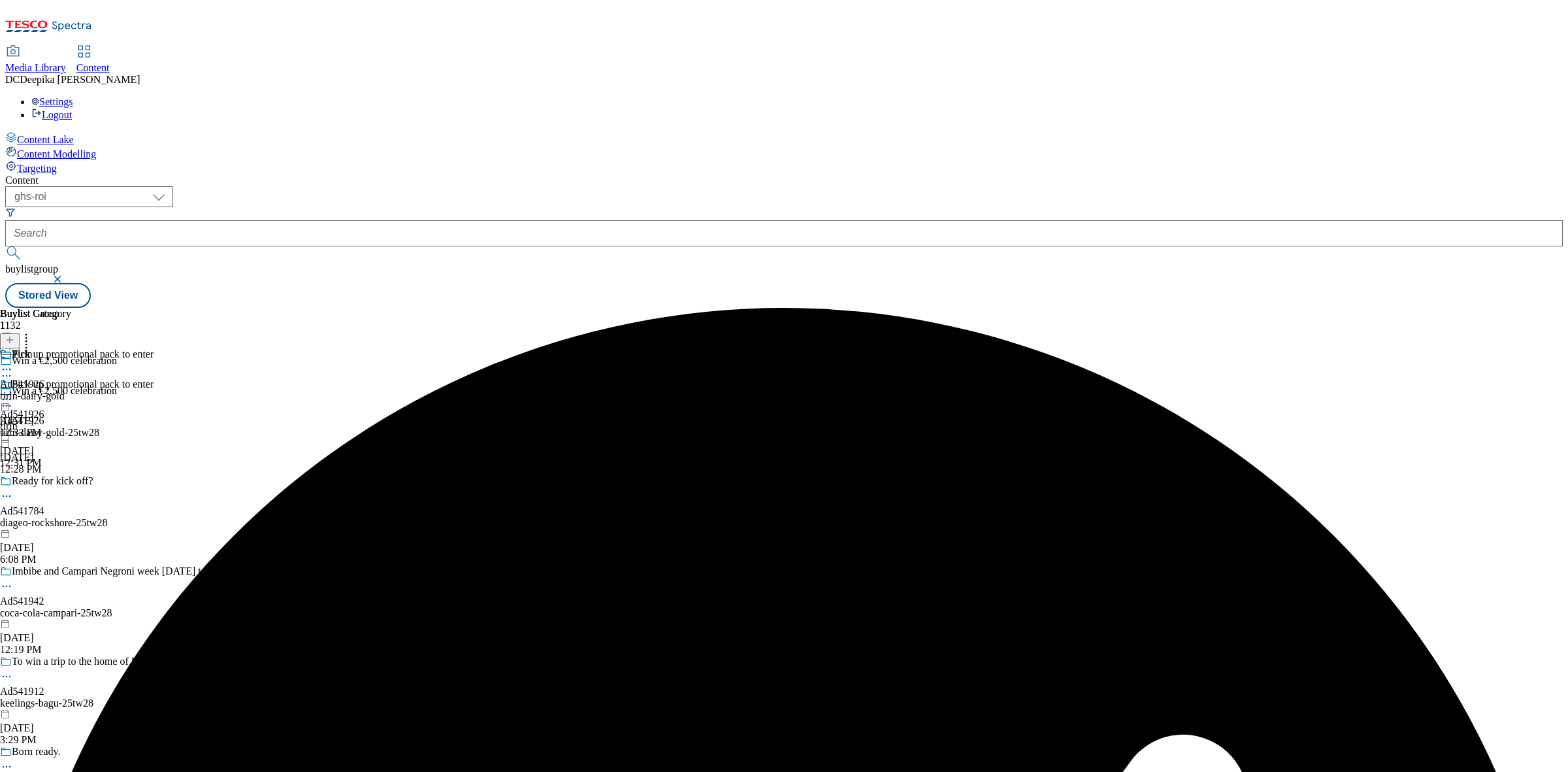
click at [1251, 307] on div "Buylist Group 1132 Win a €2,500 celebration Win a €2,500 celebration Ad541926 t…" at bounding box center [783, 307] width 1557 height 0
drag, startPoint x: 957, startPoint y: 327, endPoint x: 841, endPoint y: 281, distance: 124.8
click at [957, 307] on div "Buylist Group 1132 Win a €2,500 celebration Win a €2,500 celebration Ad541926 t…" at bounding box center [783, 307] width 1557 height 0
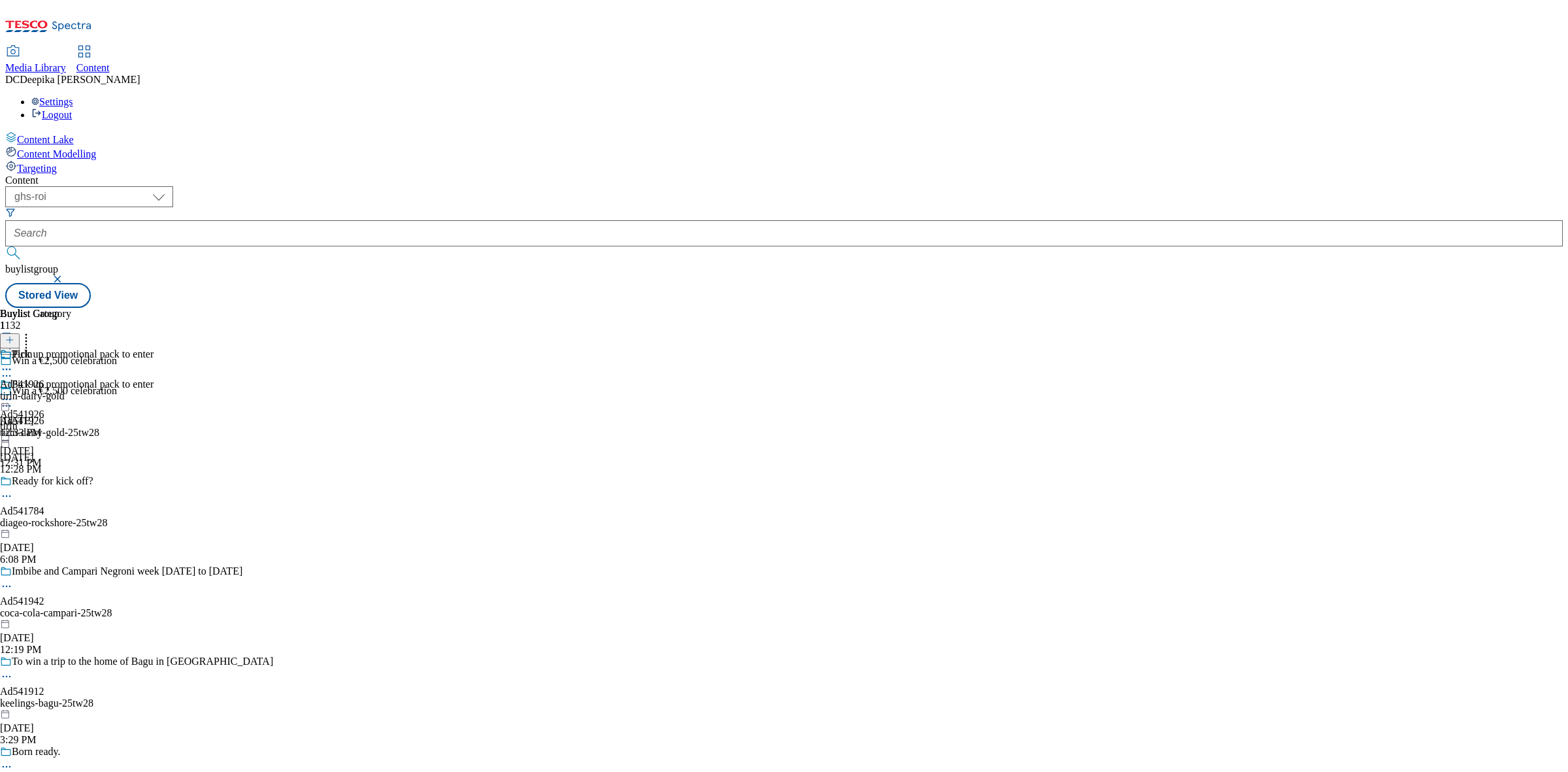
click at [71, 348] on div "Tirln Ad541926 tirln-dairy-gold Aug 22, 2025 12:33 PM" at bounding box center [35, 393] width 71 height 90
click at [20, 334] on button at bounding box center [9, 341] width 20 height 15
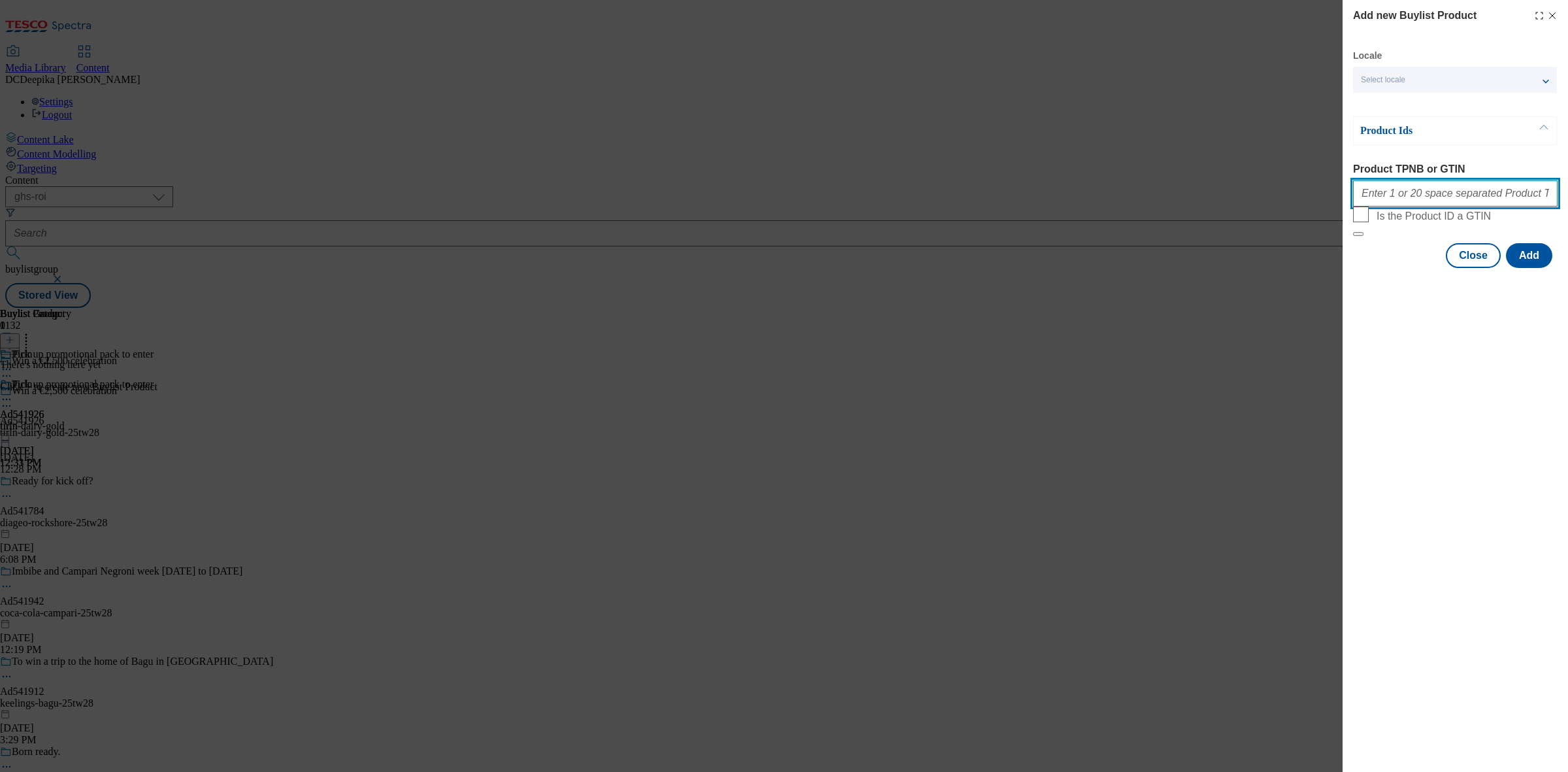
click at [1484, 197] on input "Product TPNB or GTIN" at bounding box center [1454, 193] width 205 height 26
paste input "55238977, 55238977, 55238977"
type input "55238977, 55238977, 55238977"
click at [1530, 268] on button "Add" at bounding box center [1529, 255] width 46 height 25
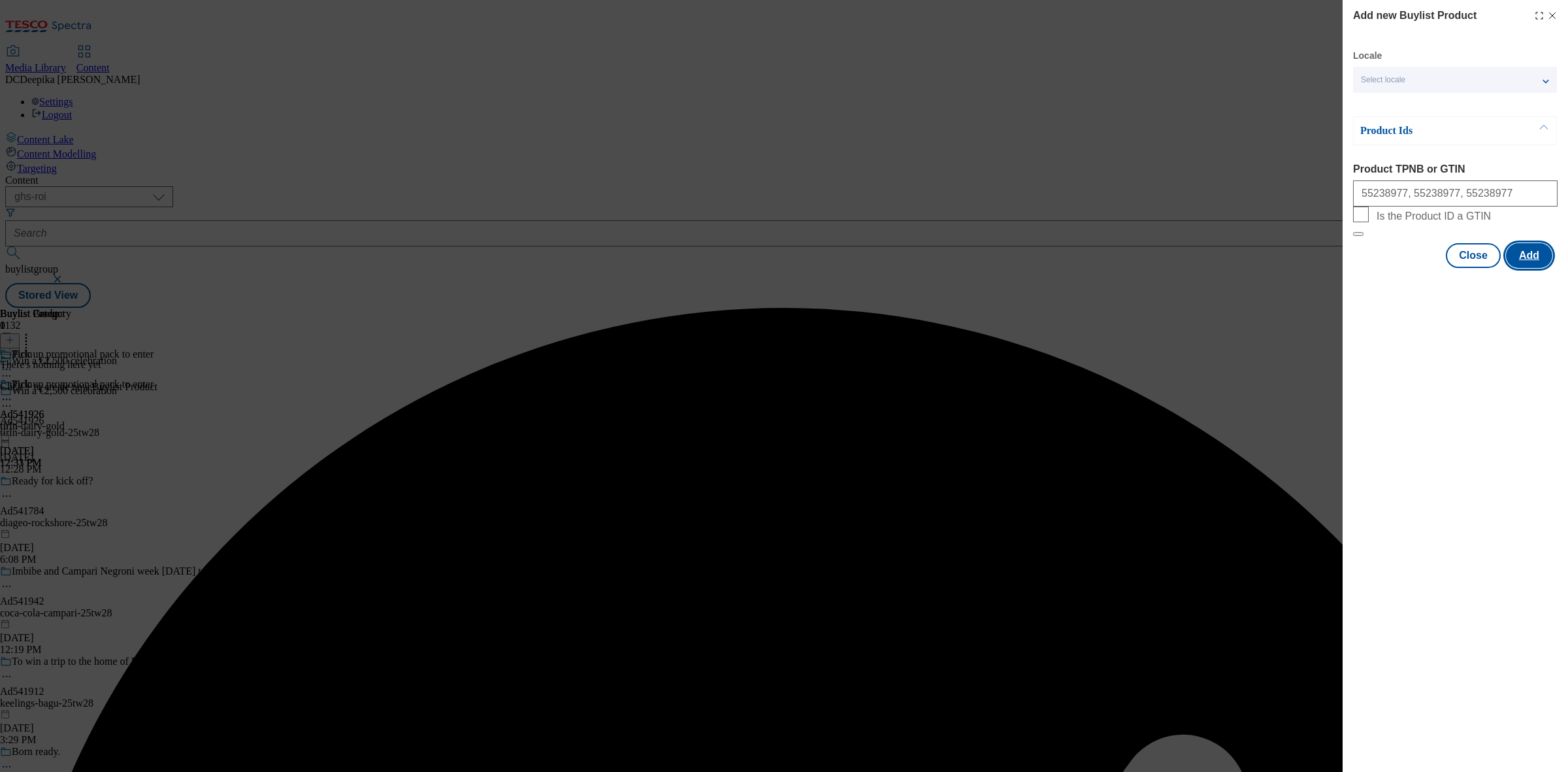
click at [1530, 268] on button "Add" at bounding box center [1529, 255] width 46 height 25
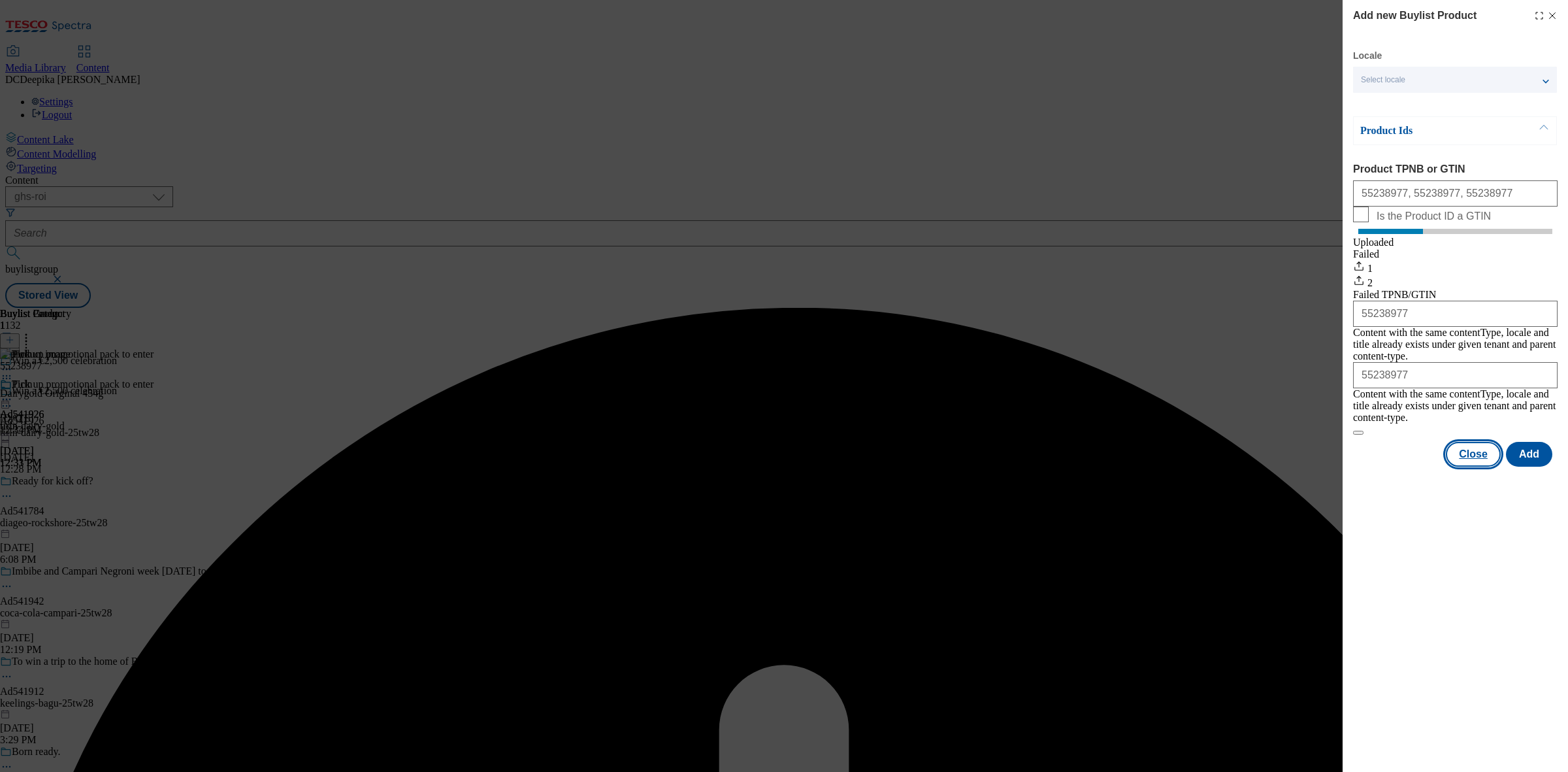
click at [1473, 451] on button "Close" at bounding box center [1473, 454] width 55 height 25
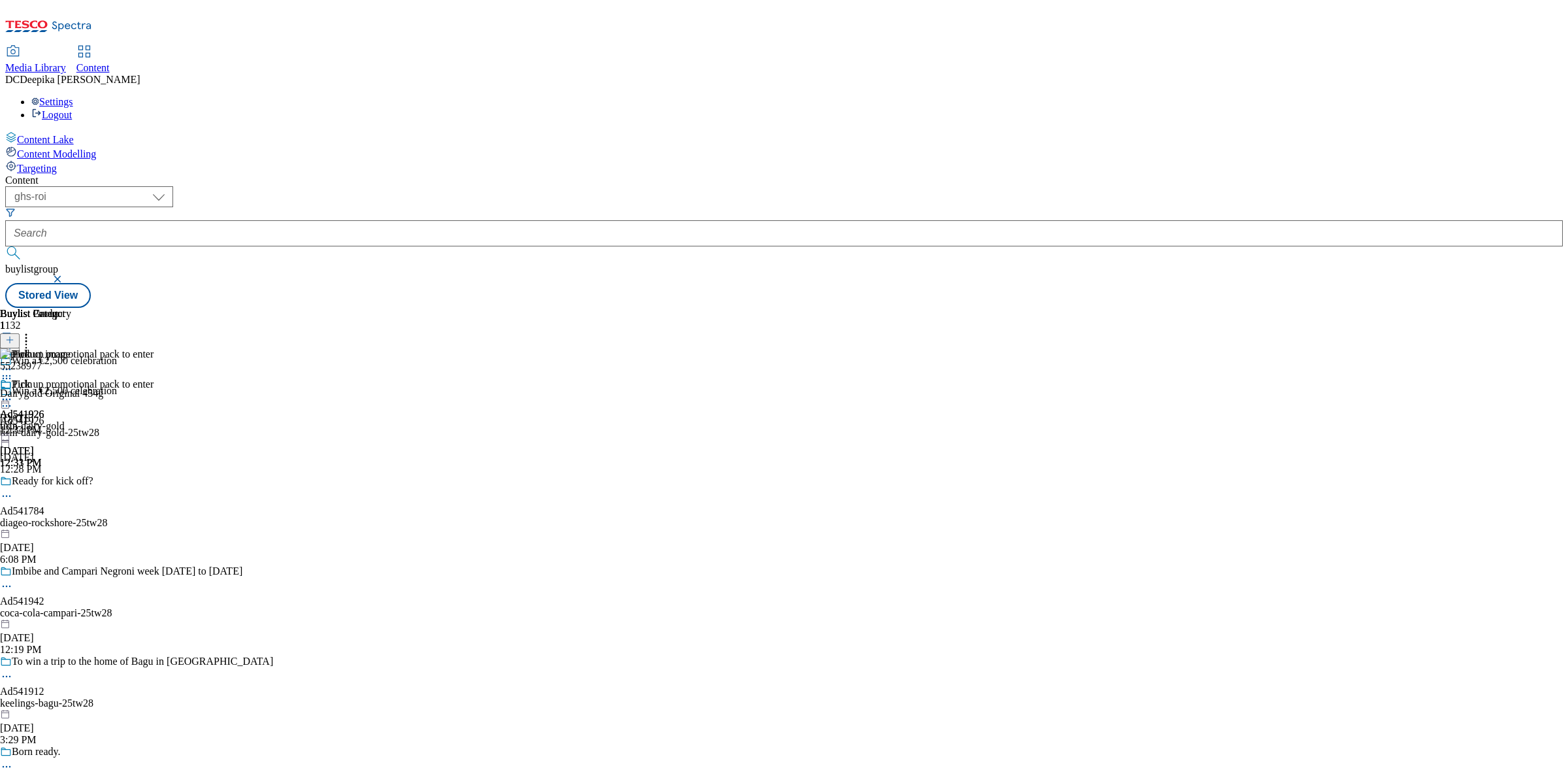
click at [13, 372] on icon at bounding box center [7, 378] width 13 height 13
click at [61, 398] on button "Edit" at bounding box center [43, 405] width 35 height 15
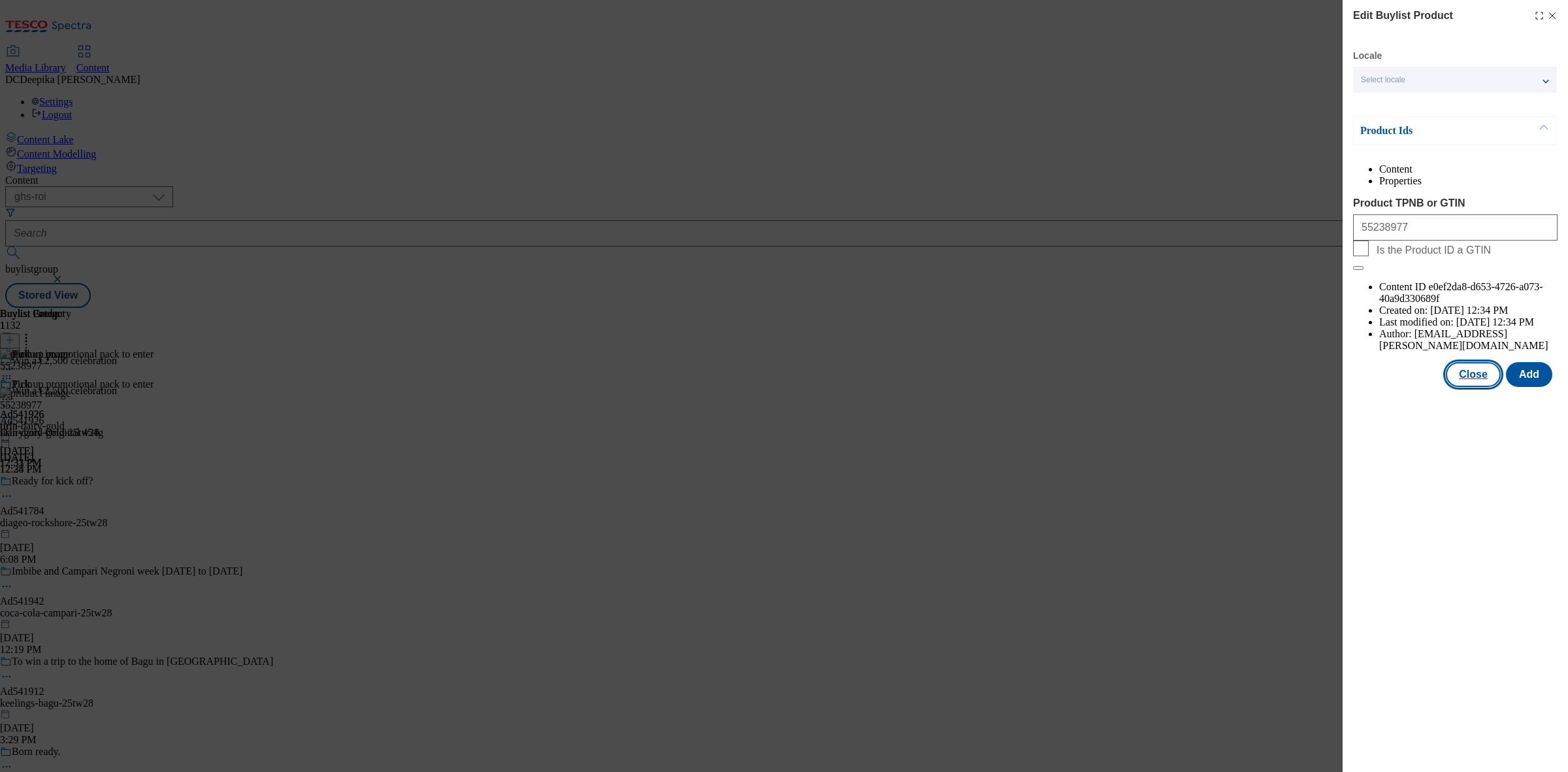
click at [1463, 362] on button "Close" at bounding box center [1473, 374] width 55 height 25
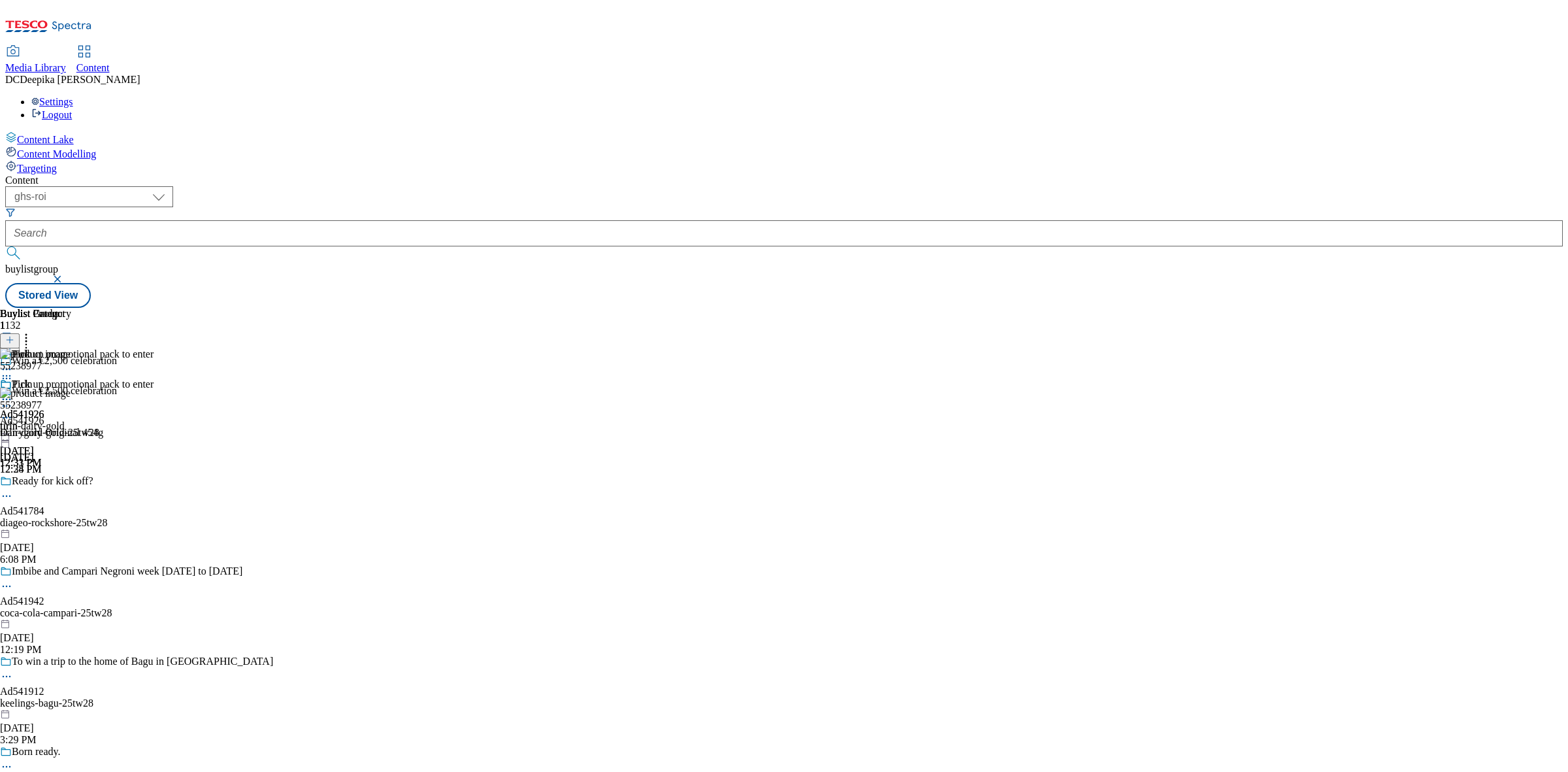
click at [1211, 307] on div "Buylist Group 1132 Win a €2,500 celebration Win a €2,500 celebration Ad541926 t…" at bounding box center [783, 307] width 1557 height 0
click at [1267, 307] on div "Buylist Group 1132 Win a €2,500 celebration Win a €2,500 celebration Ad541926 t…" at bounding box center [783, 307] width 1557 height 0
click at [4, 417] on circle at bounding box center [4, 417] width 2 height 2
click at [56, 441] on span "Edit" at bounding box center [48, 446] width 15 height 10
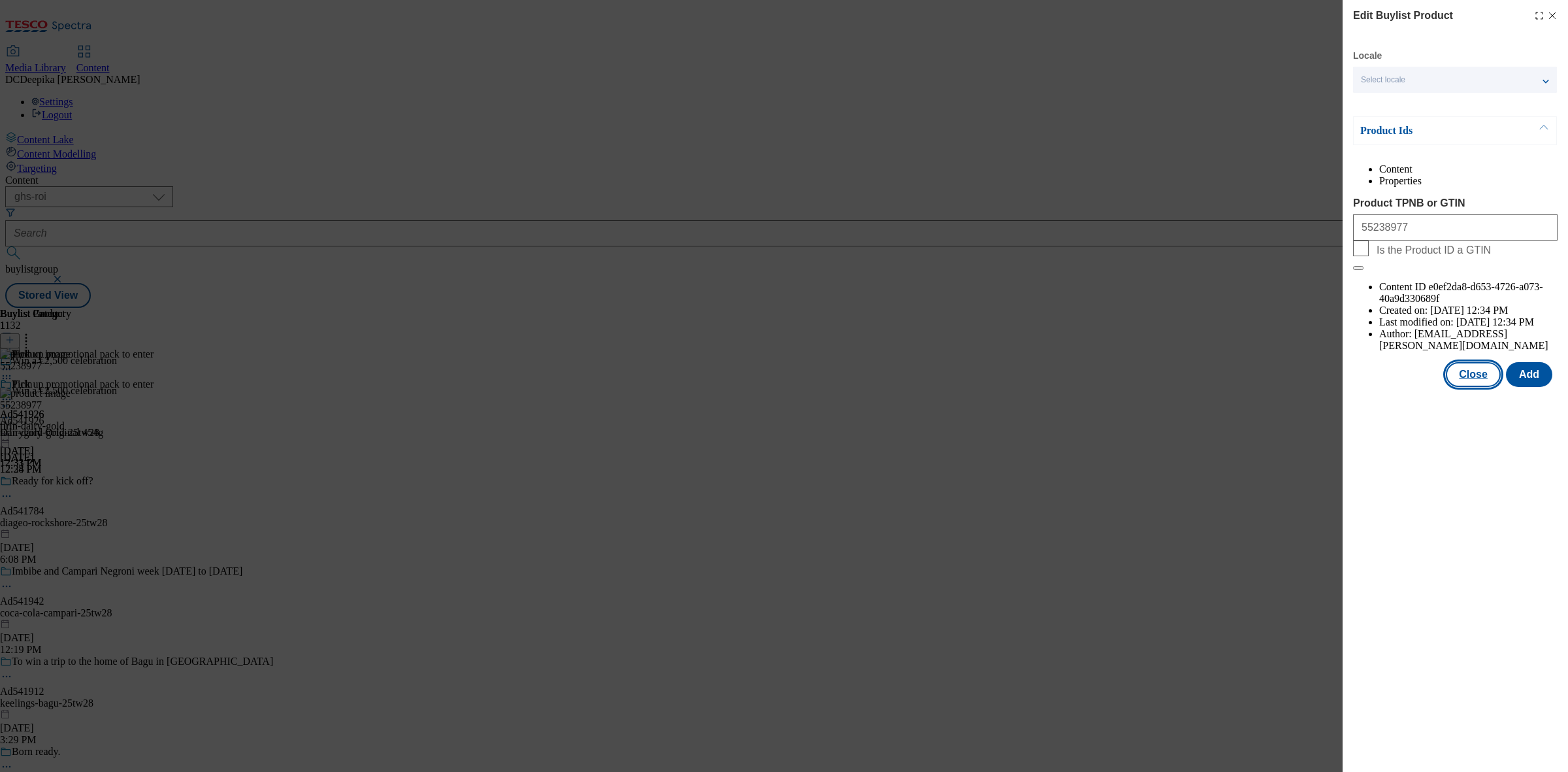
click at [1467, 362] on button "Close" at bounding box center [1473, 374] width 55 height 25
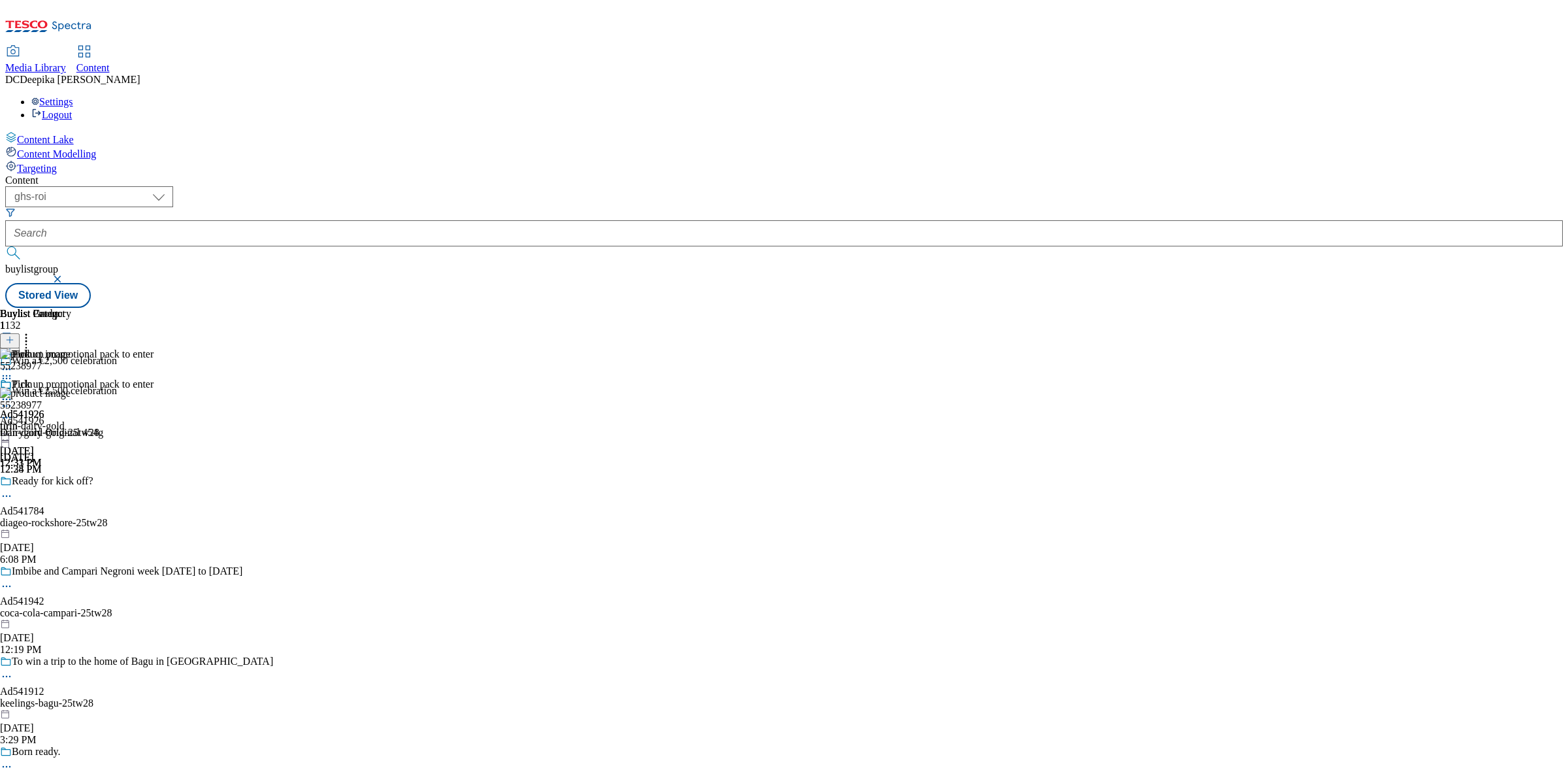
click at [103, 427] on div "Dairygold Original 454g Aug 22, 2025 12:34 PM" at bounding box center [51, 451] width 103 height 48
click at [103, 427] on div "Dairygold Original 454g" at bounding box center [51, 433] width 103 height 12
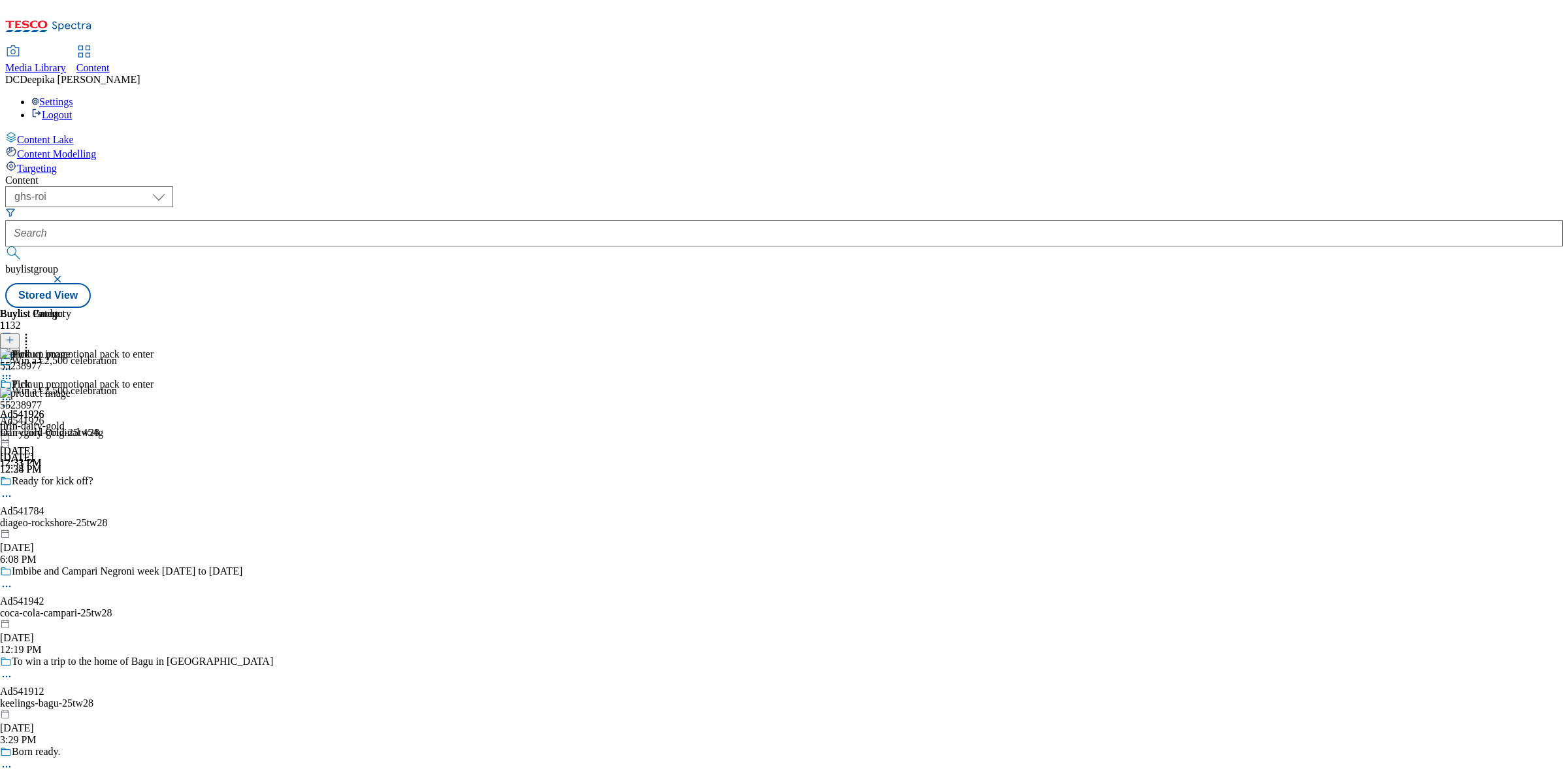
click at [13, 411] on icon at bounding box center [7, 417] width 13 height 13
click at [71, 378] on div "Tirln" at bounding box center [35, 394] width 71 height 30
click at [13, 393] on icon at bounding box center [7, 399] width 13 height 13
click at [71, 483] on span "Preview" at bounding box center [56, 488] width 30 height 10
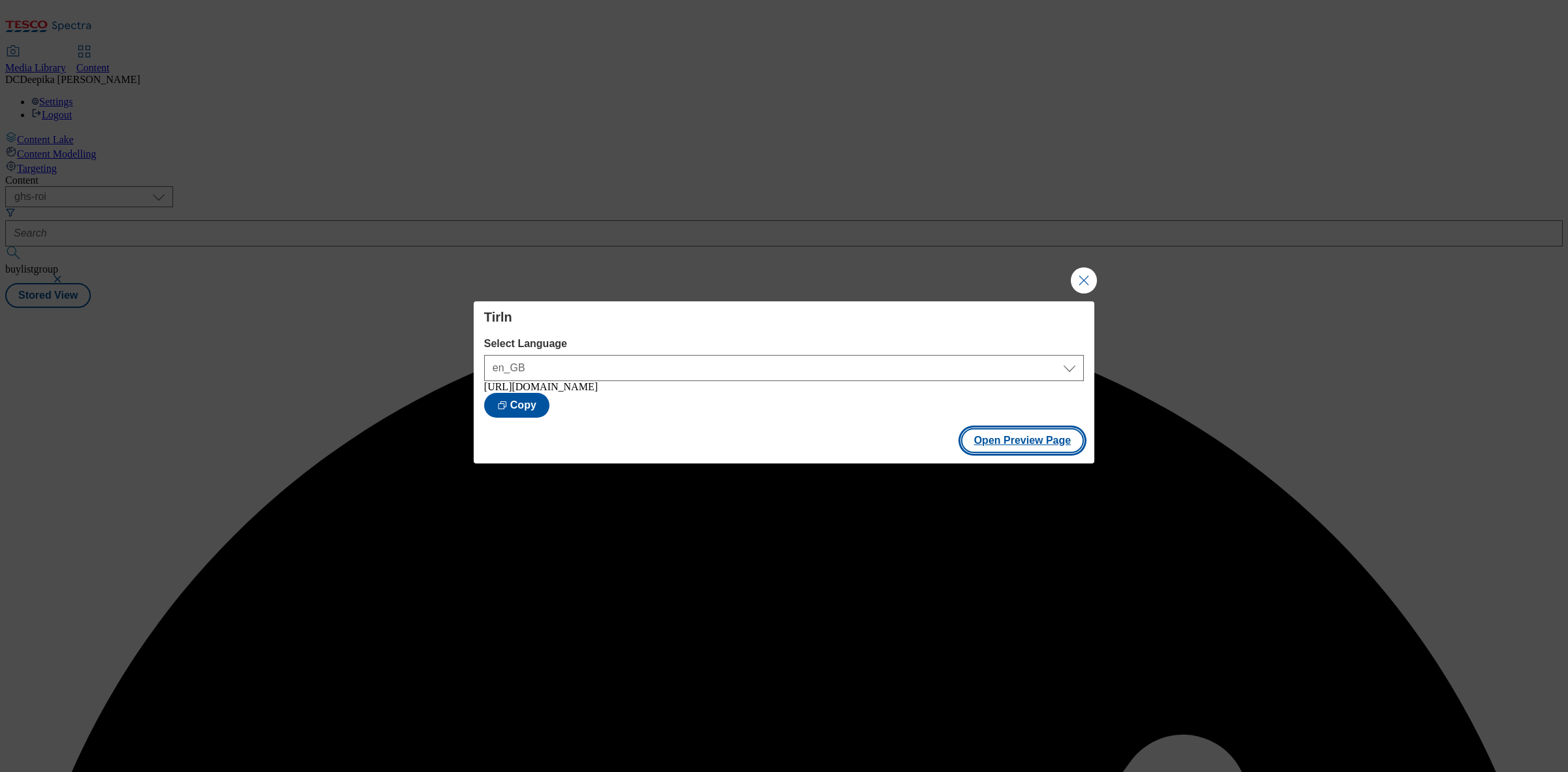
click at [997, 453] on button "Open Preview Page" at bounding box center [1023, 441] width 124 height 25
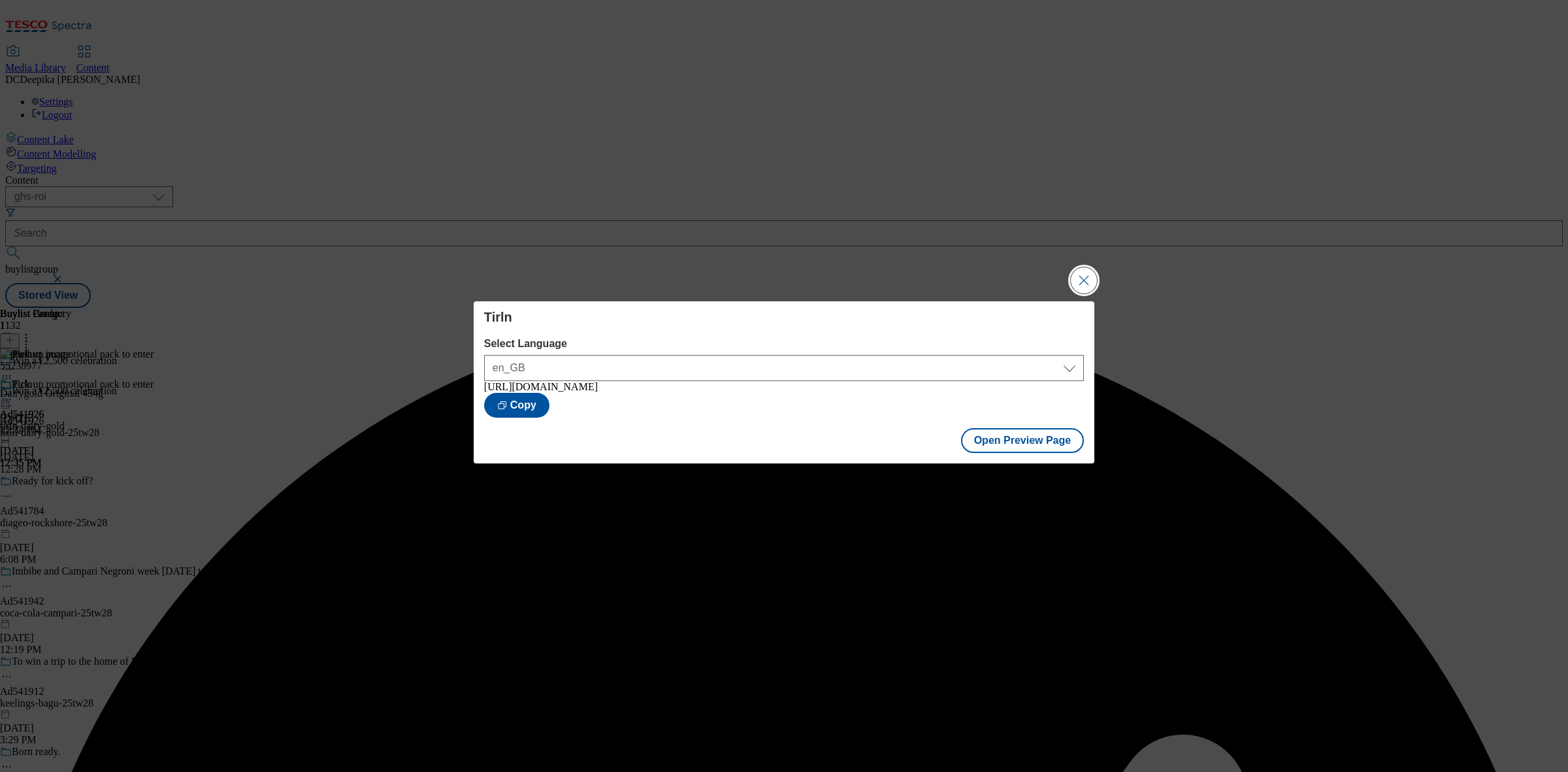
click at [1078, 268] on button "Close Modal" at bounding box center [1083, 280] width 26 height 26
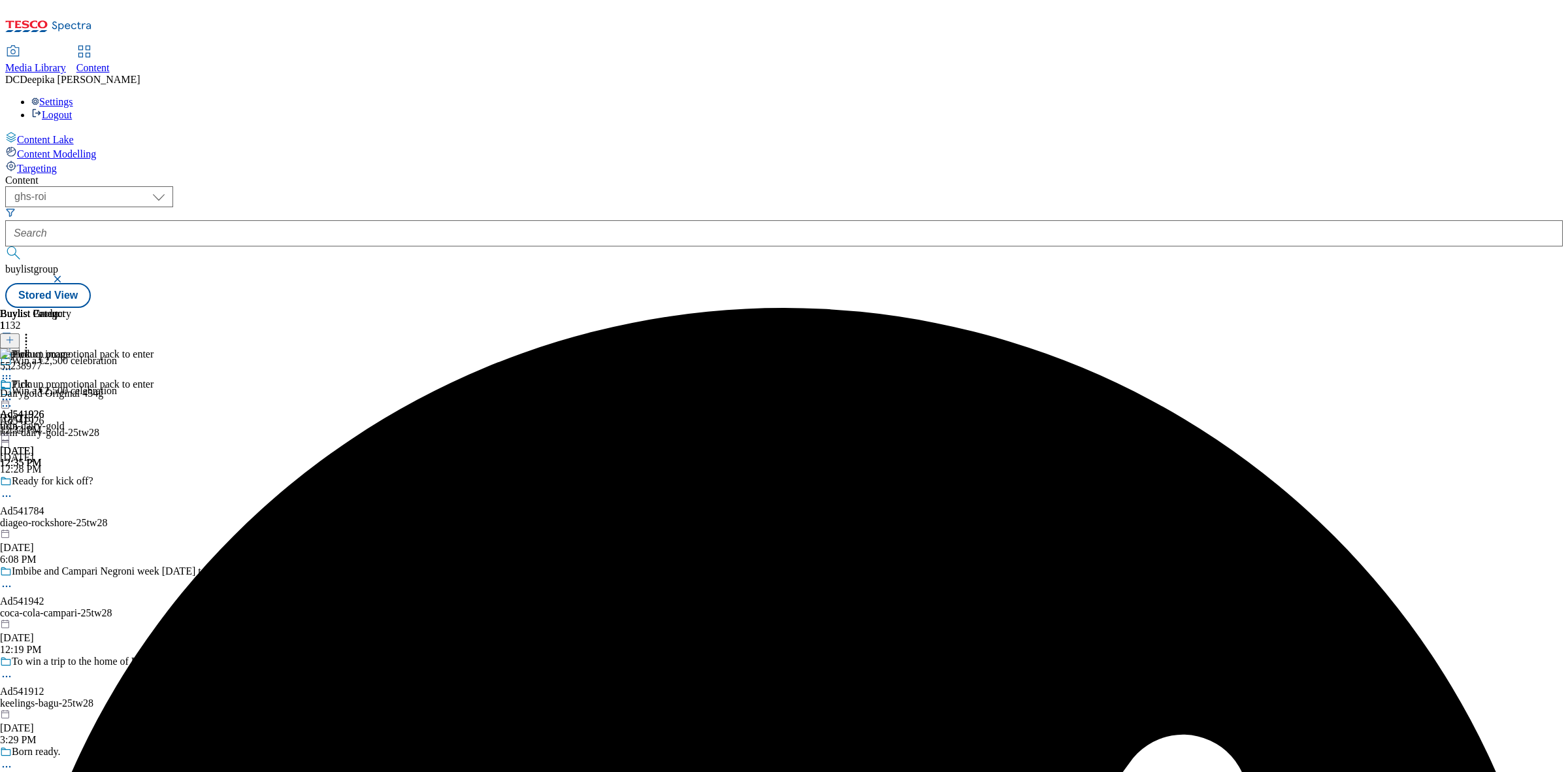
click at [13, 399] on icon at bounding box center [7, 406] width 13 height 13
click at [61, 425] on button "Edit" at bounding box center [43, 433] width 35 height 15
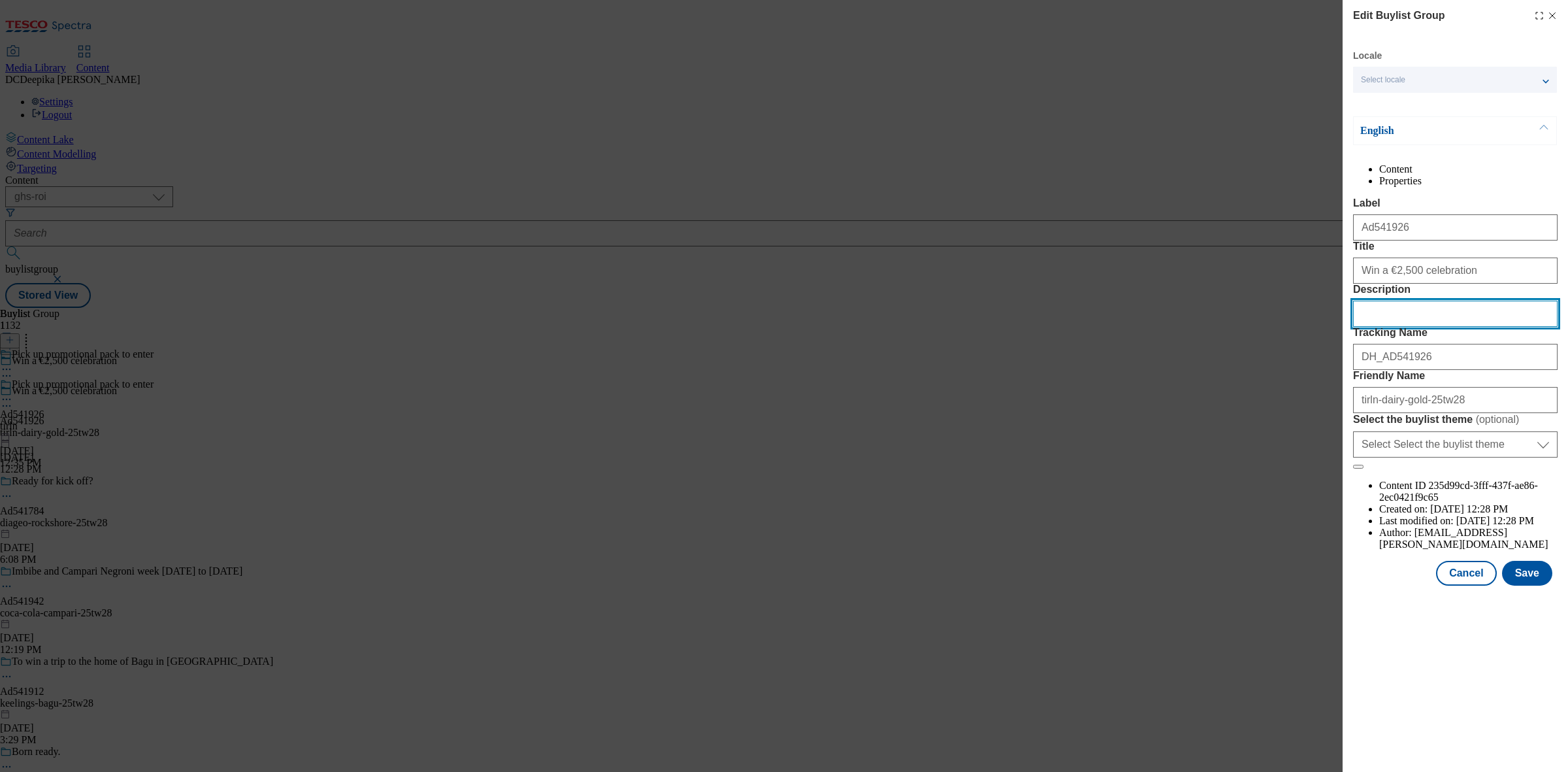
click at [1420, 327] on input "Description" at bounding box center [1454, 313] width 205 height 26
paste input "Dairygold Original 454G"
type input "Dairygold Original 454G"
click at [1527, 585] on button "Save" at bounding box center [1527, 573] width 51 height 25
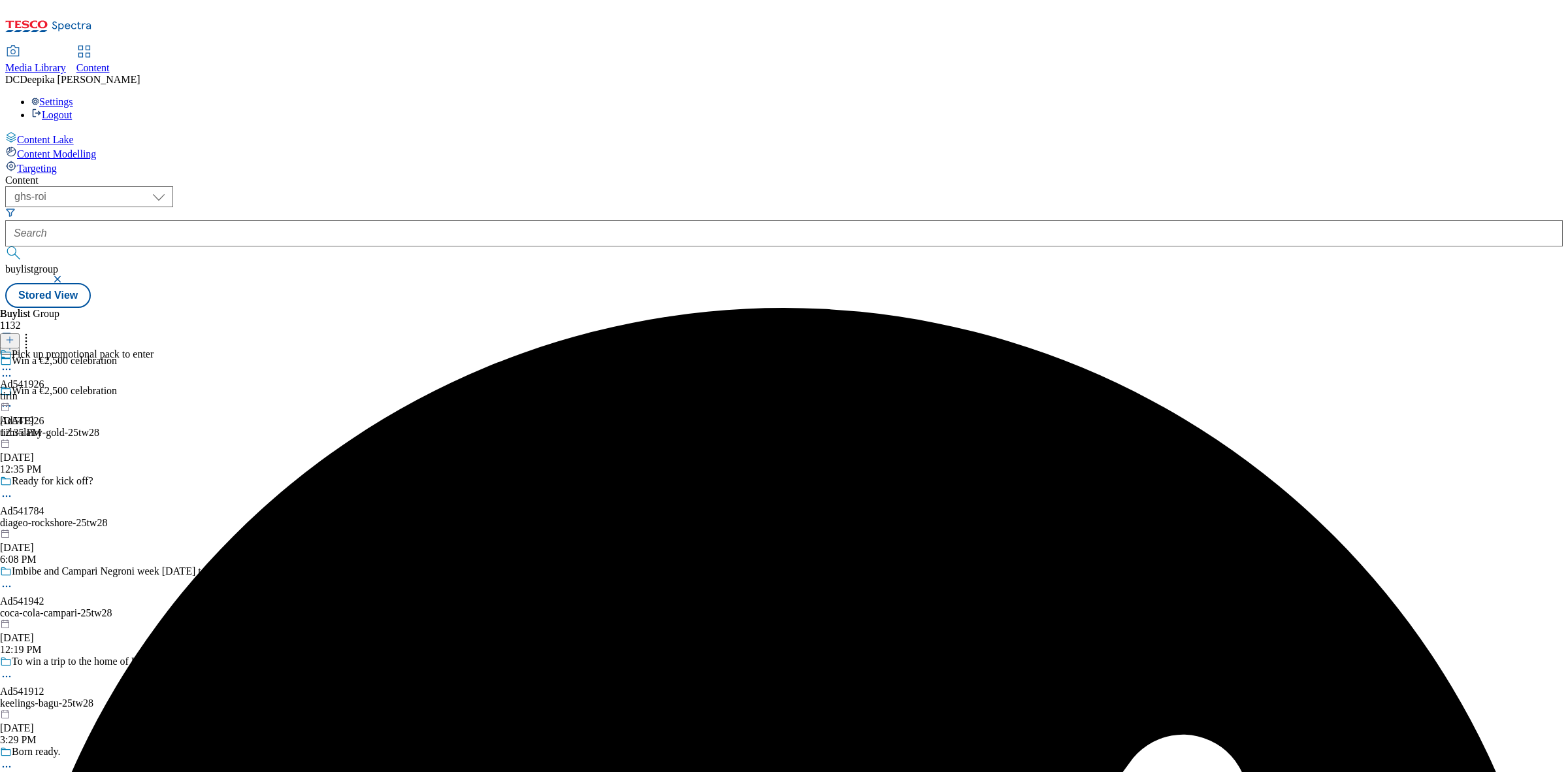
click at [13, 362] on icon at bounding box center [7, 369] width 13 height 13
click at [61, 389] on button "Edit" at bounding box center [43, 396] width 35 height 15
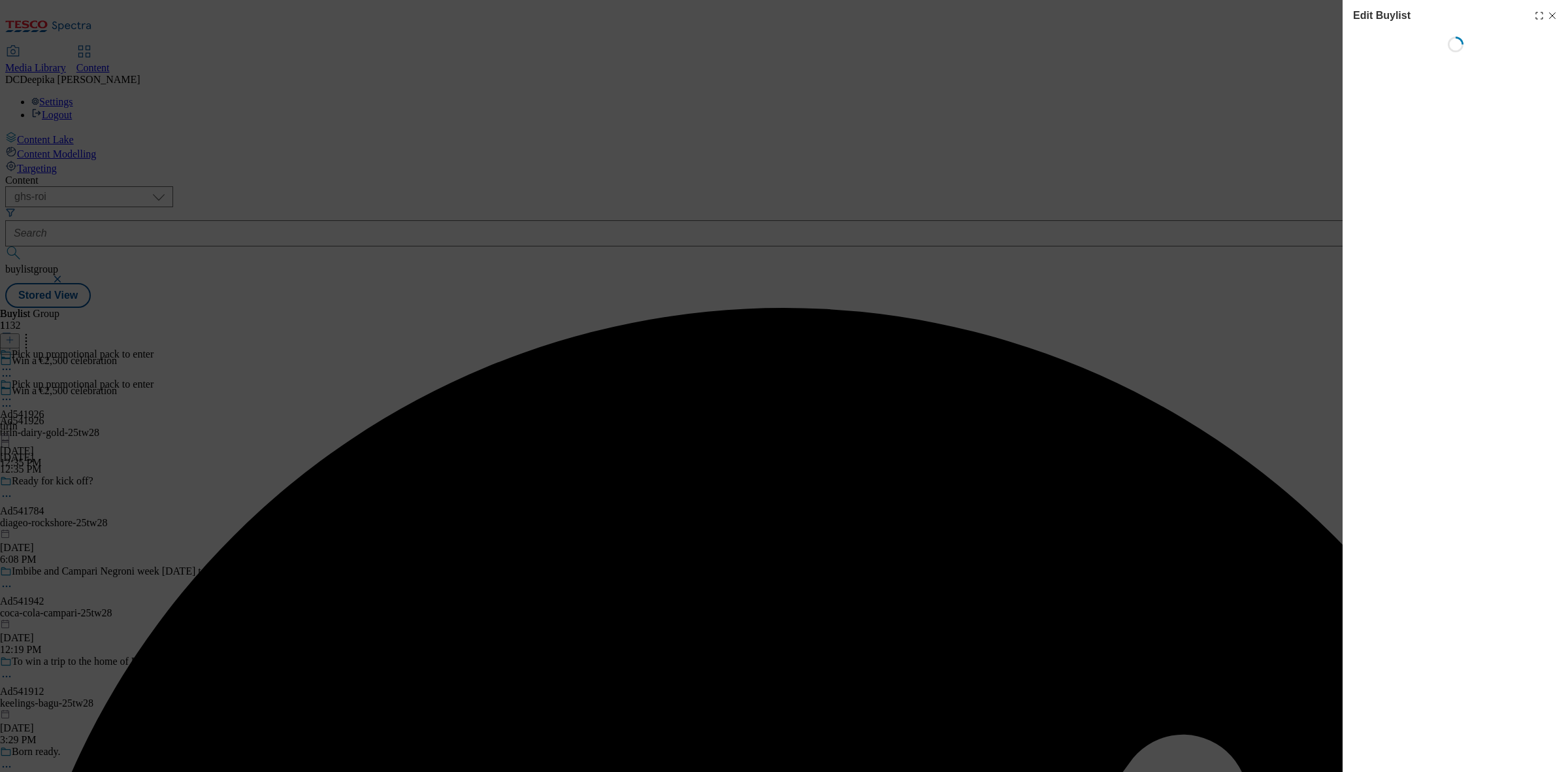
select select "tactical"
select select "supplier funded short term 1-3 weeks"
select select "dunnhumby"
select select "Banner"
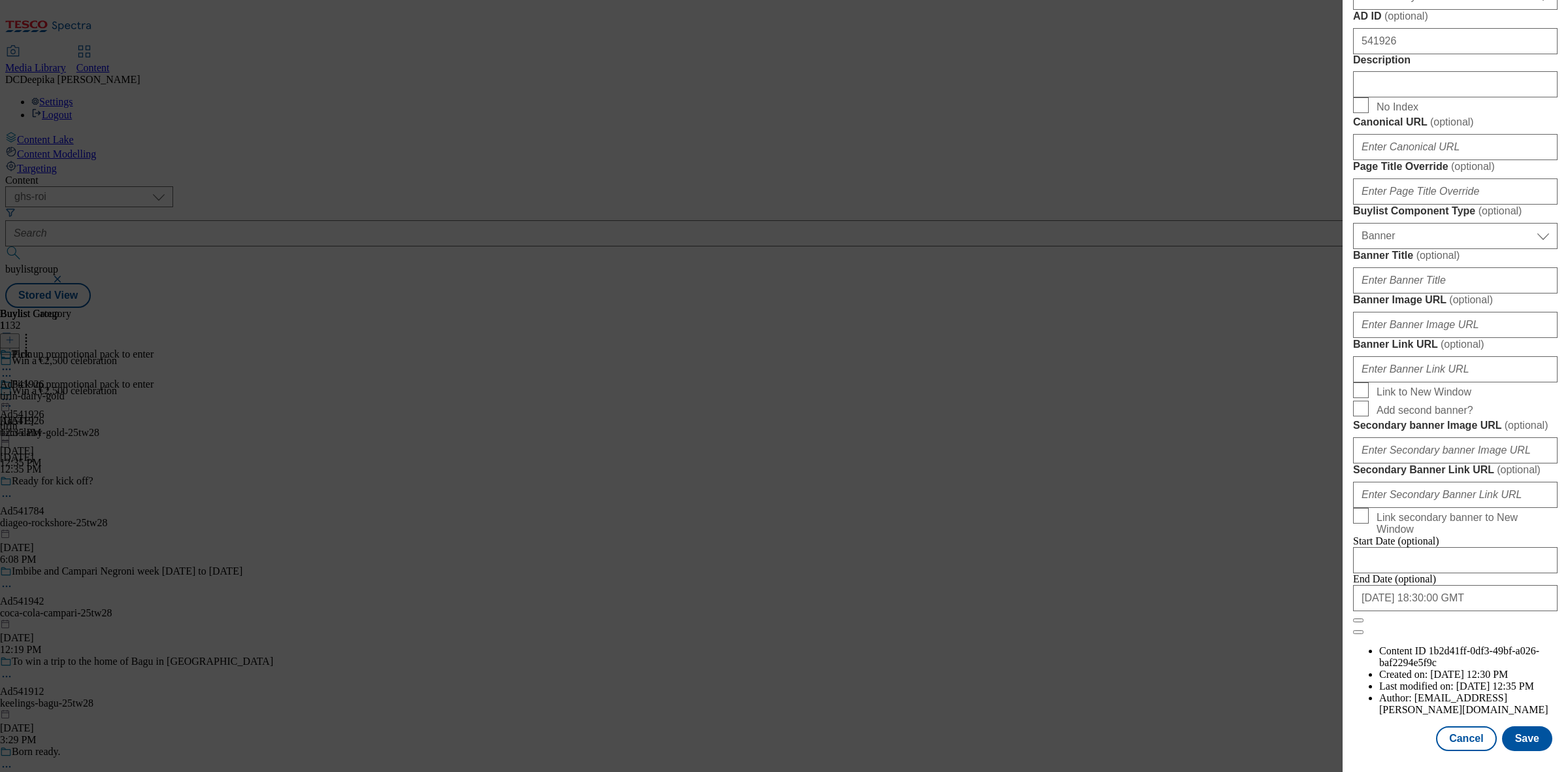
scroll to position [719, 0]
click at [1385, 98] on input "Description" at bounding box center [1454, 84] width 205 height 26
paste input "Dairygold Original 454G"
type input "Dairygold Original 454G"
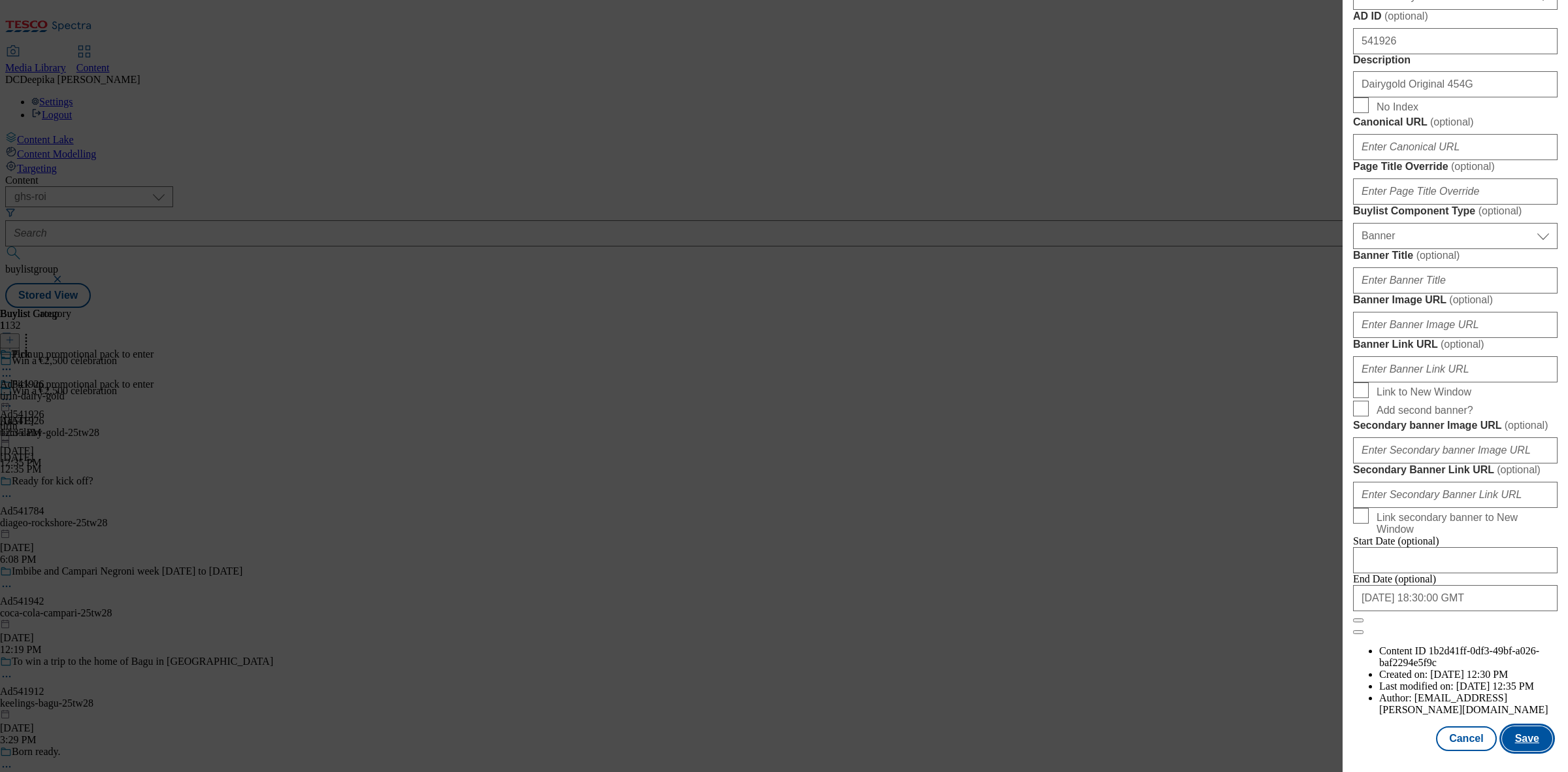
click at [1527, 726] on button "Save" at bounding box center [1527, 738] width 51 height 25
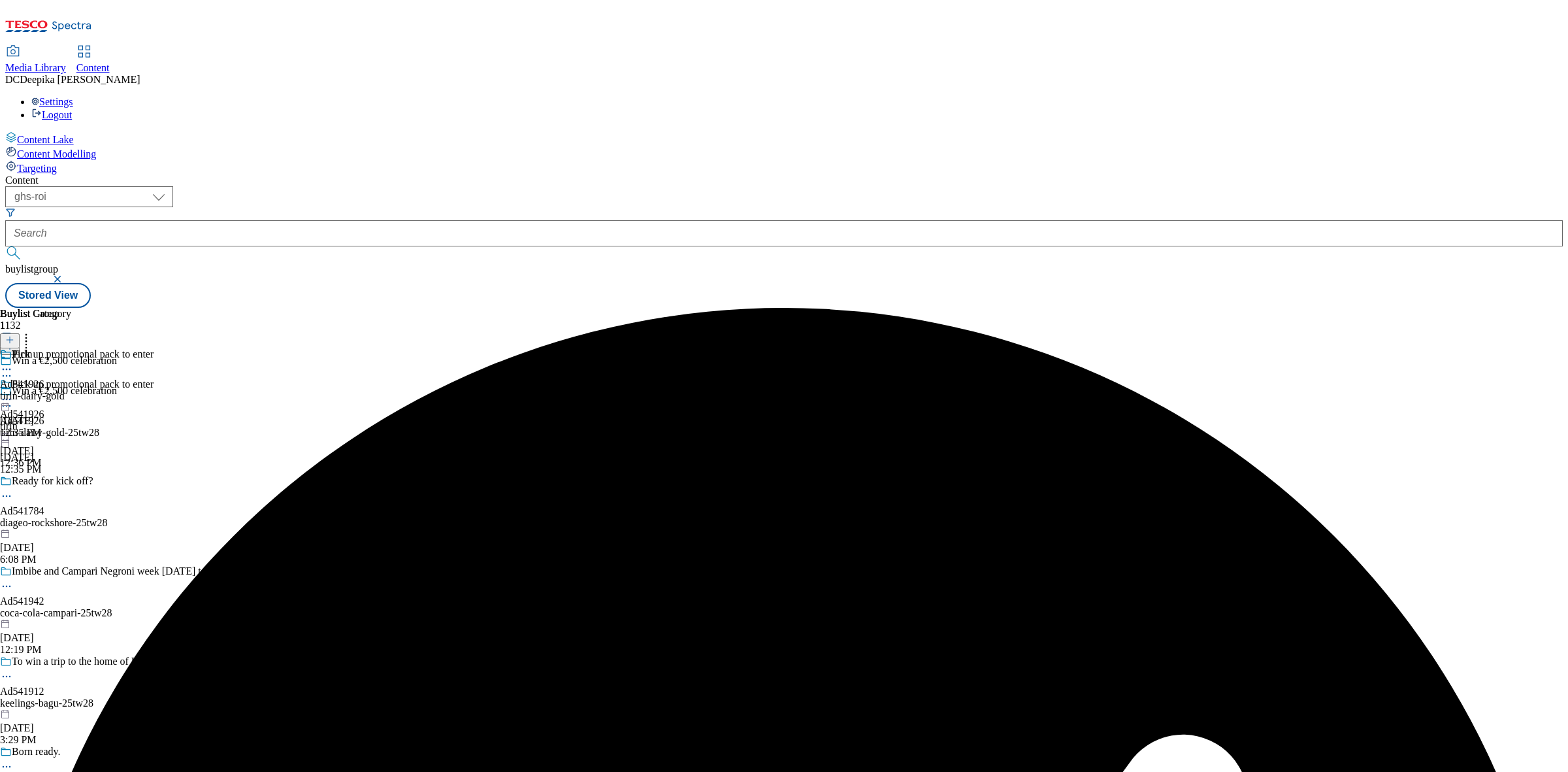
click at [8, 368] on circle at bounding box center [7, 369] width 2 height 2
click at [61, 389] on button "Edit" at bounding box center [43, 396] width 35 height 15
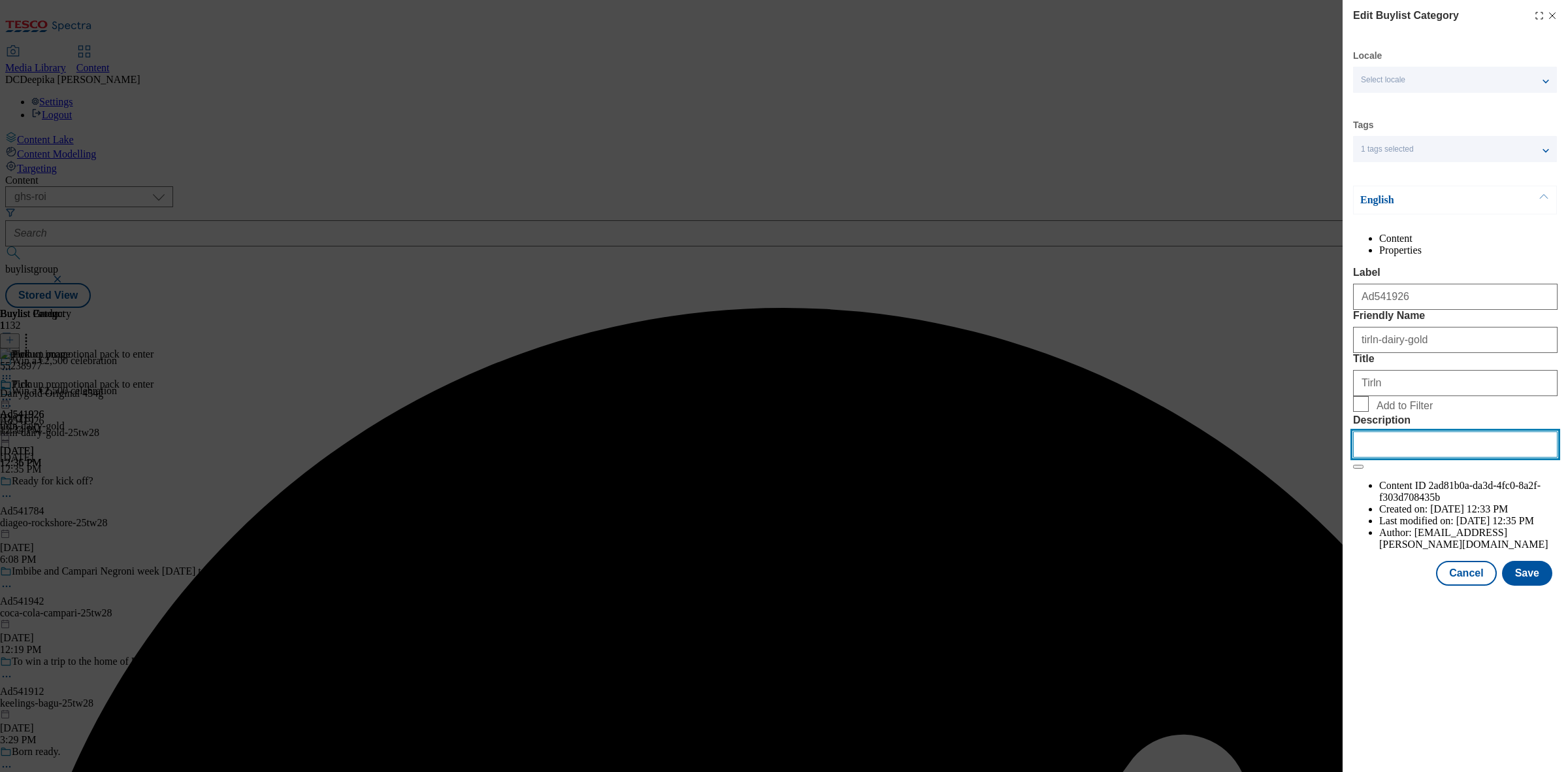
click at [1459, 457] on input "Description" at bounding box center [1454, 444] width 205 height 26
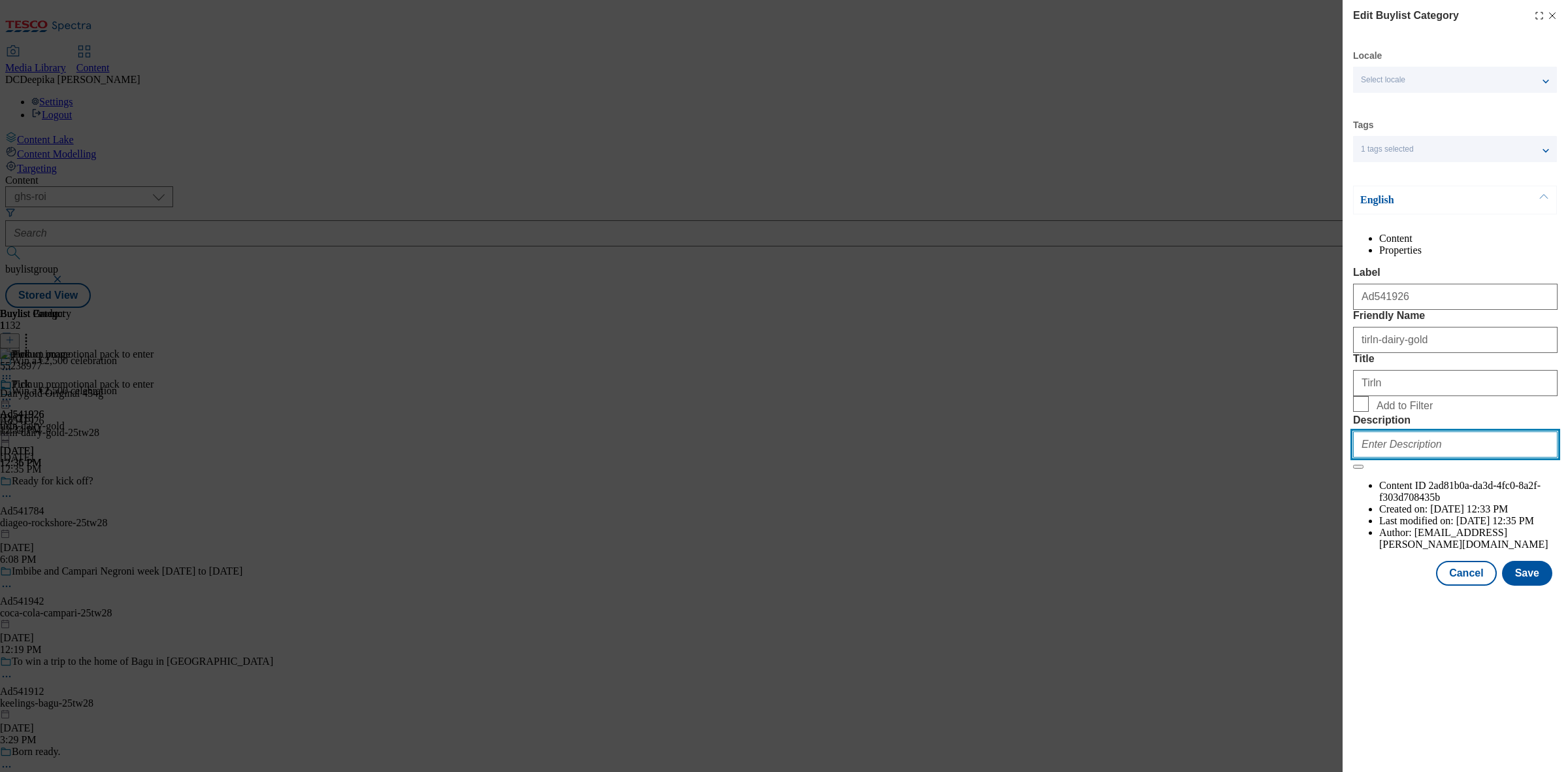
paste input "Dairygold Original 454G"
type input "Dairygold Original 454G"
click at [1530, 585] on button "Save" at bounding box center [1527, 573] width 51 height 25
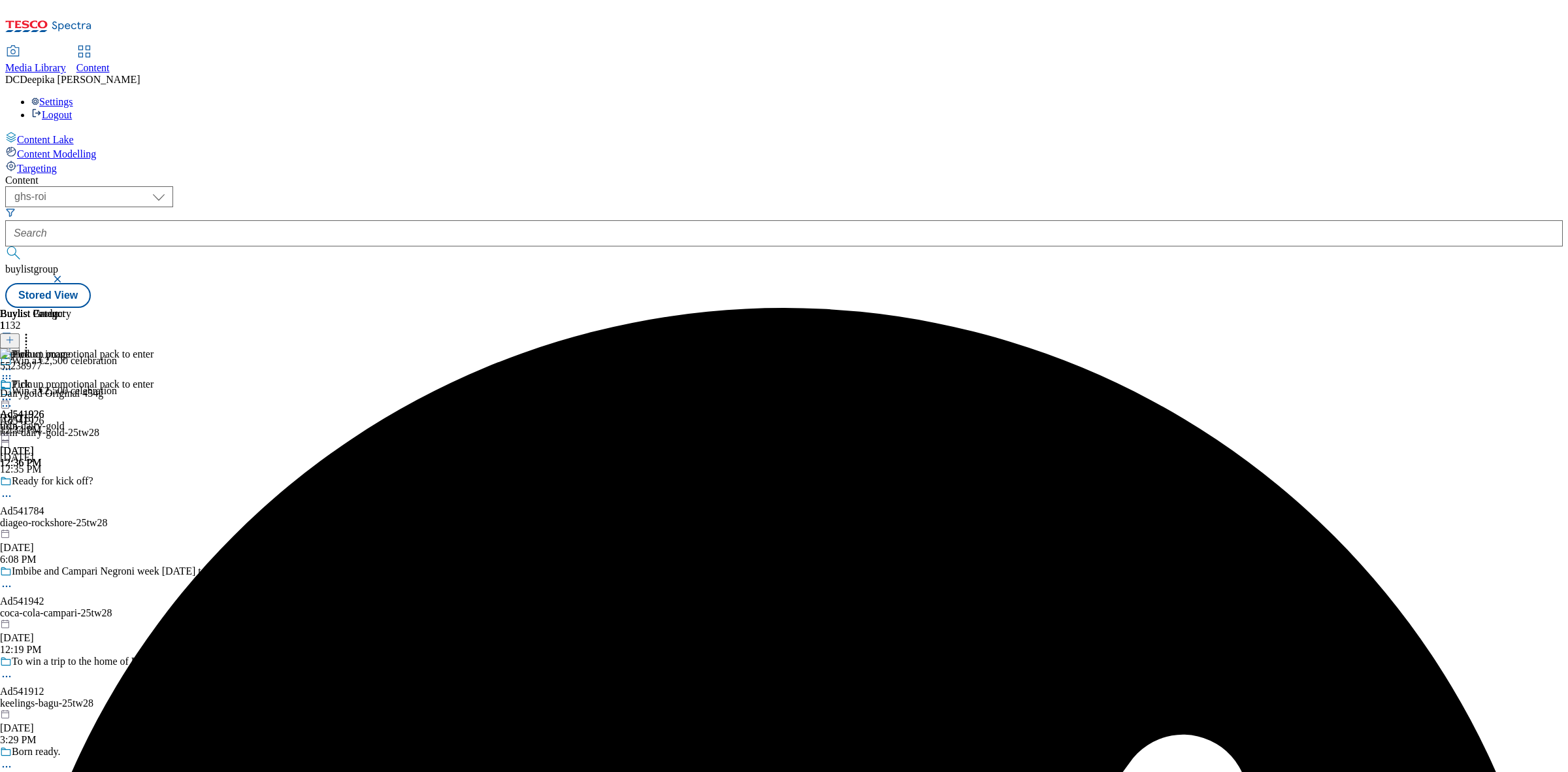
click at [1279, 307] on div "Buylist Group 1132 Win a €2,500 celebration Win a €2,500 celebration Ad541926 t…" at bounding box center [783, 307] width 1557 height 0
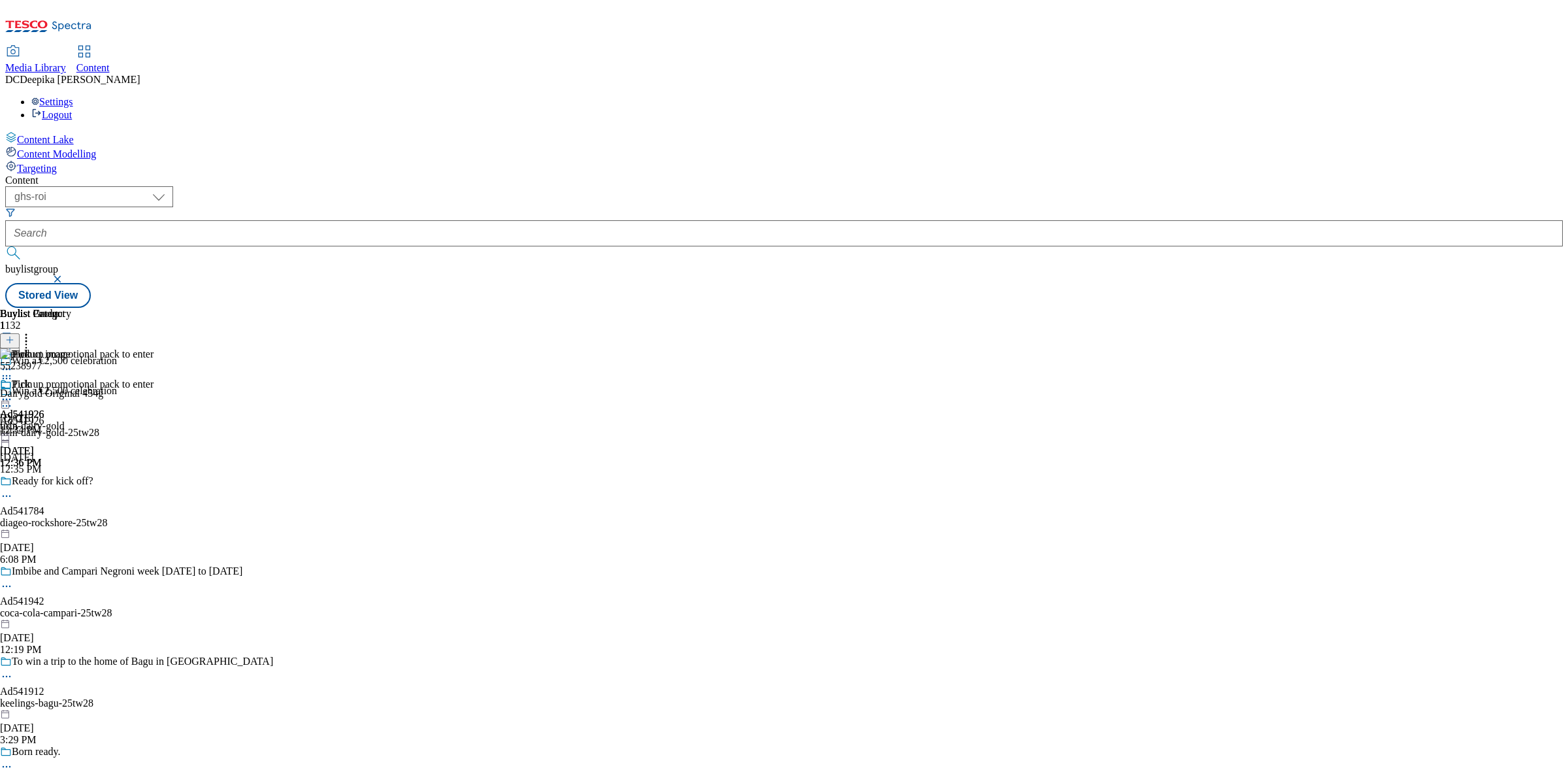
click at [13, 393] on icon at bounding box center [7, 399] width 13 height 13
click at [77, 479] on button "Preview" at bounding box center [51, 486] width 51 height 15
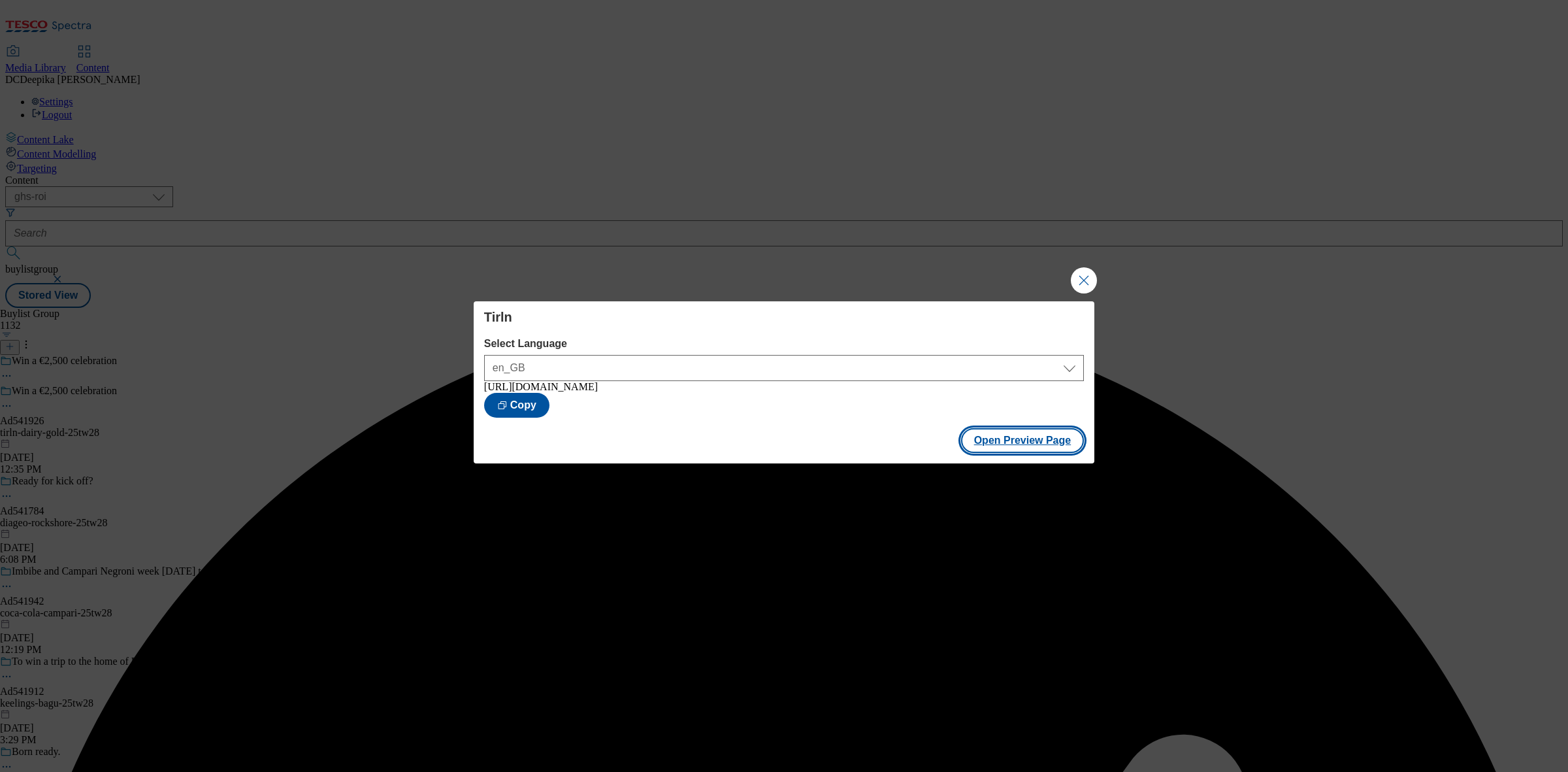
click at [1016, 436] on button "Open Preview Page" at bounding box center [1023, 441] width 124 height 25
